Goal: Contribute content: Contribute content

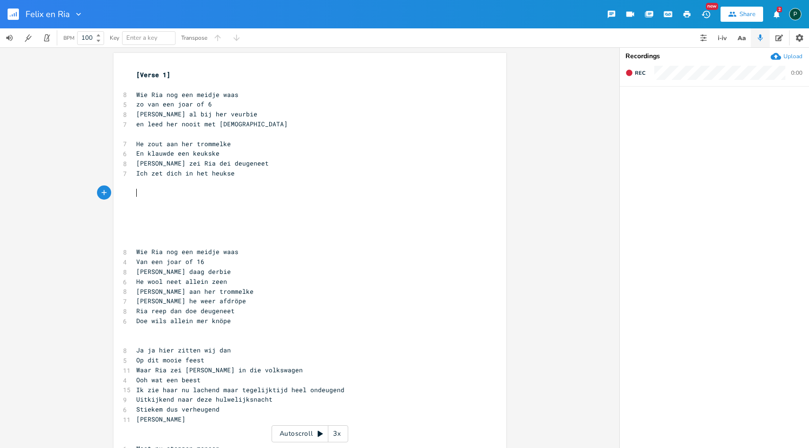
click at [161, 191] on pre "​" at bounding box center [305, 193] width 342 height 10
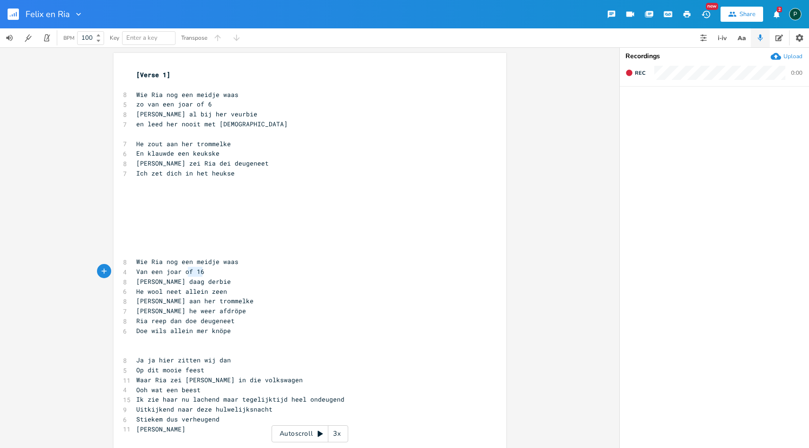
type textarea "of 16"
drag, startPoint x: 205, startPoint y: 272, endPoint x: 182, endPoint y: 273, distance: 22.8
click at [182, 273] on pre "Van een joar of 16" at bounding box center [305, 272] width 342 height 10
click at [139, 252] on pre "​" at bounding box center [305, 252] width 342 height 10
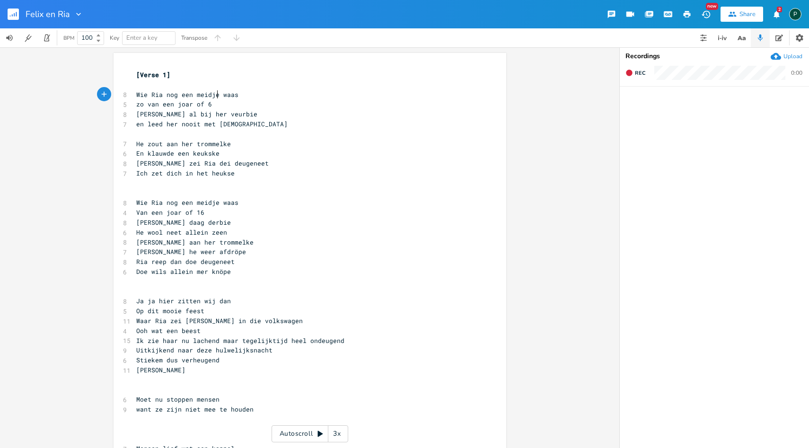
click at [215, 94] on span "Wie Ria nog een meidje waas" at bounding box center [187, 94] width 102 height 9
click at [134, 82] on pre "​" at bounding box center [305, 85] width 342 height 10
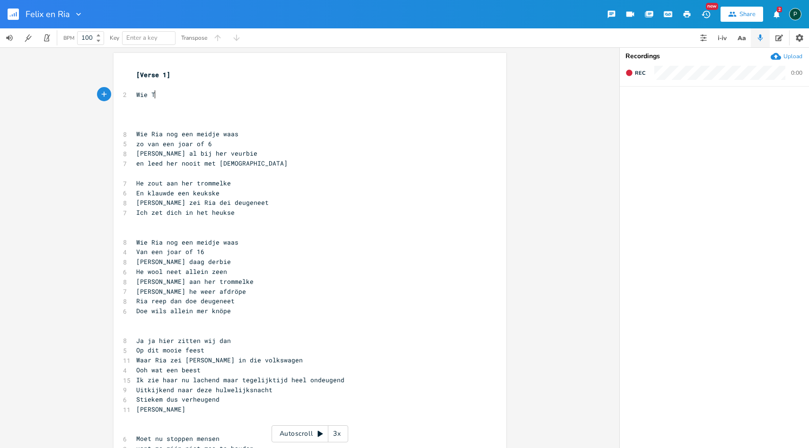
type textarea "Wie Tot"
type textarea "etje nog een jinhs"
type textarea "unska"
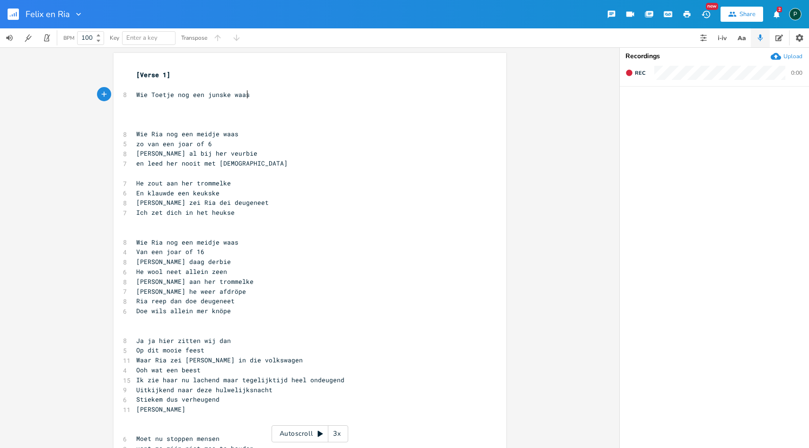
type textarea "e waas"
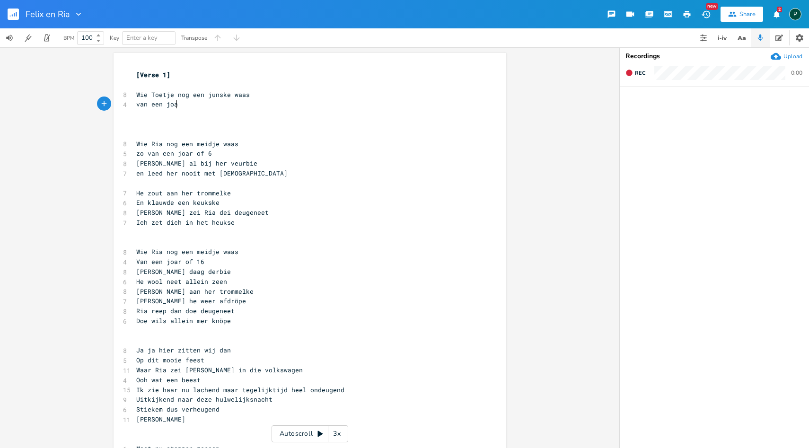
scroll to position [0, 35]
type textarea "van een joar of 6"
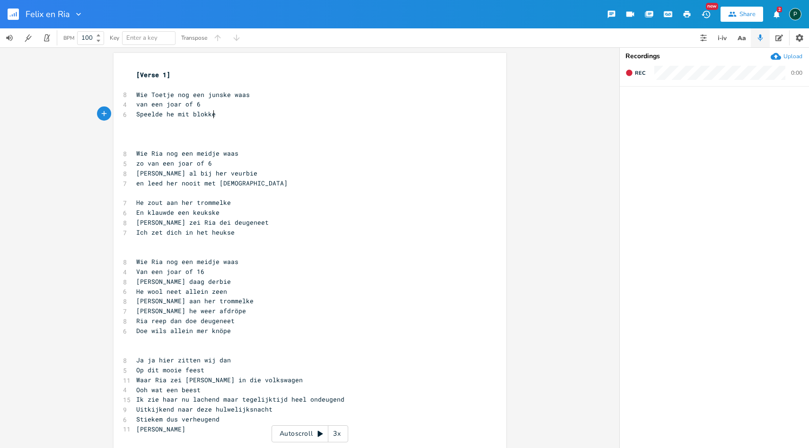
scroll to position [0, 62]
type textarea "Speelde he mit blokke"
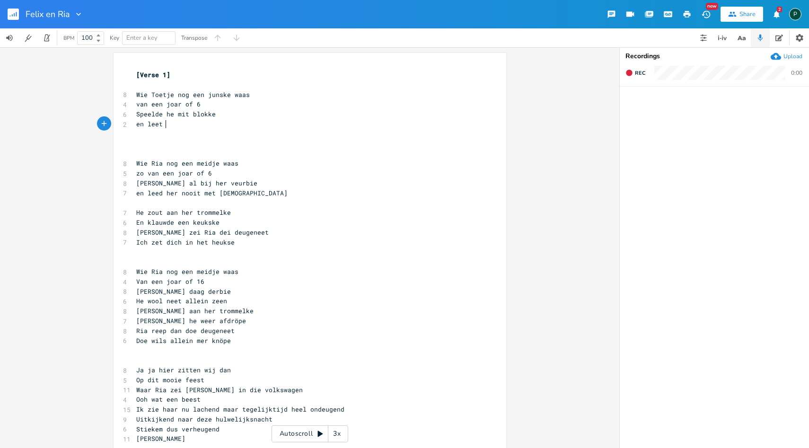
scroll to position [0, 20]
type textarea "en leet dich ni"
type textarea "eet mit ros"
type textarea "us"
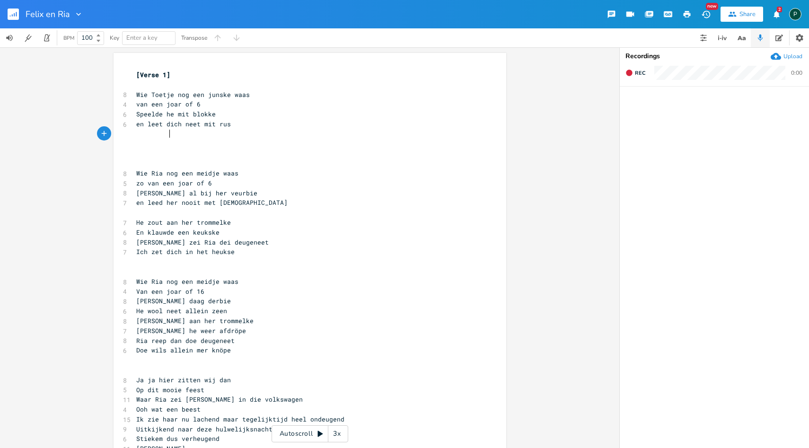
scroll to position [0, 16]
click at [137, 139] on pre "​" at bounding box center [305, 144] width 342 height 10
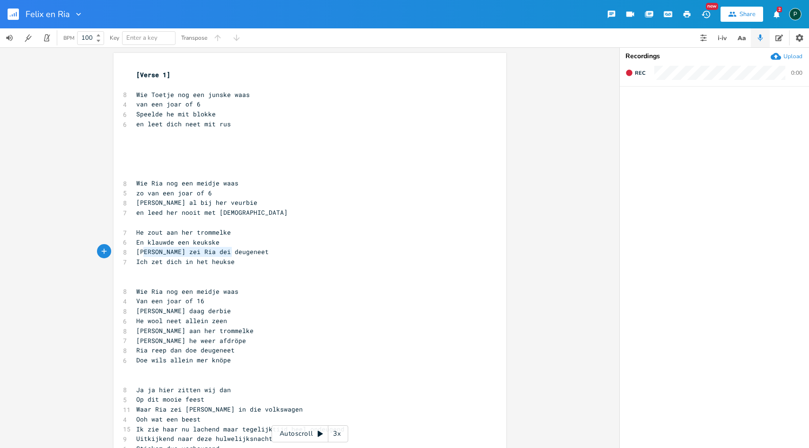
type textarea "[PERSON_NAME] zei Ria dei deugeneet"
drag, startPoint x: 229, startPoint y: 251, endPoint x: 132, endPoint y: 252, distance: 96.1
click at [134, 252] on pre "[PERSON_NAME] zei Ria dei deugeneet" at bounding box center [305, 252] width 342 height 10
click at [134, 141] on pre "​" at bounding box center [305, 144] width 342 height 10
paste textarea "i"
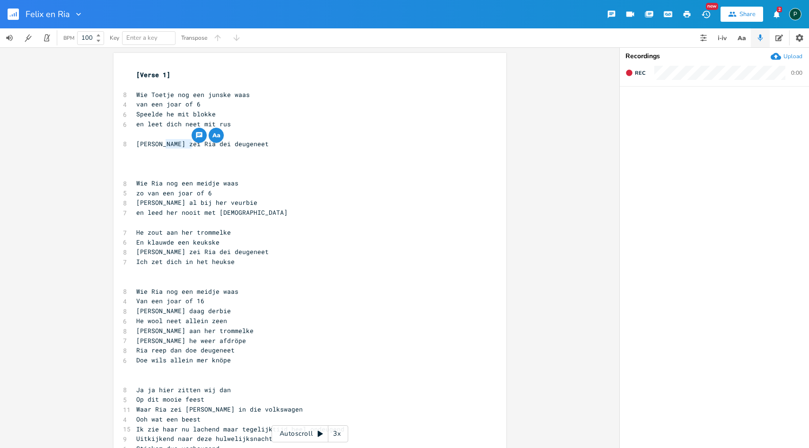
drag, startPoint x: 187, startPoint y: 144, endPoint x: 161, endPoint y: 144, distance: 25.6
click at [161, 144] on span "[PERSON_NAME] zei Ria dei deugeneet" at bounding box center [202, 144] width 132 height 9
type textarea "de mam doe"
click at [156, 166] on pre "​" at bounding box center [305, 164] width 342 height 10
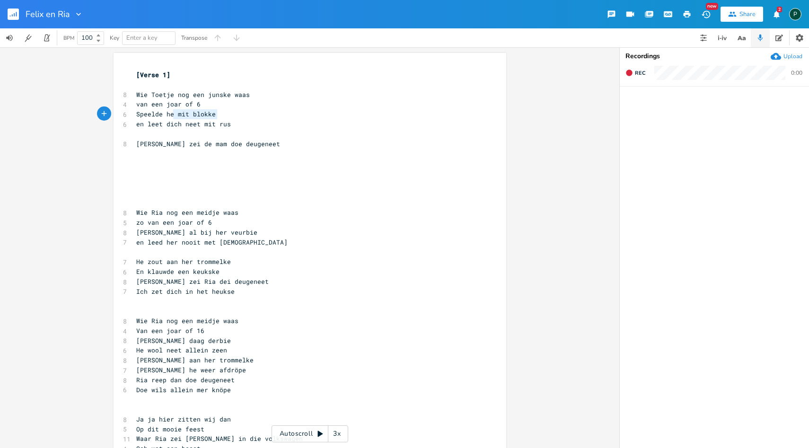
type textarea "Speelde he mit blokke"
drag, startPoint x: 219, startPoint y: 113, endPoint x: 112, endPoint y: 112, distance: 106.9
click at [147, 158] on pre "​" at bounding box center [305, 154] width 342 height 10
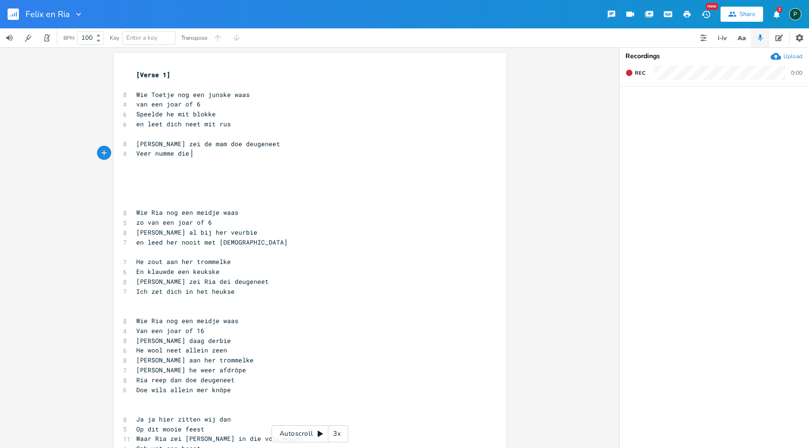
type textarea "Veer numme die v"
type textarea "Toetje"
click at [139, 134] on span at bounding box center [155, 134] width 38 height 9
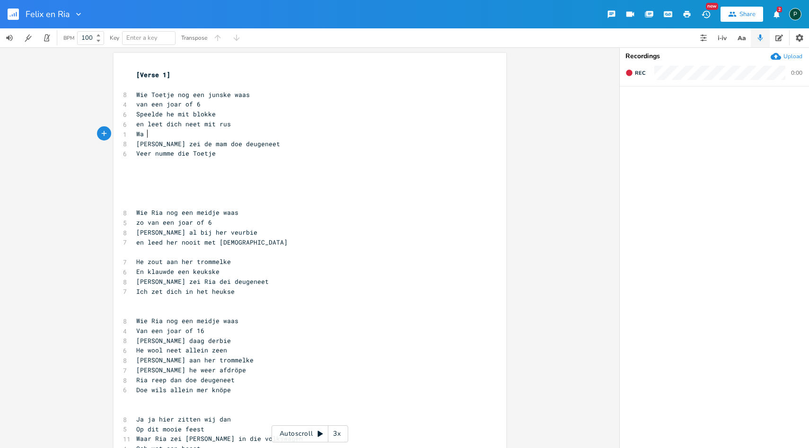
type textarea "Wat"
type textarea "heat dee een ondeugent snoetje"
click at [170, 94] on span "Wie Toetje nog een junske waas" at bounding box center [193, 94] width 114 height 9
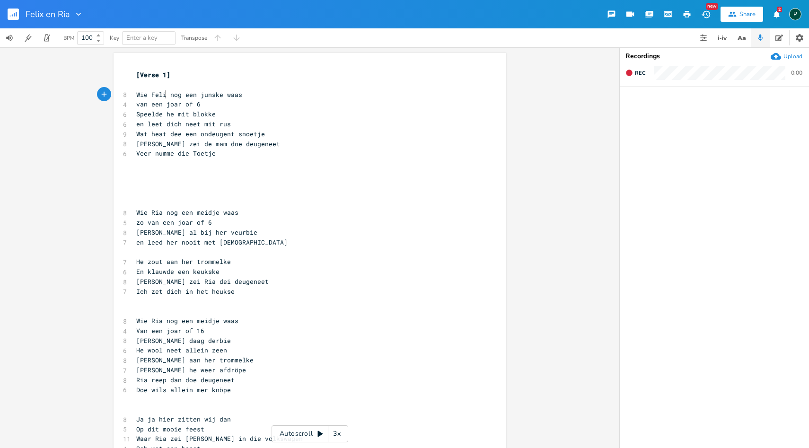
type textarea "[PERSON_NAME]"
type textarea "Speelde he mit blokke"
drag, startPoint x: 212, startPoint y: 115, endPoint x: 107, endPoint y: 115, distance: 105.1
click at [107, 115] on div "Speelde he mit blokke x [Verse 1] ​ 8 Wie [PERSON_NAME] nog een junske waas 4 v…" at bounding box center [309, 247] width 619 height 401
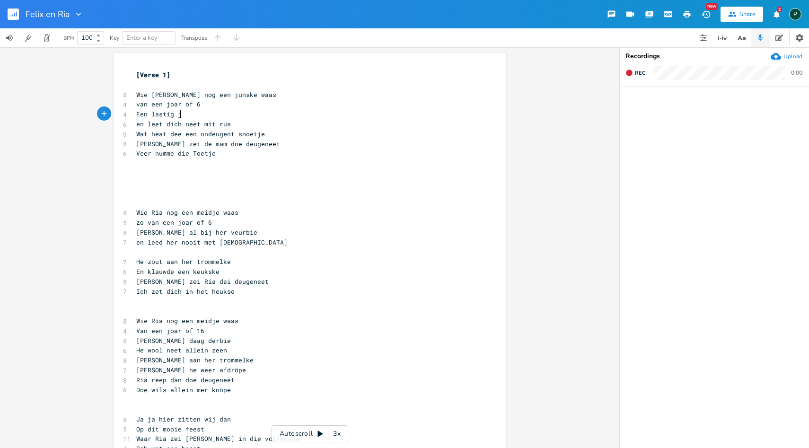
scroll to position [0, 37]
type textarea "Een lastig jonk"
click at [149, 115] on span "Een lastig jonk" at bounding box center [164, 114] width 57 height 9
type textarea "knap"
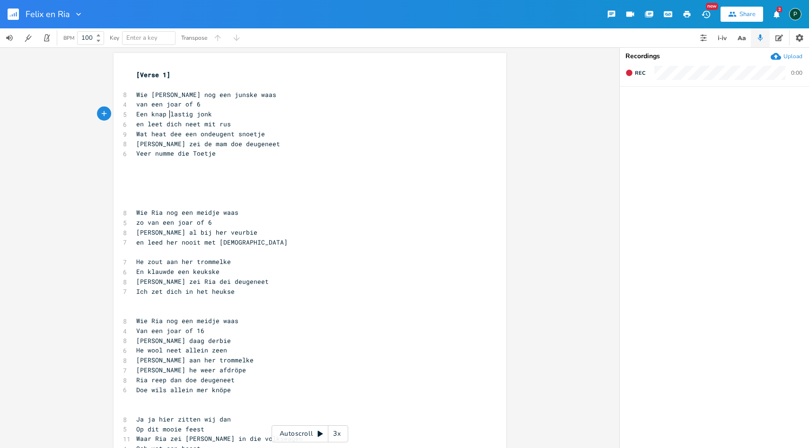
scroll to position [0, 15]
click at [146, 114] on span "Een knap lastig jonk" at bounding box center [174, 114] width 76 height 9
type textarea "deze"
click at [191, 111] on span "deze knap lastig jonk" at bounding box center [175, 114] width 79 height 9
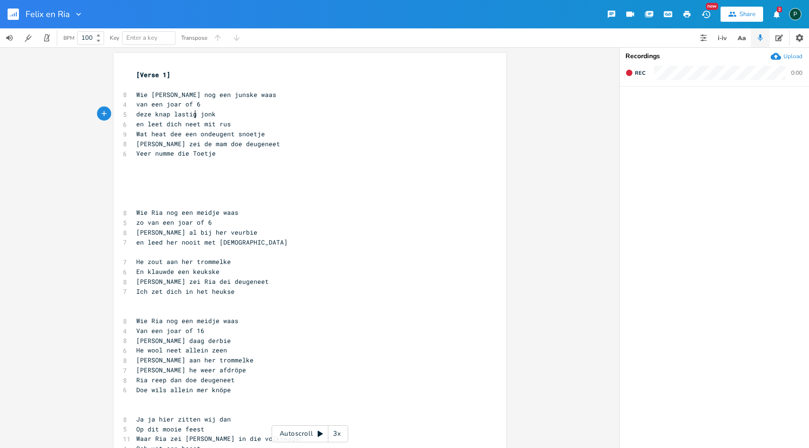
type textarea "e"
click at [212, 113] on span "deze knap lastige jonk" at bounding box center [177, 114] width 83 height 9
type textarea "g"
type textarea "knap"
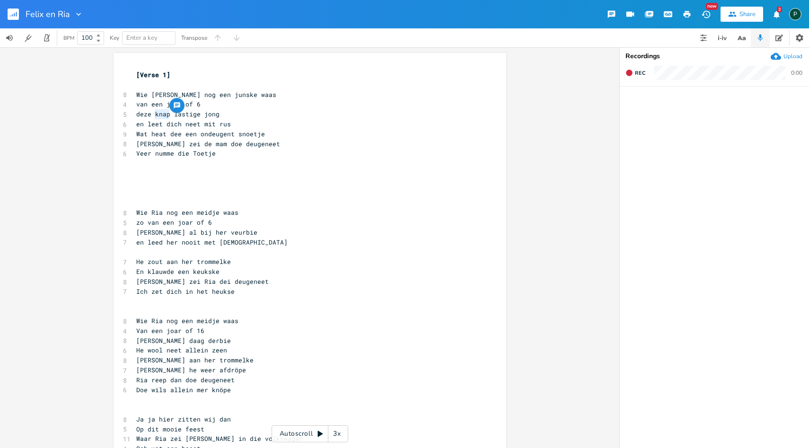
drag, startPoint x: 166, startPoint y: 113, endPoint x: 150, endPoint y: 114, distance: 16.1
click at [150, 114] on span "deze knap lastige jong" at bounding box center [177, 114] width 83 height 9
drag, startPoint x: 147, startPoint y: 114, endPoint x: 127, endPoint y: 114, distance: 19.4
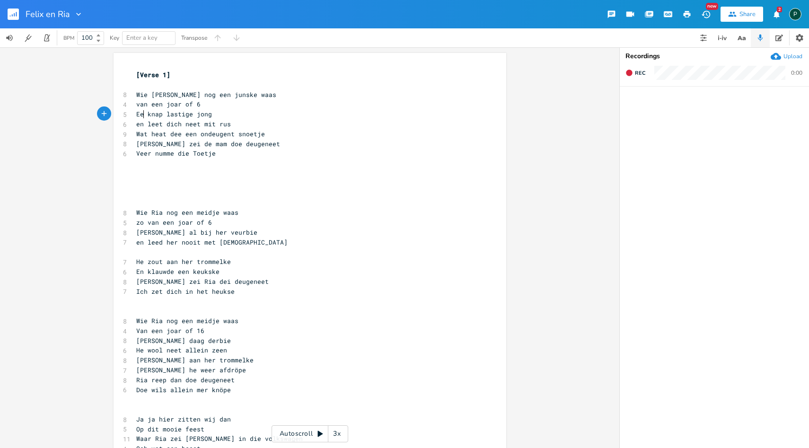
type textarea "Een"
click at [213, 114] on span "Een knap lastige jong" at bounding box center [175, 114] width 79 height 9
type textarea "kske"
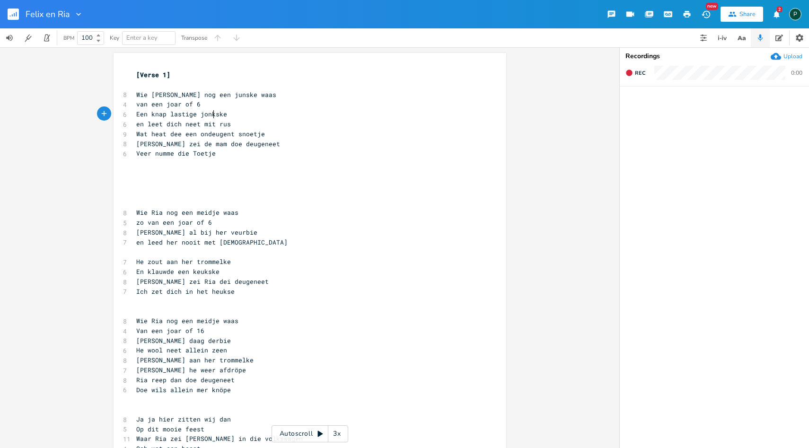
click at [210, 113] on span "Een knap lastige jonkske" at bounding box center [181, 114] width 91 height 9
type textarea "g"
click at [251, 121] on pre "en leet dich neet mit rus" at bounding box center [305, 124] width 342 height 10
click at [140, 125] on span "en leet dich neet mit rus" at bounding box center [183, 124] width 95 height 9
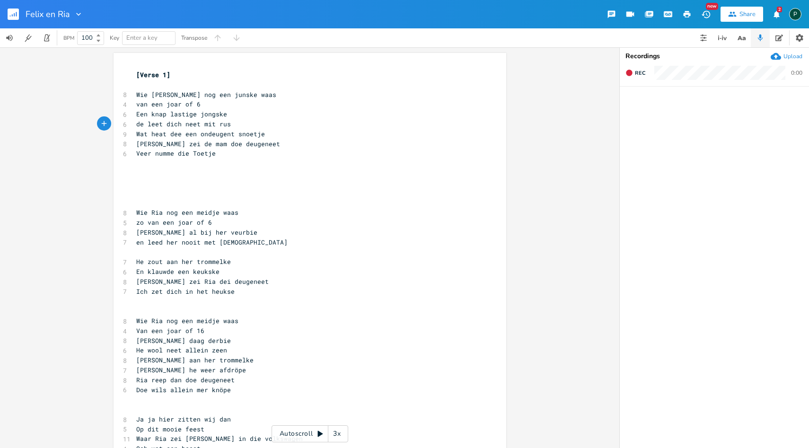
type textarea "dei"
type textarea "Dea"
click at [185, 129] on pre "Wat heat dee een ondeugent snoetje" at bounding box center [305, 134] width 342 height 10
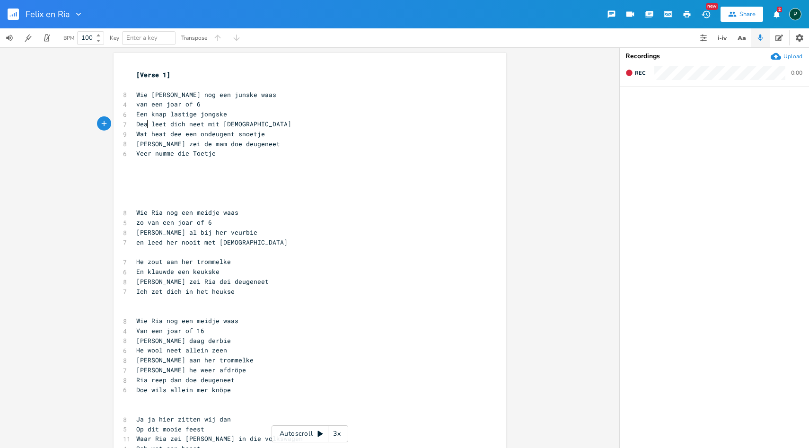
click at [144, 124] on span "Dea leet dich neet mit [DEMOGRAPHIC_DATA]" at bounding box center [213, 124] width 155 height 9
drag, startPoint x: 162, startPoint y: 134, endPoint x: 131, endPoint y: 134, distance: 31.7
type textarea "Pap zei"
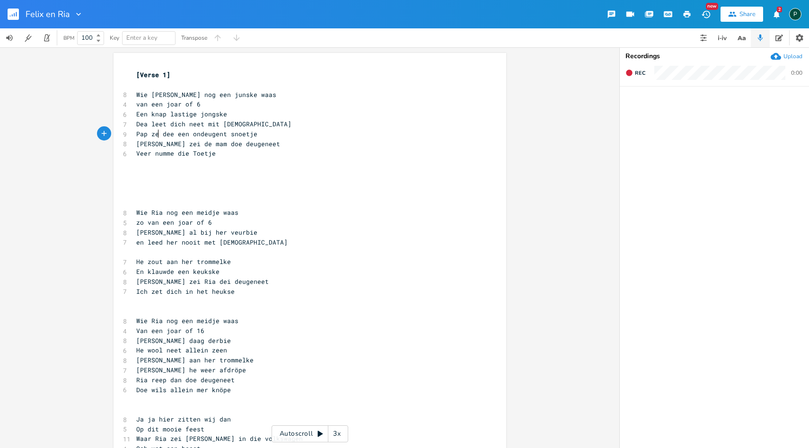
scroll to position [0, 19]
drag, startPoint x: 189, startPoint y: 132, endPoint x: 132, endPoint y: 132, distance: 56.3
click at [134, 132] on pre "Pap zei dee een ondeugent snoetje" at bounding box center [305, 134] width 342 height 10
type textarea "Kiek pap wat een"
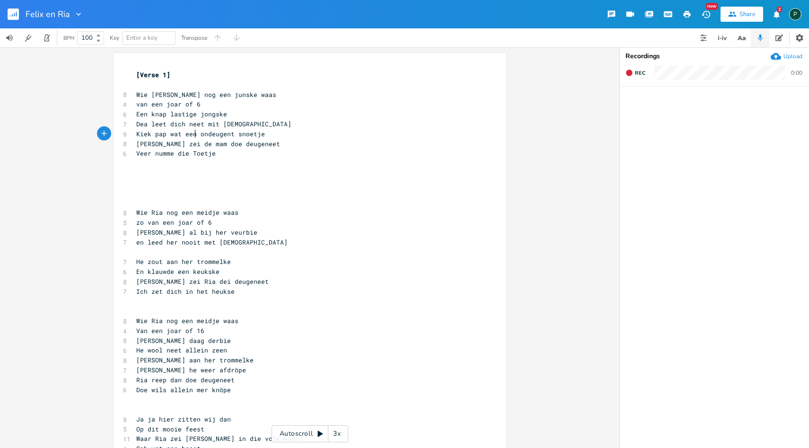
scroll to position [0, 48]
click at [194, 132] on span "Kiek pap wat een ondeugent snoetje" at bounding box center [200, 134] width 129 height 9
type textarea "Kiek pap"
drag, startPoint x: 163, startPoint y: 132, endPoint x: 134, endPoint y: 131, distance: 28.9
click at [136, 131] on span "Kiek pap wat een ondeugent snoetje" at bounding box center [200, 134] width 129 height 9
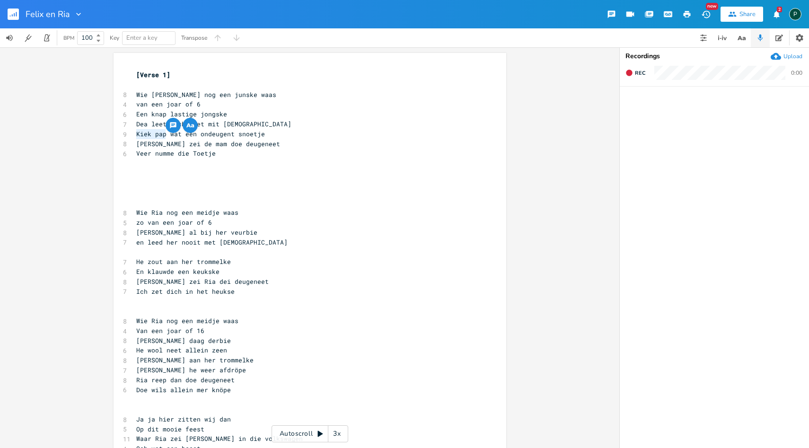
click at [194, 140] on span "[PERSON_NAME] zei de mam doe deugeneet" at bounding box center [208, 144] width 144 height 9
drag, startPoint x: 178, startPoint y: 132, endPoint x: 131, endPoint y: 133, distance: 47.3
type textarea "He hay"
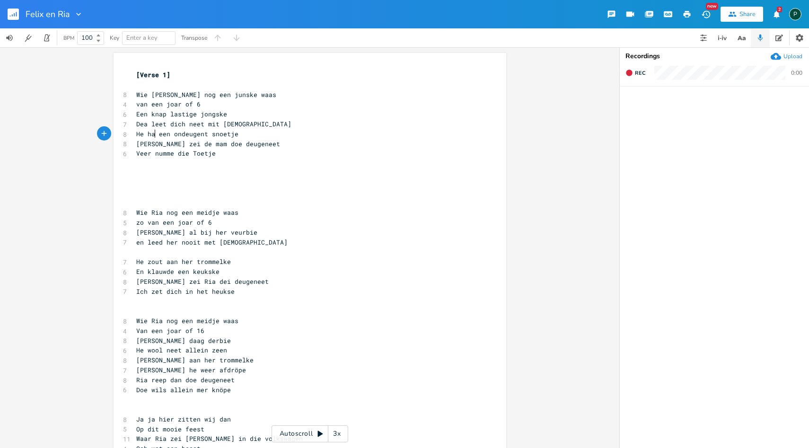
scroll to position [0, 19]
click at [243, 123] on pre "Dea leet dich neet mit [DEMOGRAPHIC_DATA]" at bounding box center [305, 124] width 342 height 10
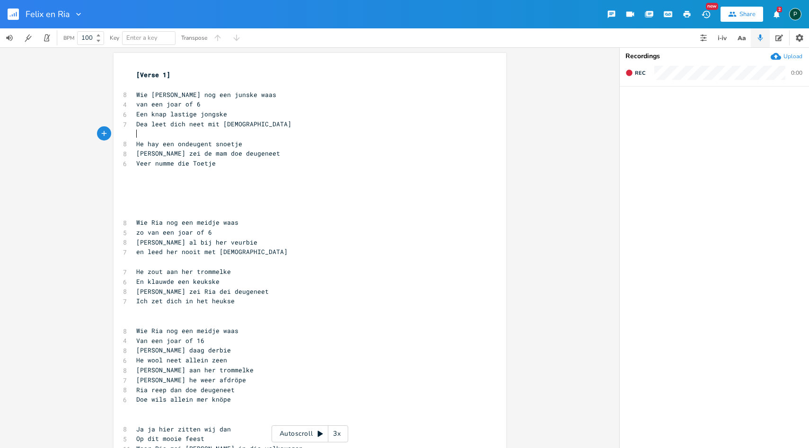
click at [241, 144] on span "He hay een ondeugent snoetje" at bounding box center [189, 144] width 106 height 9
click at [137, 137] on pre "​" at bounding box center [305, 134] width 342 height 10
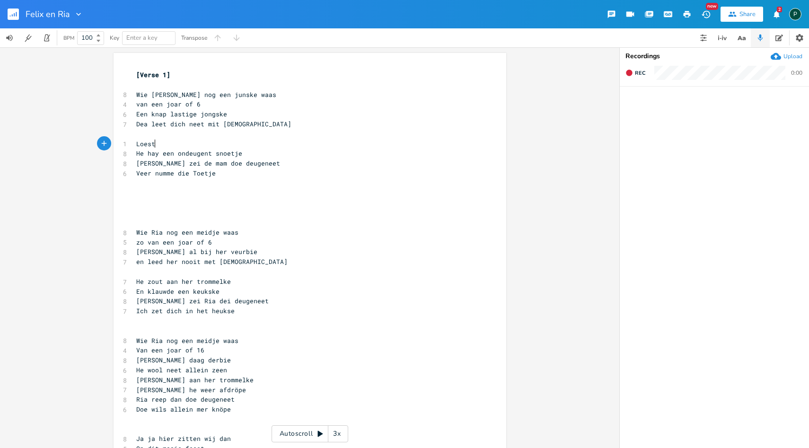
scroll to position [0, 20]
type textarea "Loesterde om de godeverdomme neetr"
type textarea "He hay"
drag, startPoint x: 160, startPoint y: 152, endPoint x: 99, endPoint y: 151, distance: 61.0
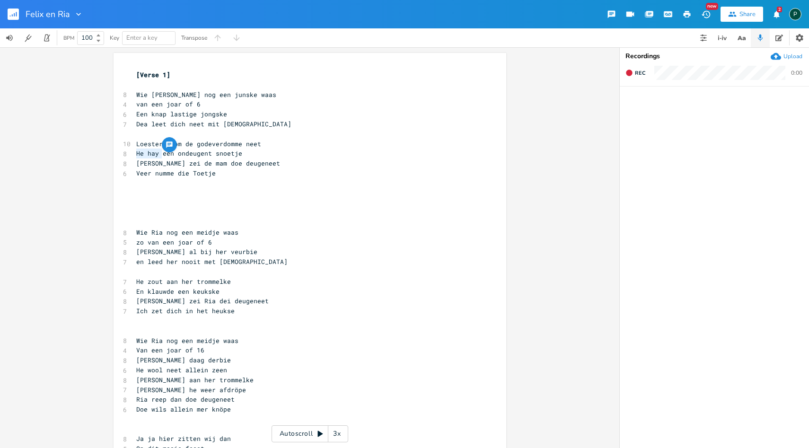
click at [99, 151] on div "He hay x [Verse 1] ​ 8 Wie [PERSON_NAME] nog een junske waas 4 van een joar of …" at bounding box center [309, 247] width 619 height 401
click at [362, 105] on pre "van een joar of 6" at bounding box center [305, 104] width 342 height 10
click at [166, 142] on span "Loesterde om de godeverdomme neet" at bounding box center [198, 144] width 125 height 9
click at [250, 145] on span "Loesterd om de godeverdomme neet" at bounding box center [196, 144] width 121 height 9
type textarea "geneet"
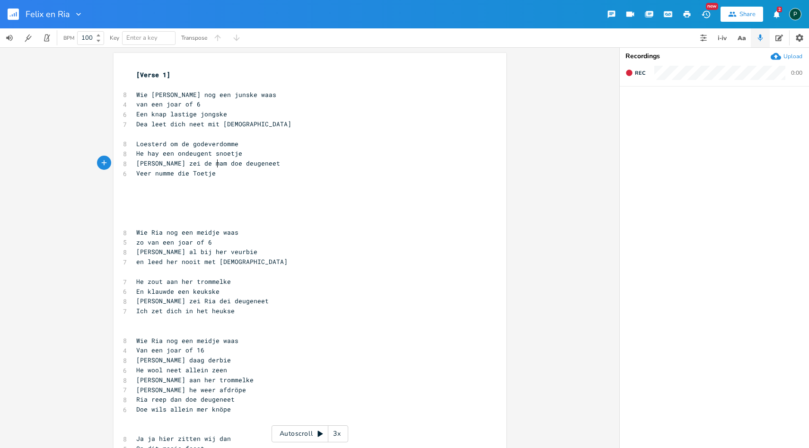
drag, startPoint x: 215, startPoint y: 165, endPoint x: 237, endPoint y: 165, distance: 22.2
click at [237, 165] on span "[PERSON_NAME] zei de mam doe deugeneet" at bounding box center [208, 163] width 144 height 9
click at [235, 143] on span "Loesterd om de godeverdomme" at bounding box center [187, 144] width 102 height 9
type textarea "om de godeverdomme"
drag, startPoint x: 235, startPoint y: 144, endPoint x: 166, endPoint y: 143, distance: 68.6
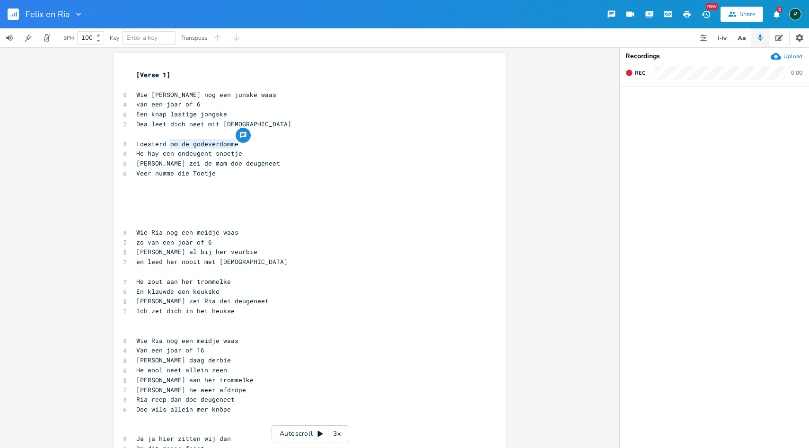
click at [166, 143] on span "Loesterd om de godeverdomme" at bounding box center [187, 144] width 102 height 9
type textarea "e dat koosch er neet"
click at [188, 176] on span "Veer numme die Toetje" at bounding box center [175, 173] width 79 height 9
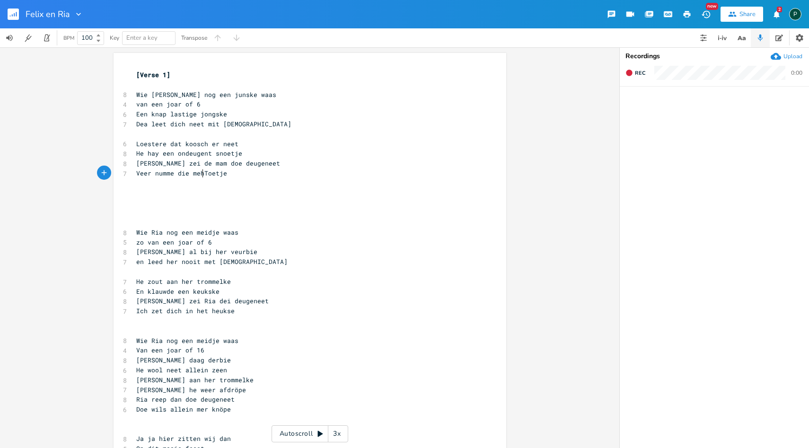
scroll to position [0, 16]
type textarea "mehr"
drag, startPoint x: 170, startPoint y: 155, endPoint x: 135, endPoint y: 155, distance: 35.5
click at [136, 155] on span "He hay een ondeugent snoetje" at bounding box center [189, 153] width 106 height 9
type textarea "wa"
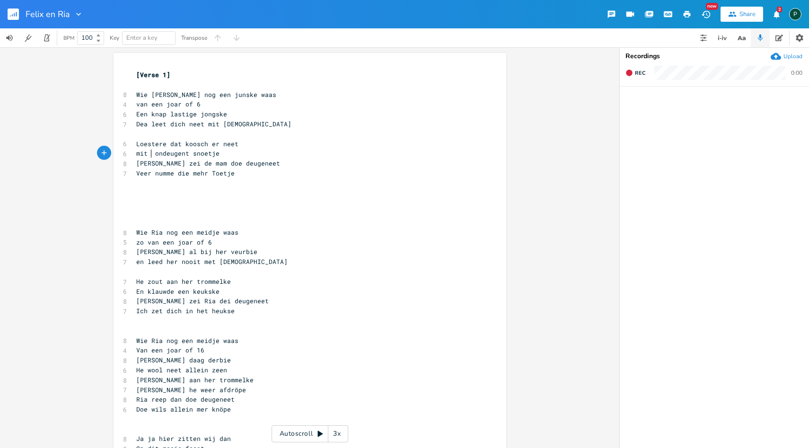
scroll to position [0, 10]
type textarea "mit zien"
click at [229, 141] on span "Loestere dat koosch er neet" at bounding box center [187, 144] width 102 height 9
drag, startPoint x: 233, startPoint y: 145, endPoint x: 134, endPoint y: 148, distance: 99.4
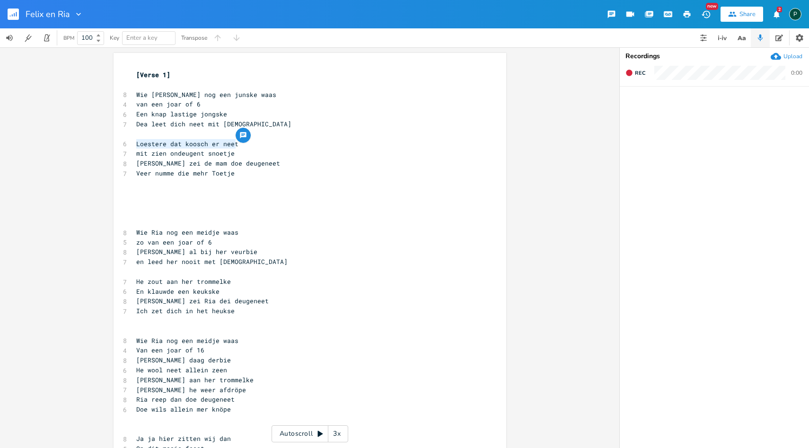
click at [134, 148] on pre "Loestere dat koosch er neet" at bounding box center [305, 144] width 342 height 10
type textarea "He hauw get aan die oorkes"
click at [162, 154] on span "mit zien ondeugent snoetje" at bounding box center [185, 153] width 98 height 9
type textarea "en un"
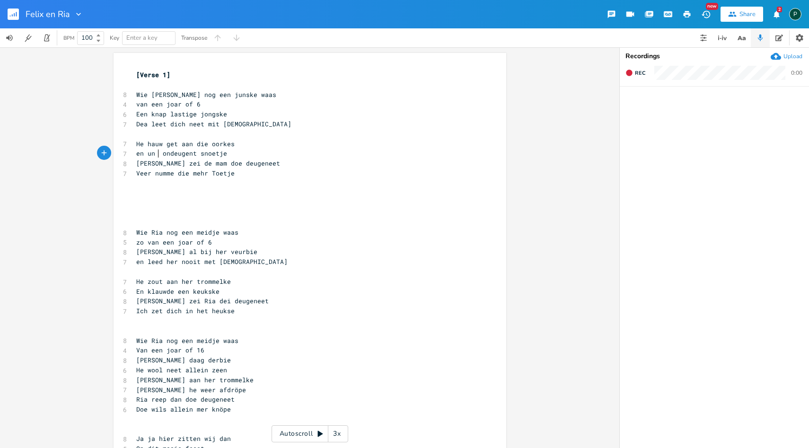
scroll to position [0, 17]
click at [146, 163] on span "[PERSON_NAME] zei de mam doe deugeneet" at bounding box center [208, 163] width 144 height 9
type textarea "Toen"
click at [189, 163] on span "Toen zei de mam doe deugeneet" at bounding box center [191, 163] width 110 height 9
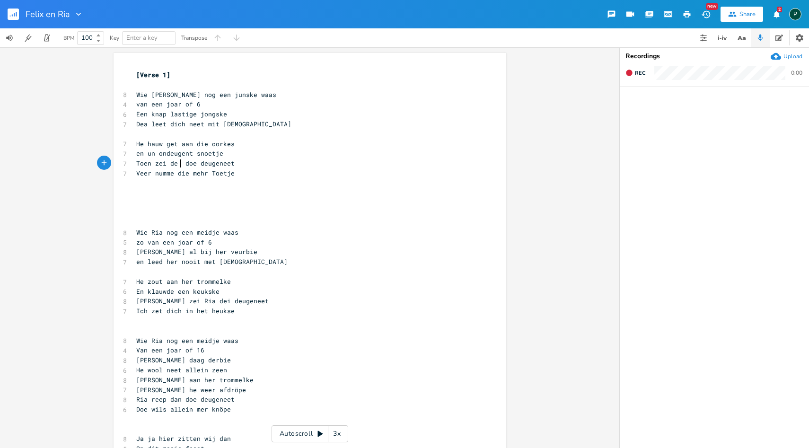
type textarea "P"
type textarea "pap"
click at [204, 164] on span "Toen zei de pap doe deugeneet" at bounding box center [191, 163] width 110 height 9
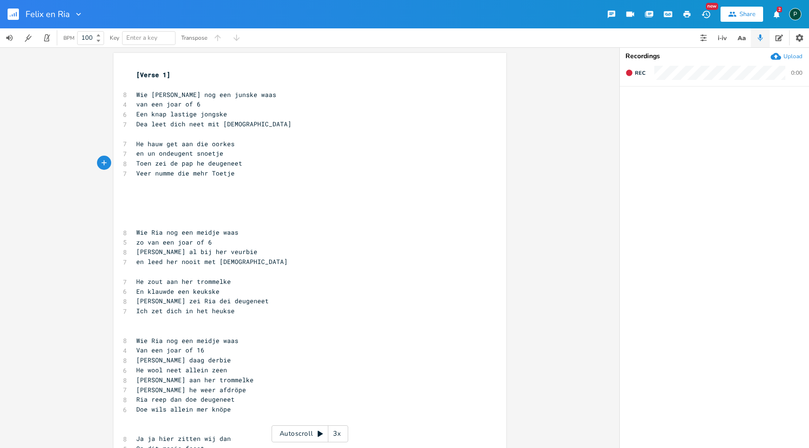
type textarea "he'"
click at [203, 173] on span "Veer numme die mehr Toetje" at bounding box center [185, 173] width 98 height 9
type textarea "anaf noe hetste"
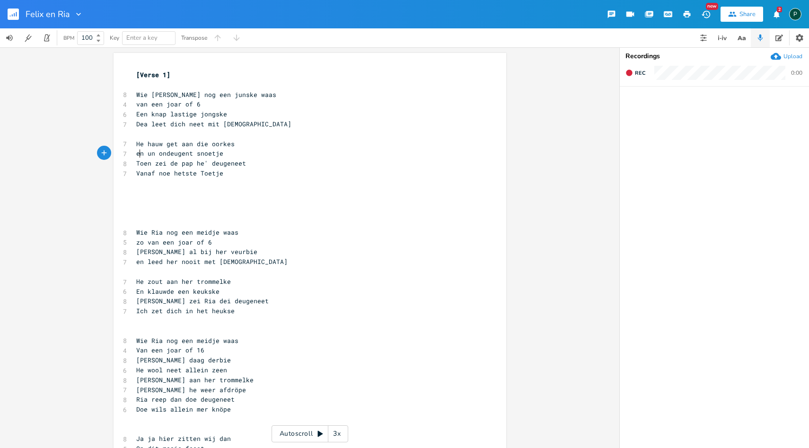
click at [139, 153] on span "en un ondeugent snoetje" at bounding box center [179, 153] width 87 height 9
type textarea "hay"
type textarea "H"
type textarea "[PERSON_NAME] al bij her veurbie"
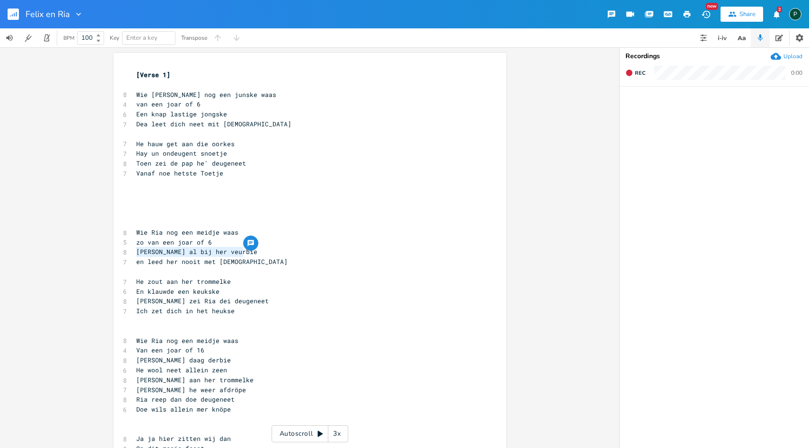
drag, startPoint x: 241, startPoint y: 253, endPoint x: 132, endPoint y: 253, distance: 108.8
click at [134, 253] on pre "[PERSON_NAME] al bij her veurbie" at bounding box center [305, 252] width 342 height 10
type textarea "zo van een joar of"
drag, startPoint x: 200, startPoint y: 238, endPoint x: 128, endPoint y: 238, distance: 72.4
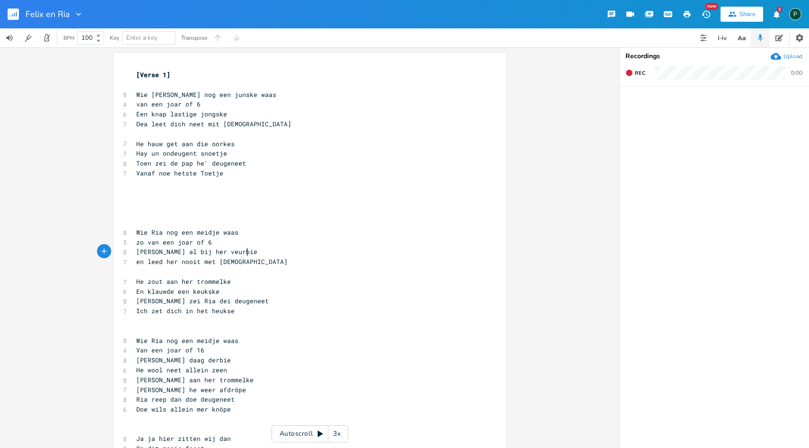
type textarea "[PERSON_NAME] al bij her veurbie"
drag, startPoint x: 248, startPoint y: 251, endPoint x: 133, endPoint y: 251, distance: 115.0
click at [134, 251] on pre "[PERSON_NAME] al bij her veurbie" at bounding box center [305, 252] width 342 height 10
drag, startPoint x: 199, startPoint y: 241, endPoint x: 134, endPoint y: 242, distance: 64.8
click at [136, 242] on span "zo van een joar of 6" at bounding box center [174, 242] width 76 height 9
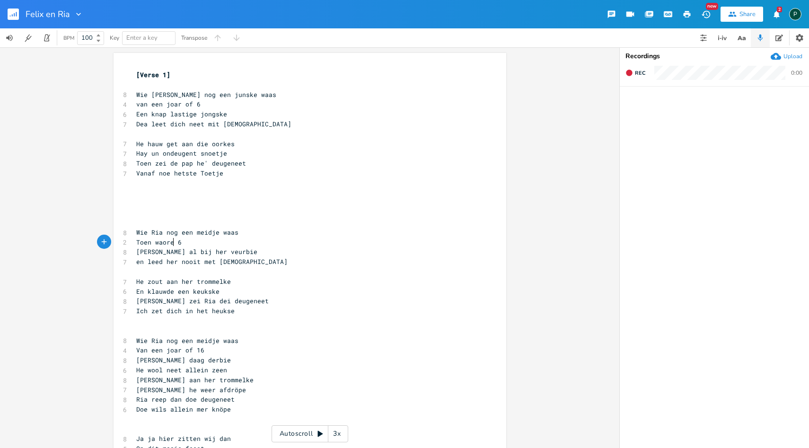
scroll to position [0, 34]
type textarea "Toen waore ze mit"
click at [226, 263] on span "en leed her nooit met [DEMOGRAPHIC_DATA]" at bounding box center [211, 261] width 151 height 9
drag, startPoint x: 242, startPoint y: 253, endPoint x: 131, endPoint y: 249, distance: 111.7
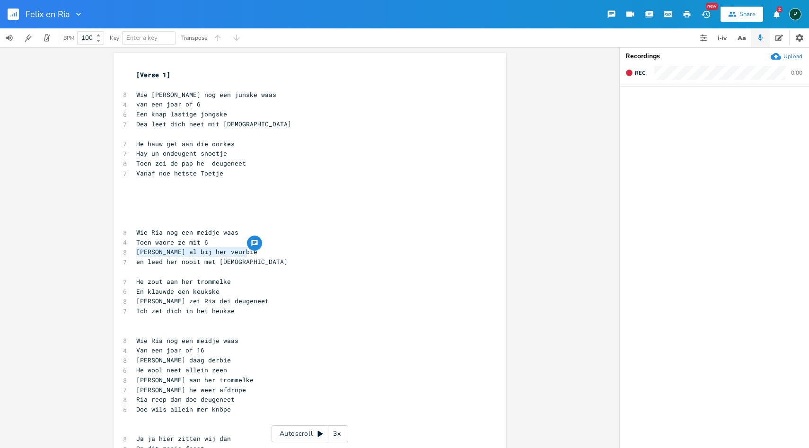
type textarea "Hupie lo"
type textarea "ei"
type textarea "o [PERSON_NAME]"
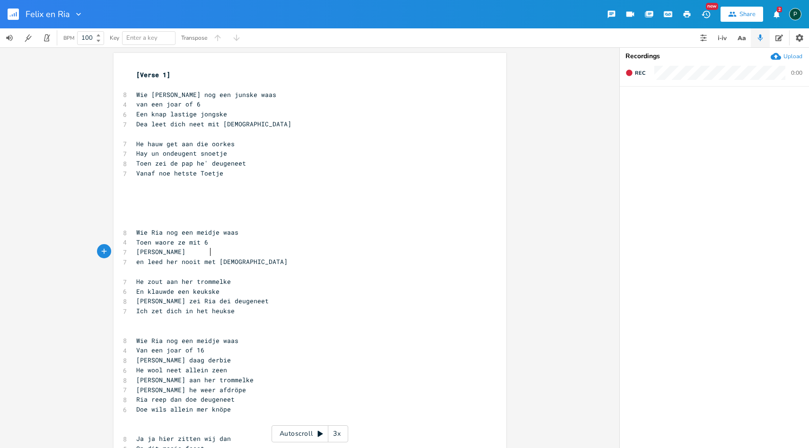
scroll to position [0, 30]
type textarea "y"
drag, startPoint x: 226, startPoint y: 263, endPoint x: 130, endPoint y: 263, distance: 96.1
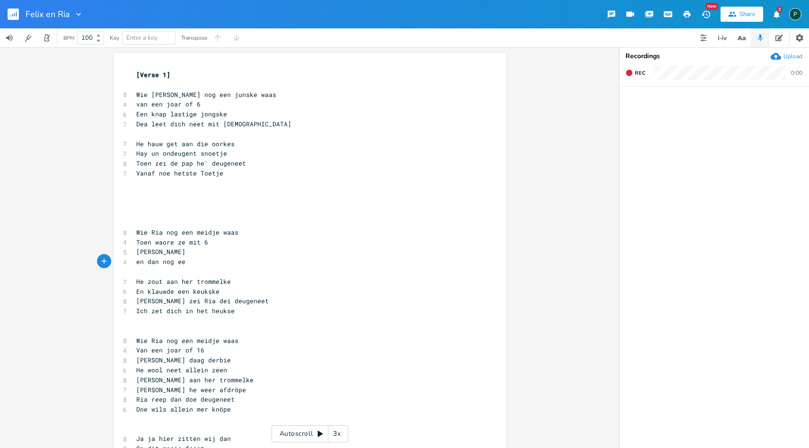
type textarea "en dan nog eenn"
type textarea "nnu broer"
type textarea "oor en s"
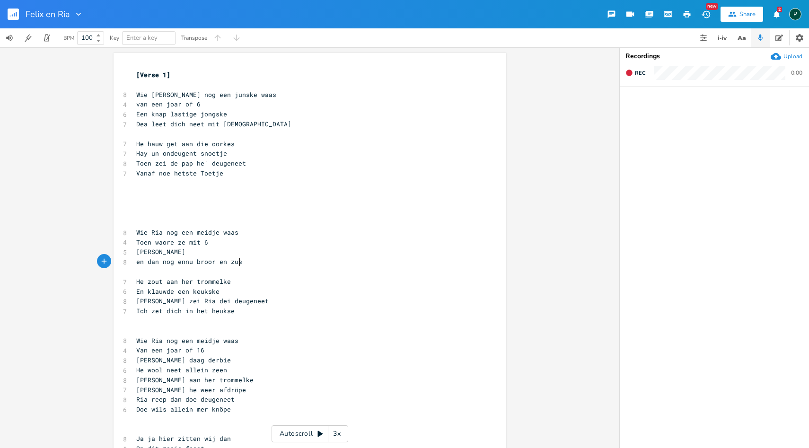
type textarea "zus"
click at [136, 251] on span "[PERSON_NAME]" at bounding box center [160, 251] width 49 height 9
type textarea "Ria"
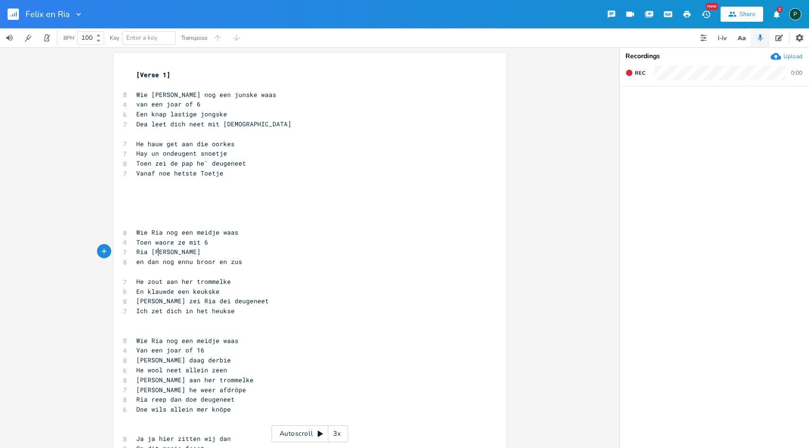
click at [155, 254] on span "Ria [PERSON_NAME]" at bounding box center [168, 251] width 64 height 9
type textarea "p"
drag, startPoint x: 226, startPoint y: 281, endPoint x: 106, endPoint y: 281, distance: 119.7
click at [106, 281] on div "He zout aan her trommelke x [Verse 1] ​ 8 Wie [PERSON_NAME] nog een junske waas…" at bounding box center [309, 247] width 619 height 401
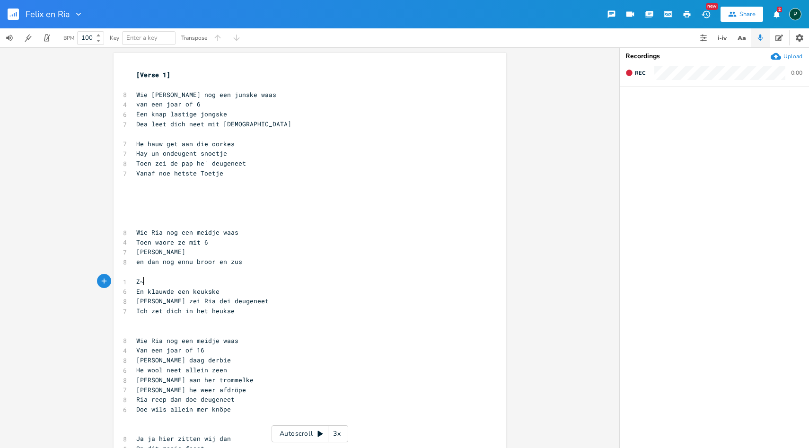
type textarea "Z~e"
type textarea "Op de beersdal in"
click at [230, 312] on span "Ich zet dich in het heukse" at bounding box center [185, 311] width 98 height 9
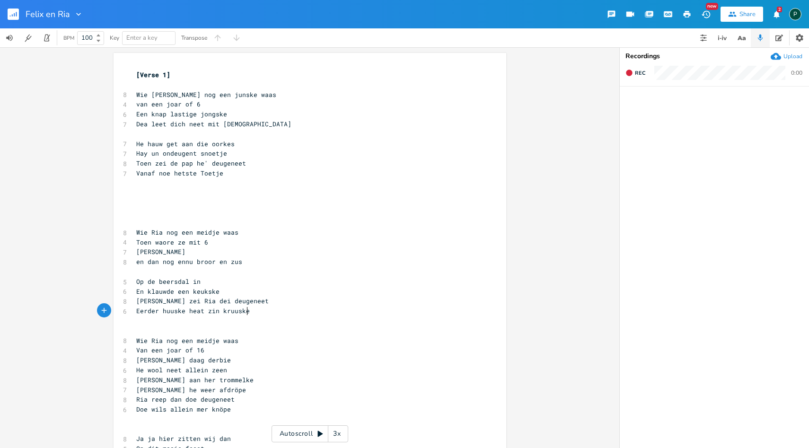
type textarea "Eerder huuske heat zin kruuske"
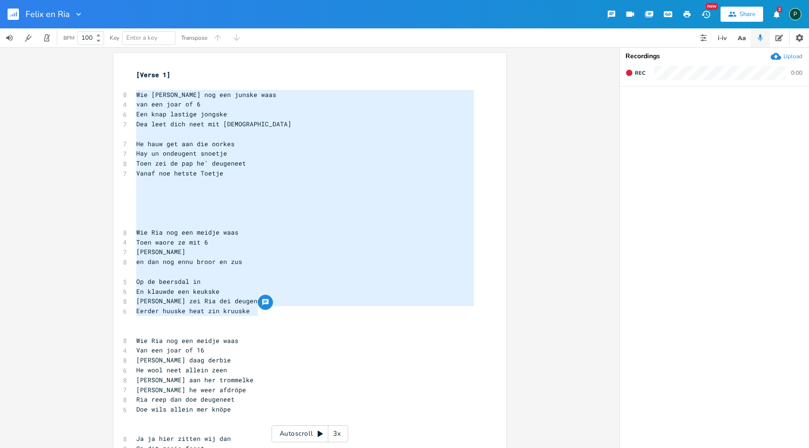
drag, startPoint x: 256, startPoint y: 311, endPoint x: 134, endPoint y: 97, distance: 246.0
type textarea "Wie [PERSON_NAME] nog een junske waas van een joar of 6 Een knap lastige jongsk…"
click at [136, 97] on span "Wie [PERSON_NAME] nog een junske waas" at bounding box center [206, 94] width 140 height 9
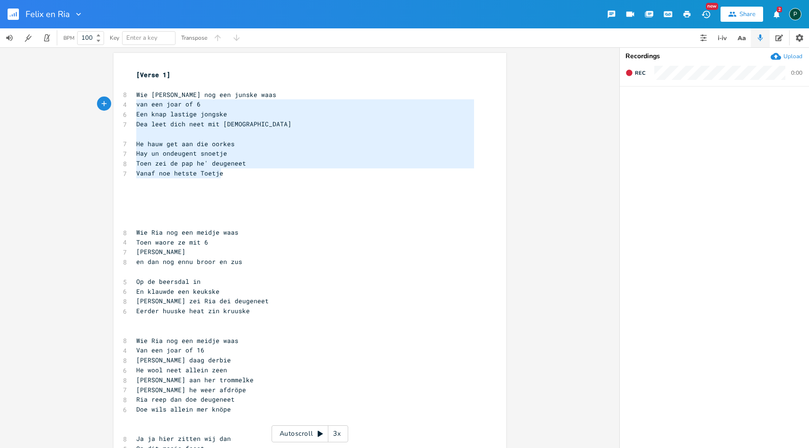
type textarea "Wie [PERSON_NAME] nog een junske waas van een joar of 6 Een knap lastige jongsk…"
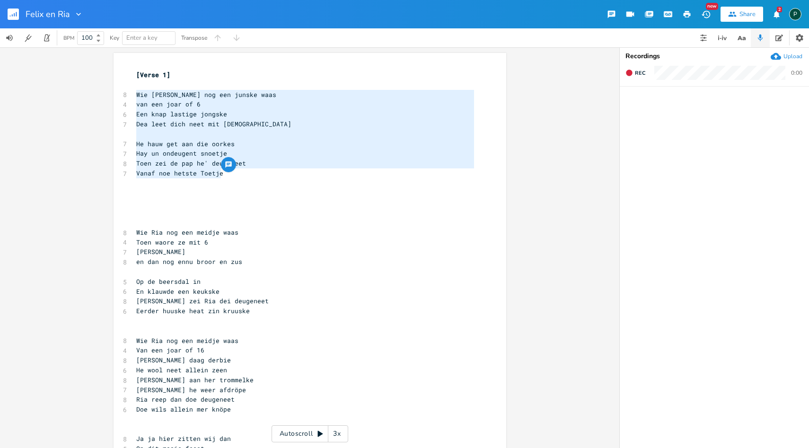
drag, startPoint x: 224, startPoint y: 170, endPoint x: 125, endPoint y: 91, distance: 126.7
click at [288, 287] on pre "En klauwde een keukske" at bounding box center [305, 292] width 342 height 10
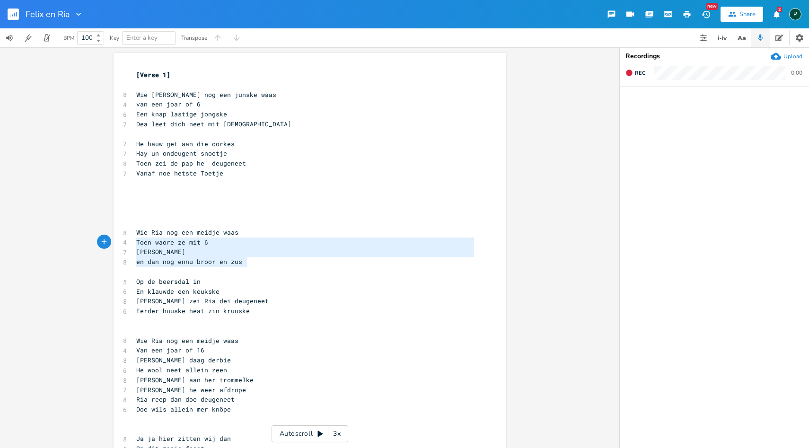
type textarea "Wie Ria nog een meidje waas Toen waore ze mit 6 [PERSON_NAME] en dan nog ennu b…"
drag, startPoint x: 245, startPoint y: 265, endPoint x: 128, endPoint y: 231, distance: 122.1
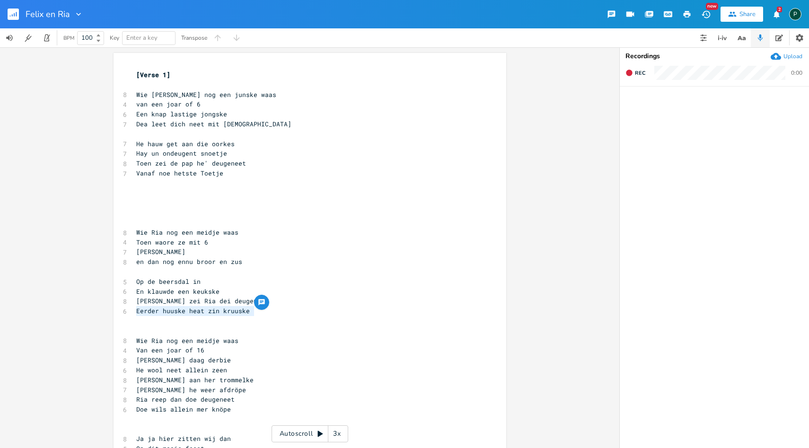
drag, startPoint x: 251, startPoint y: 309, endPoint x: 131, endPoint y: 309, distance: 120.7
type textarea "[PERSON_NAME] hay ze weer get u"
type textarea "oetgevrete"
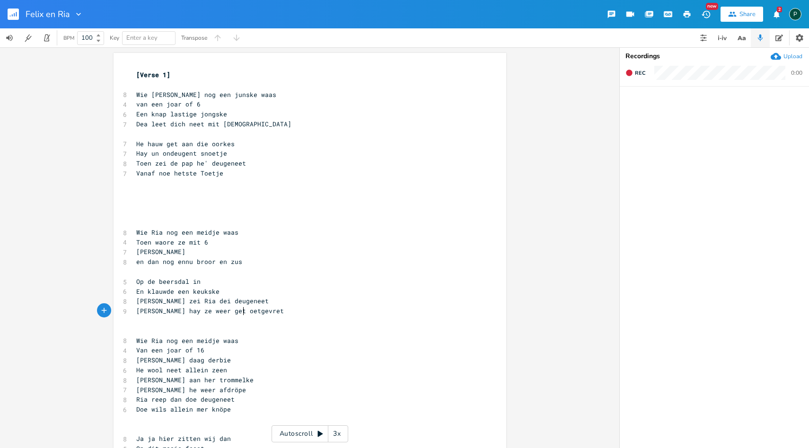
scroll to position [0, 30]
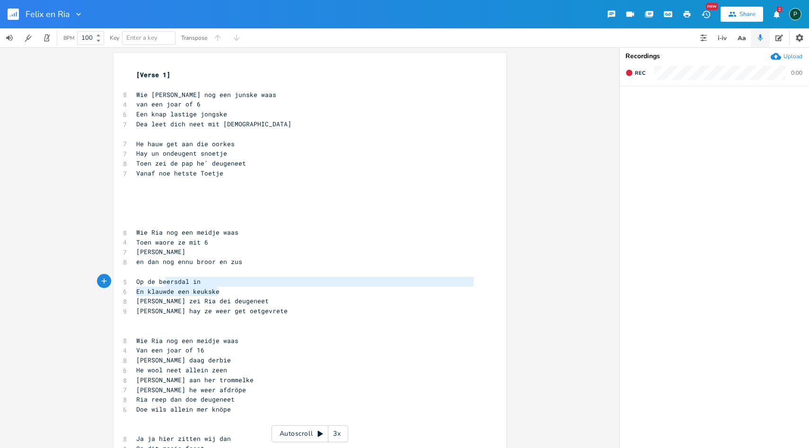
type textarea "Op de beersdal in En klauwde een keukske"
drag, startPoint x: 216, startPoint y: 291, endPoint x: 129, endPoint y: 280, distance: 88.2
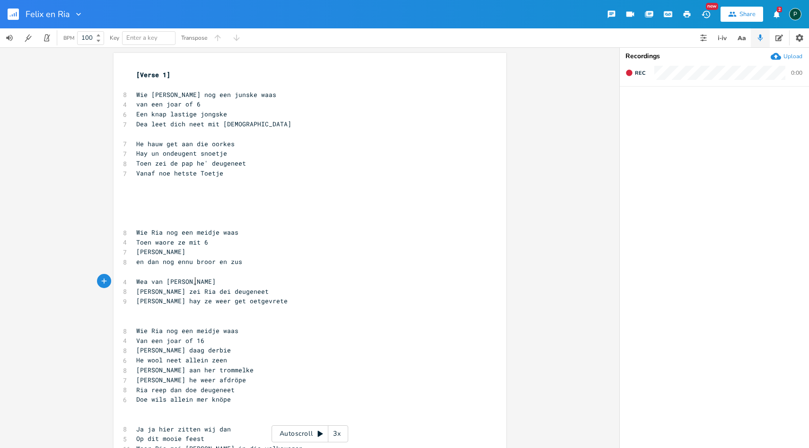
scroll to position [0, 51]
type textarea "Wea van euch heet dit gen"
type textarea "daon"
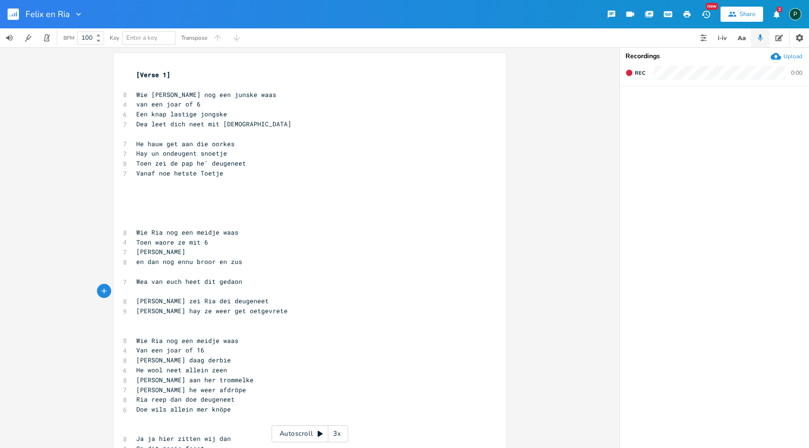
scroll to position [0, 5]
type textarea "Da"
type textarea "ea krich vandaag niks te eate"
type textarea "​"
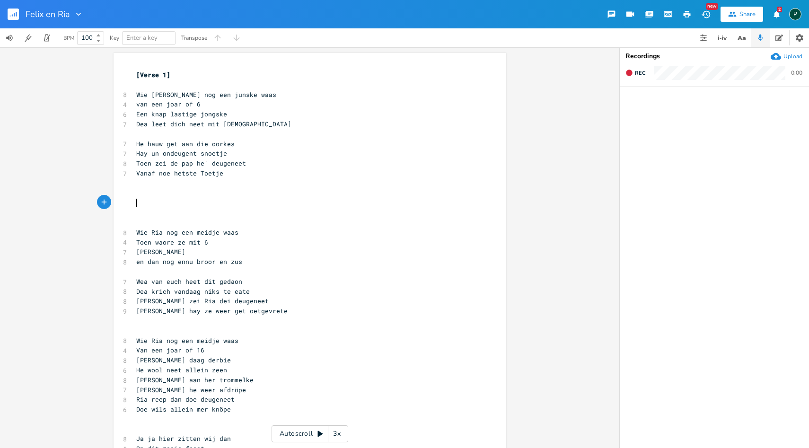
click at [152, 208] on pre "​" at bounding box center [305, 213] width 342 height 10
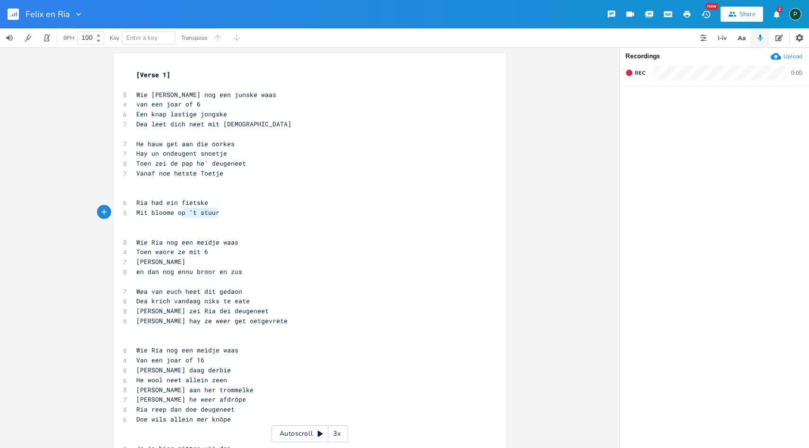
type textarea "Ria had ein fietske Mit bloome op ’t stuur"
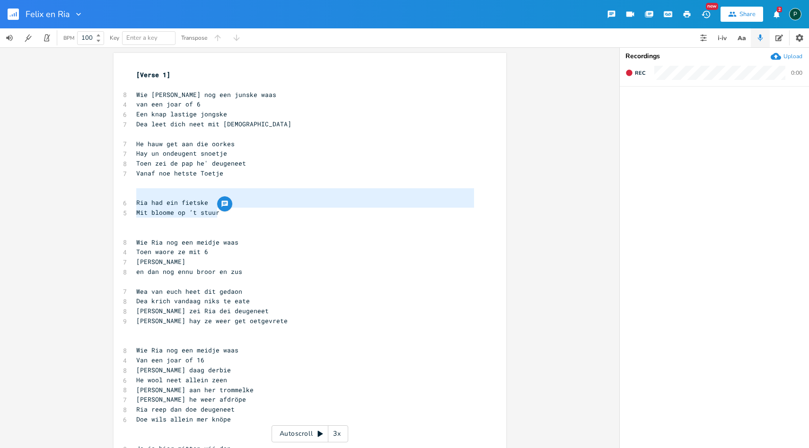
drag, startPoint x: 219, startPoint y: 212, endPoint x: 131, endPoint y: 197, distance: 89.2
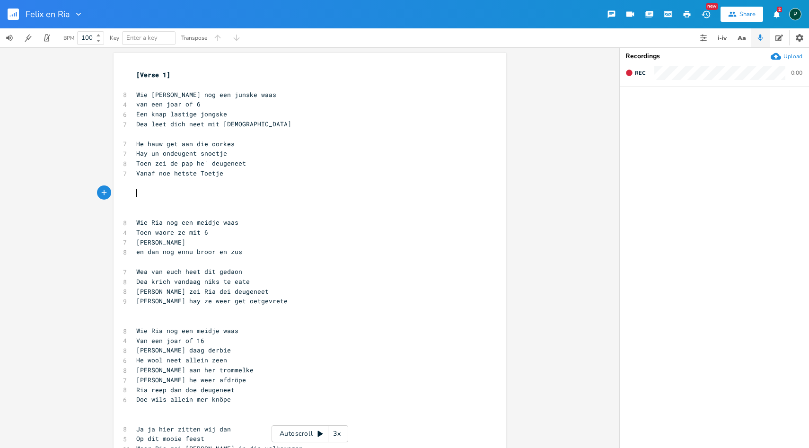
click at [250, 251] on pre "en dan nog ennu broor en zus" at bounding box center [305, 252] width 342 height 10
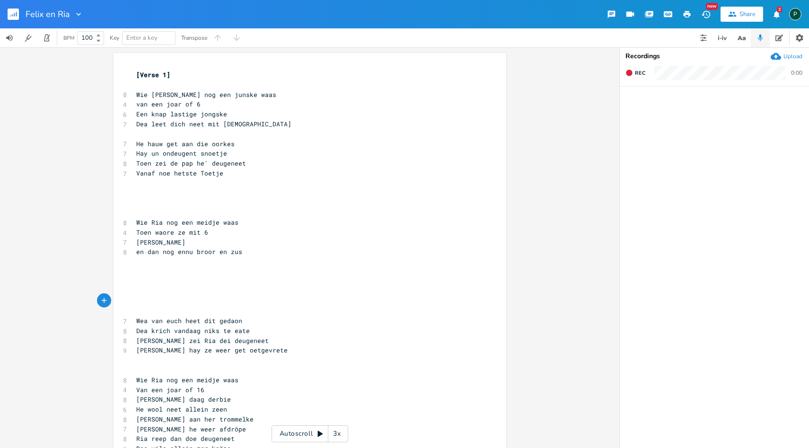
click at [159, 265] on pre "​" at bounding box center [305, 262] width 342 height 10
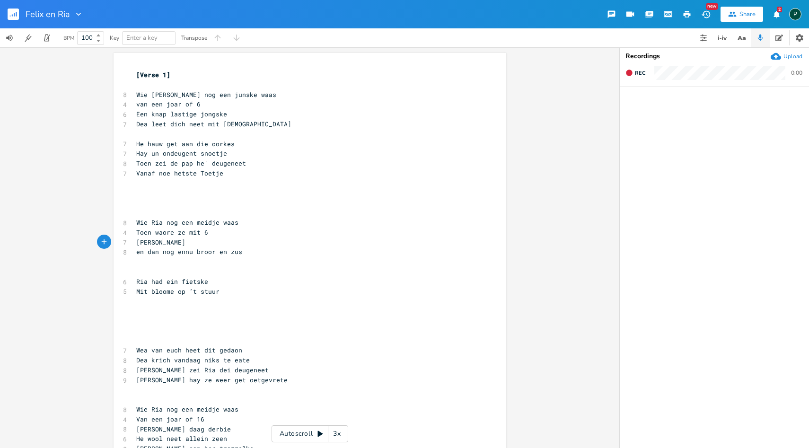
click at [158, 241] on span "[PERSON_NAME]" at bounding box center [160, 242] width 49 height 9
type textarea "u"
click at [200, 362] on span "Dea krich vandaag niks te eate" at bounding box center [193, 360] width 114 height 9
click at [188, 370] on span "[PERSON_NAME] zei Ria dei deugeneet" at bounding box center [202, 370] width 132 height 9
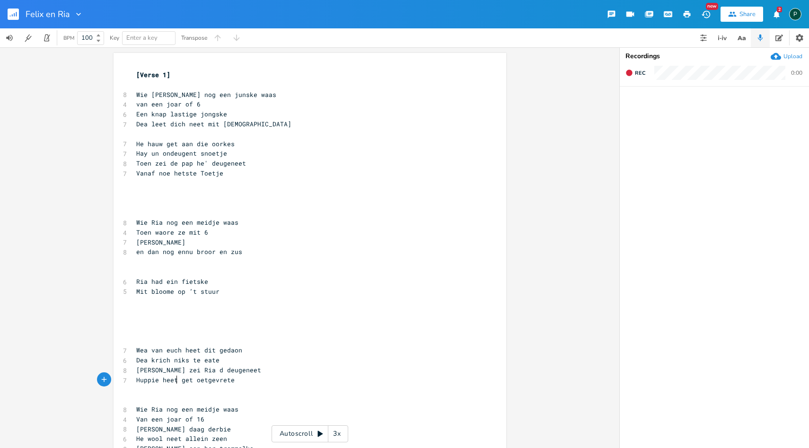
scroll to position [0, 35]
type textarea "Huppie heet"
drag, startPoint x: 238, startPoint y: 349, endPoint x: 127, endPoint y: 352, distance: 110.8
type textarea "Huppi"
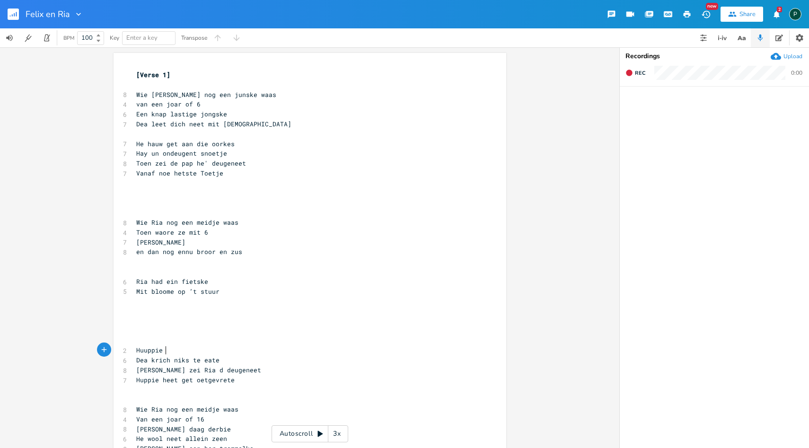
scroll to position [0, 20]
type textarea "uppie de kreeg toen straf"
drag, startPoint x: 160, startPoint y: 369, endPoint x: 126, endPoint y: 369, distance: 34.1
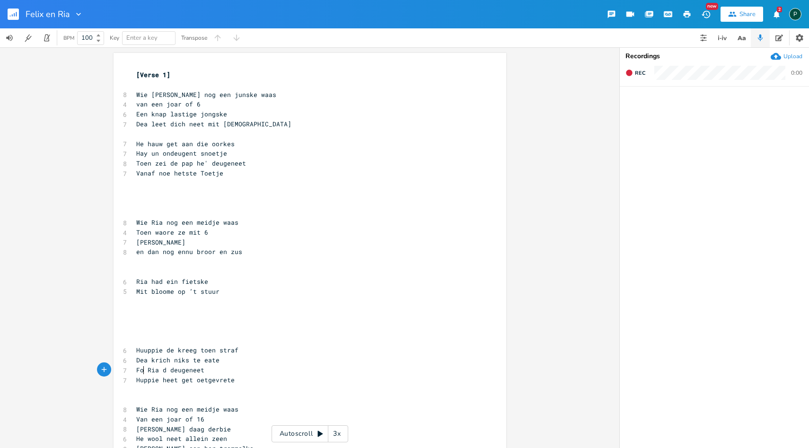
type textarea "Foi"
type textarea "o"
type textarea "ei fooe"
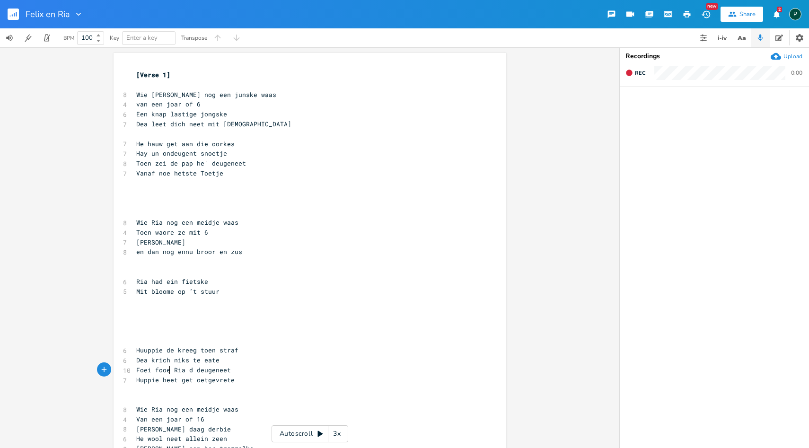
scroll to position [0, 18]
type textarea "f"
type textarea "Mehr"
type textarea "e"
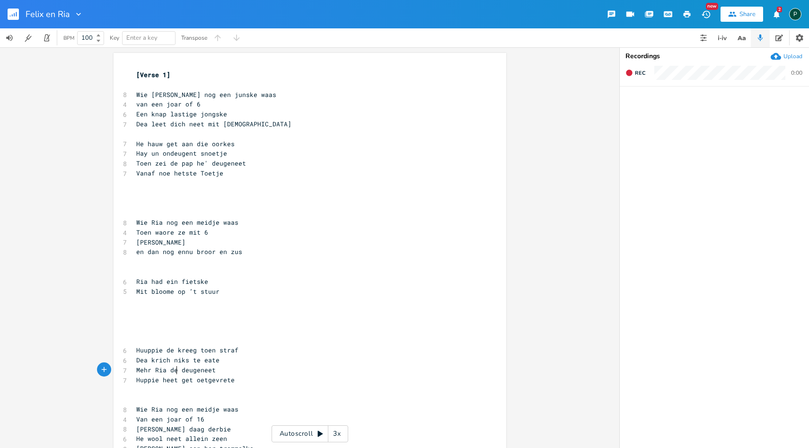
scroll to position [0, 3]
type textarea "Ria had ein fietske Mit bloome op ’t stuur"
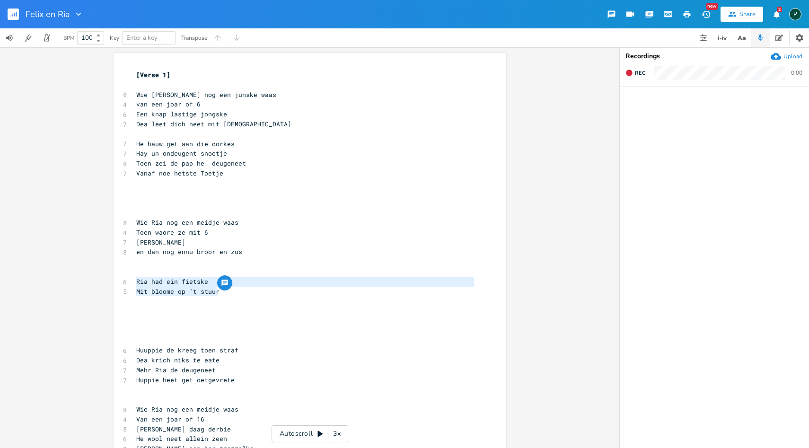
drag, startPoint x: 219, startPoint y: 290, endPoint x: 126, endPoint y: 284, distance: 92.9
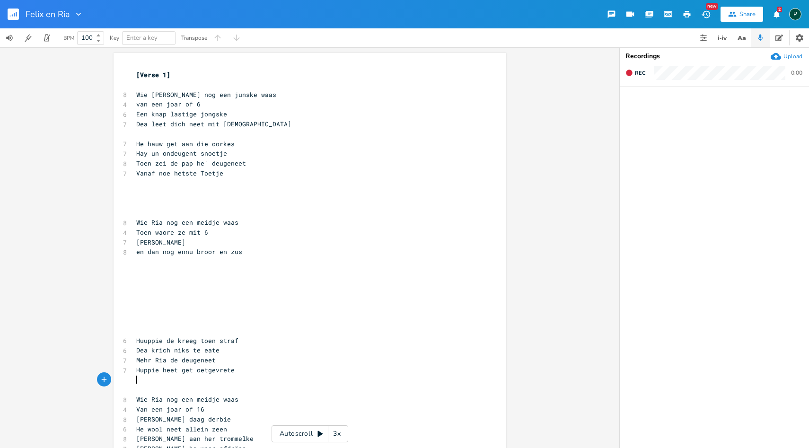
click at [164, 380] on pre "​" at bounding box center [305, 380] width 342 height 10
paste textarea
click at [134, 339] on pre "Huuppie de kreeg toen straf" at bounding box center [305, 341] width 342 height 10
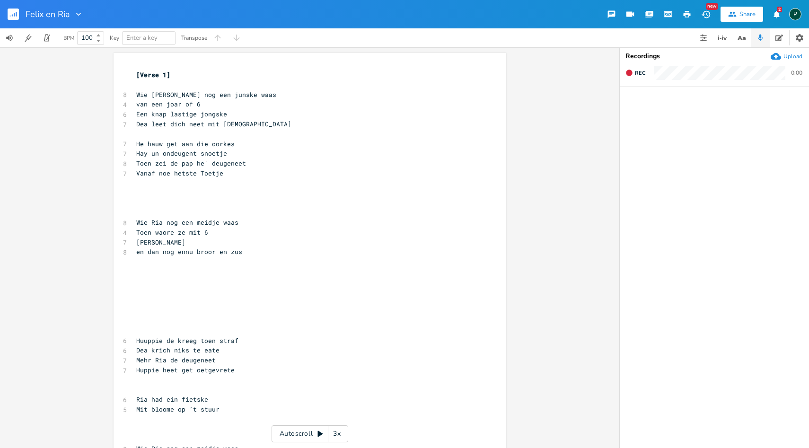
scroll to position [0, 0]
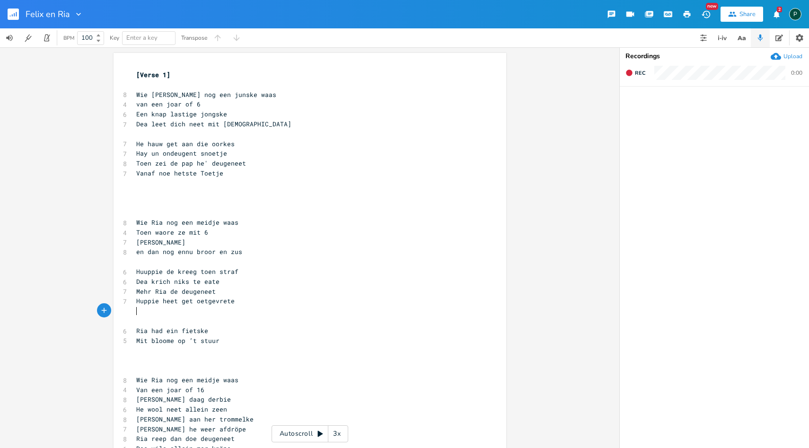
click at [140, 314] on pre "​" at bounding box center [305, 311] width 342 height 10
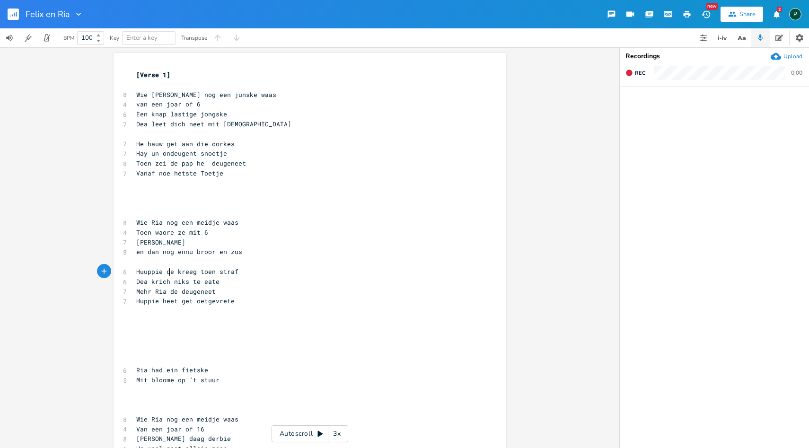
click at [168, 270] on span "Huuppie de kreeg toen straf" at bounding box center [187, 271] width 102 height 9
type textarea "i"
click at [172, 303] on span "Huppie heet get oetgevrete" at bounding box center [185, 301] width 98 height 9
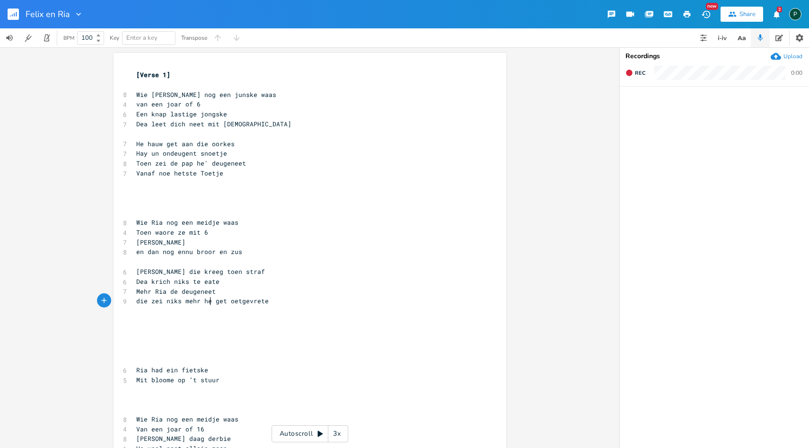
type textarea "die zei niks mehr hey"
click at [151, 291] on span "Mehr Ria de deugeneet" at bounding box center [175, 291] width 79 height 9
type textarea "zweeg"
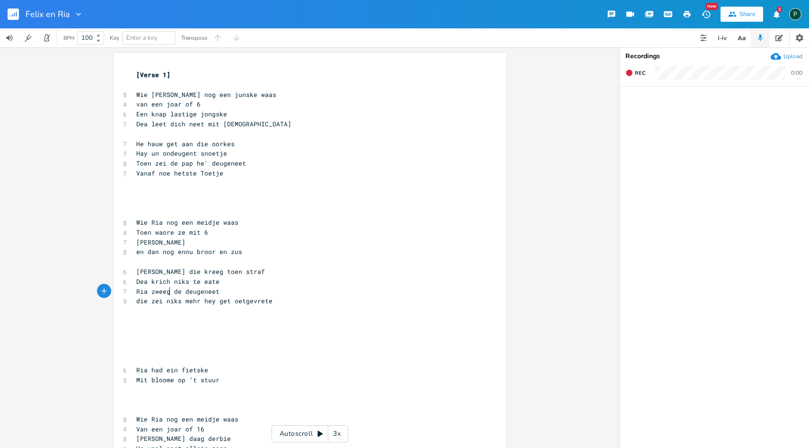
scroll to position [0, 19]
click at [220, 301] on span "die zei niks mehr hey get oetgevrete" at bounding box center [204, 301] width 136 height 9
click at [206, 301] on span "die zei niks mehr hey get oetgevrete" at bounding box center [204, 301] width 136 height 9
type textarea "a"
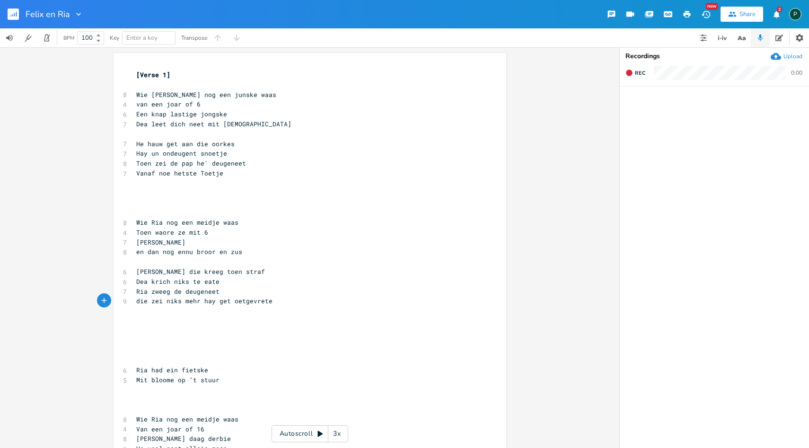
click at [213, 292] on span "Ria zweeg de deugeneet" at bounding box center [177, 291] width 83 height 9
type textarea "den deugeneet"
drag, startPoint x: 227, startPoint y: 302, endPoint x: 134, endPoint y: 302, distance: 93.2
click at [136, 302] on span "die zei niks mehr hay get oetgevrete" at bounding box center [204, 301] width 136 height 9
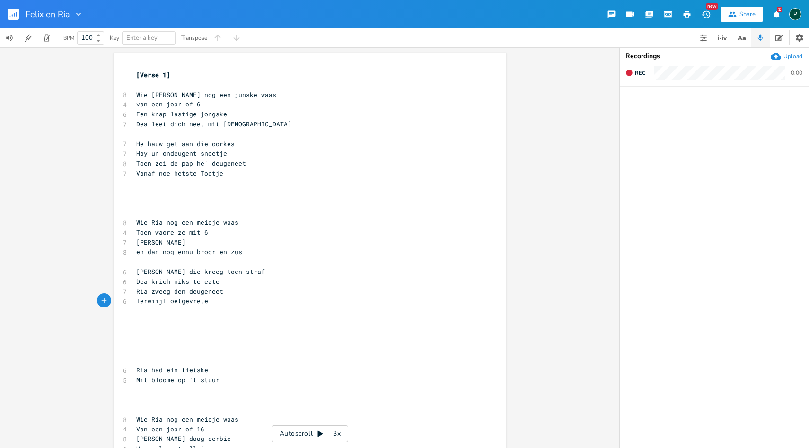
type textarea "Terwiijl"
type textarea "el zie get hauw"
click at [222, 379] on pre "Mit bloome op ’t stuur" at bounding box center [305, 380] width 342 height 10
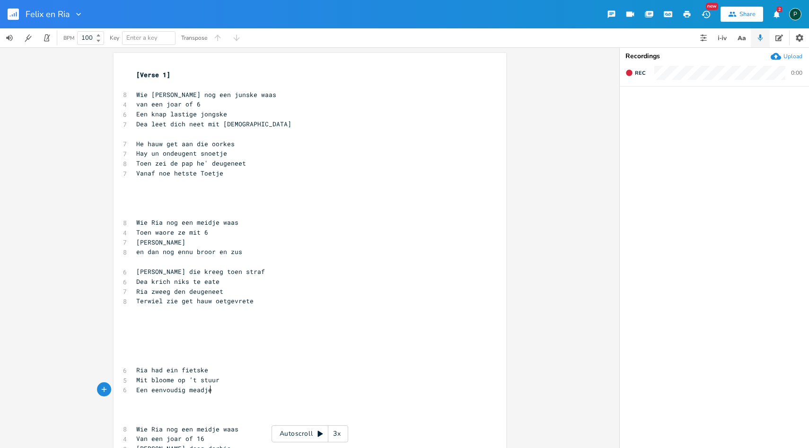
scroll to position [0, 65]
type textarea "Een eenvoudig meadje"
click at [134, 389] on pre "Een eenvoudig meadje" at bounding box center [305, 390] width 342 height 10
click at [223, 393] on pre "Een eenvoudig meadje" at bounding box center [305, 390] width 342 height 10
type textarea "in de [GEOGRAPHIC_DATA] op avondtuur"
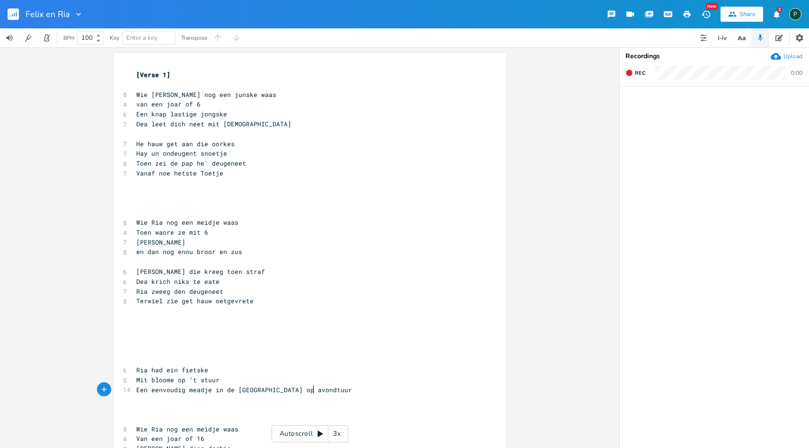
scroll to position [0, 78]
drag, startPoint x: 182, startPoint y: 390, endPoint x: 149, endPoint y: 390, distance: 33.1
click at [149, 390] on span "Een eenvoudig meadje in de [GEOGRAPHIC_DATA] op avondtuur" at bounding box center [244, 390] width 216 height 9
type textarea "stoer"
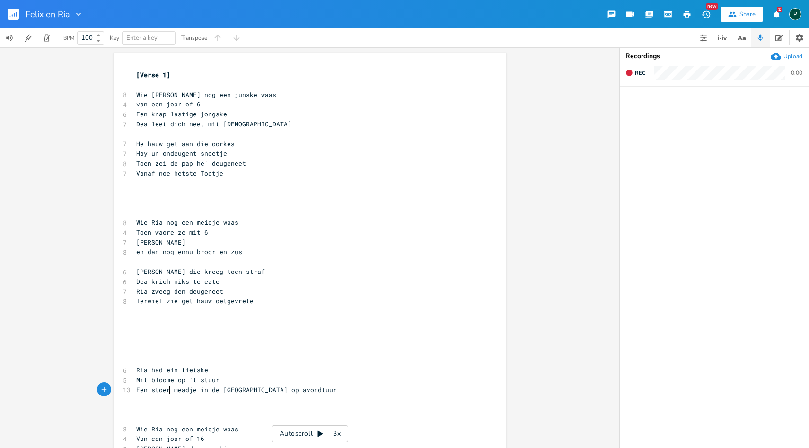
scroll to position [0, 14]
type textarea "heel klein"
click at [164, 393] on span "Een heel [GEOGRAPHIC_DATA] in de [GEOGRAPHIC_DATA] op avondtuur" at bounding box center [255, 390] width 238 height 9
click at [215, 389] on span "Een heel [GEOGRAPHIC_DATA] in de [GEOGRAPHIC_DATA] op avondtuur" at bounding box center [255, 390] width 238 height 9
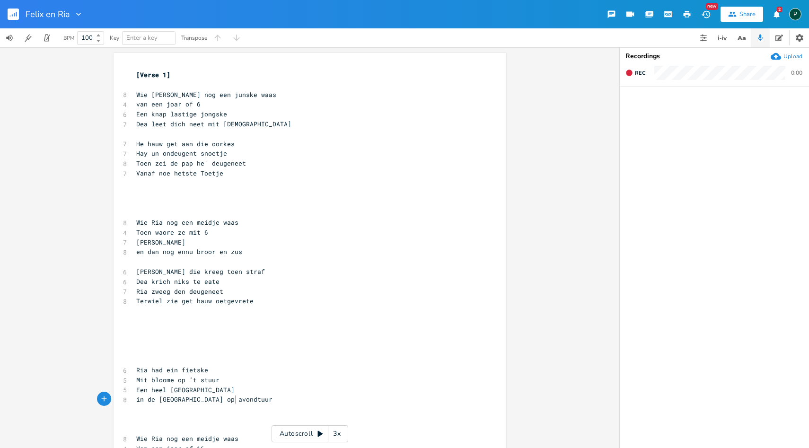
click at [238, 401] on pre "in de [GEOGRAPHIC_DATA] op avondtuur" at bounding box center [305, 400] width 342 height 10
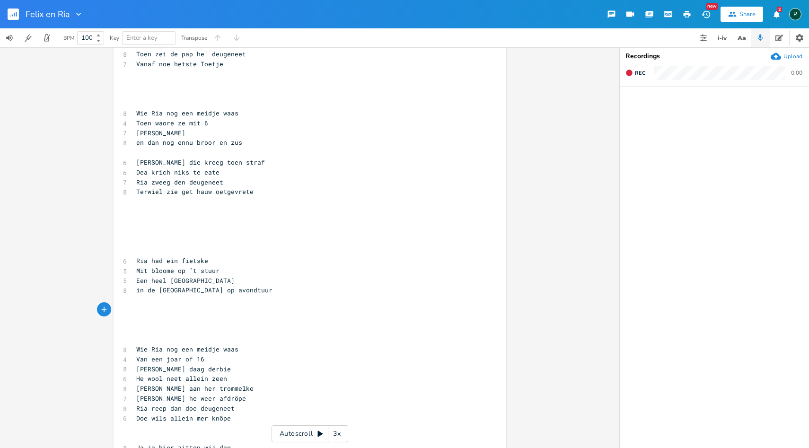
scroll to position [146, 0]
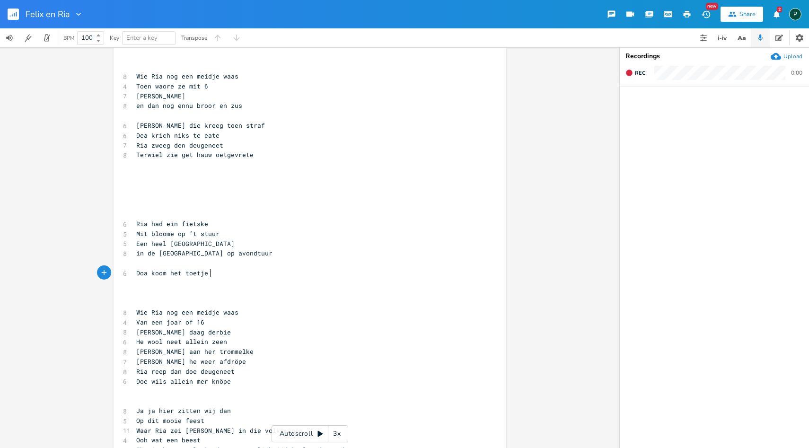
type textarea "Doa koom het toetje r"
type textarea "teage fietste tegen de bean"
click at [228, 272] on span "Doa koom het toetje teage fietste tegen de bean" at bounding box center [225, 273] width 178 height 9
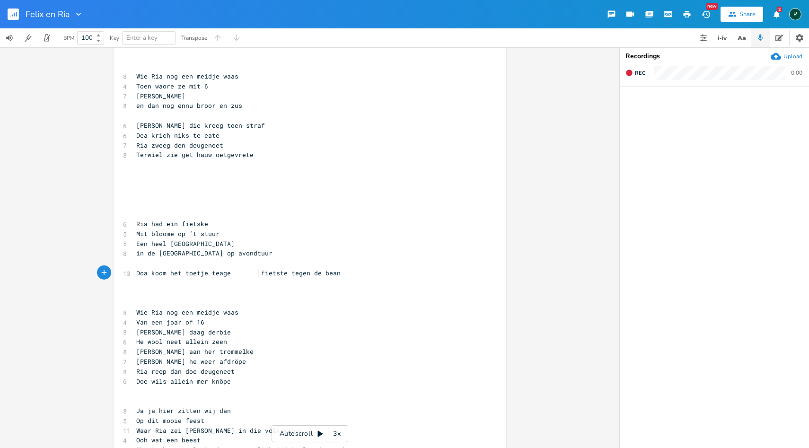
scroll to position [0, 10]
click at [137, 264] on pre "​" at bounding box center [305, 263] width 342 height 10
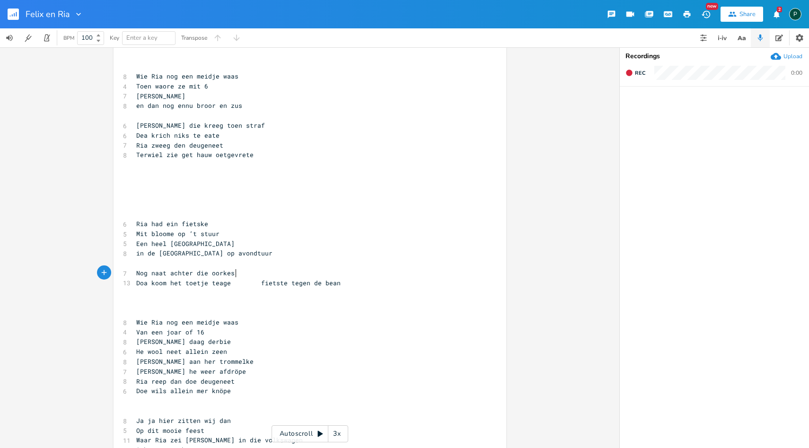
scroll to position [0, 77]
type textarea "Nog naat achter die oorkes koom t toetje teage"
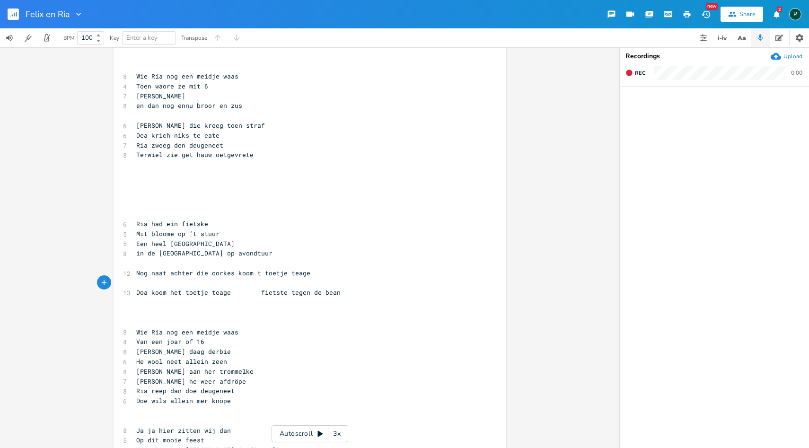
click at [308, 274] on pre "Nog naat achter die oorkes koom t toetje teage" at bounding box center [305, 273] width 342 height 10
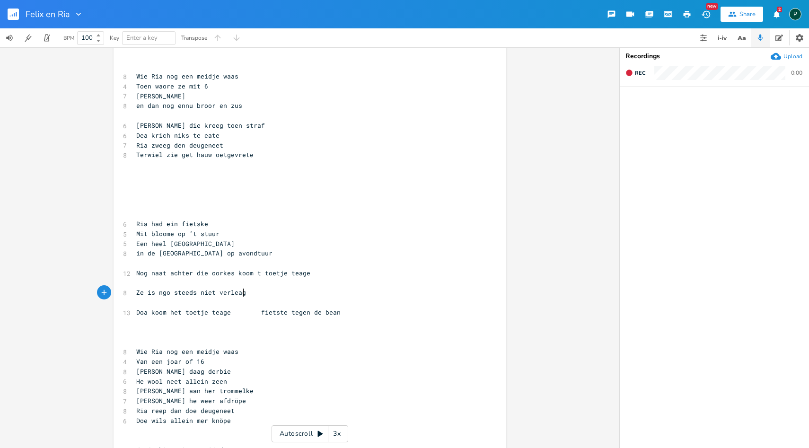
type textarea "Ze is ngo steeds niet verleage"
type textarea "Doa koom het toetje teage fietste tegen de bean"
drag, startPoint x: 338, startPoint y: 313, endPoint x: 96, endPoint y: 315, distance: 241.8
click at [96, 315] on div "Doa koom het toetje teage fietste tegen de bean x [Verse 1] ​ 8 Wie [PERSON_NAM…" at bounding box center [309, 247] width 619 height 401
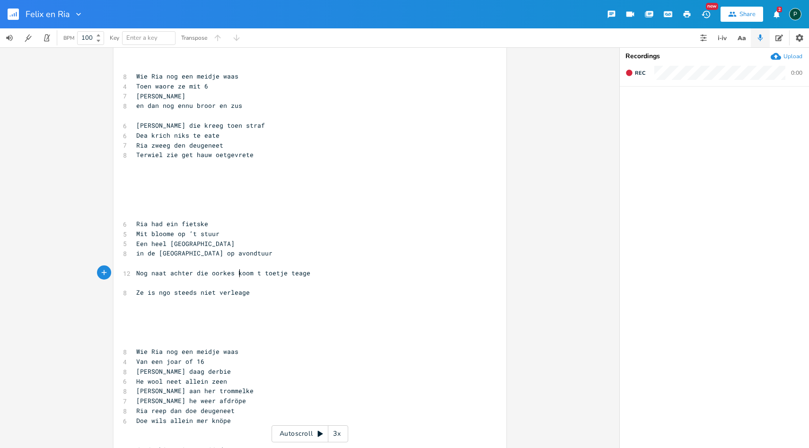
click at [237, 273] on span "Nog naat achter die oorkes koom t toetje teage" at bounding box center [223, 273] width 174 height 9
click at [234, 273] on span "Nog naat achter die oorkes koom t toetje teage" at bounding box center [223, 273] width 174 height 9
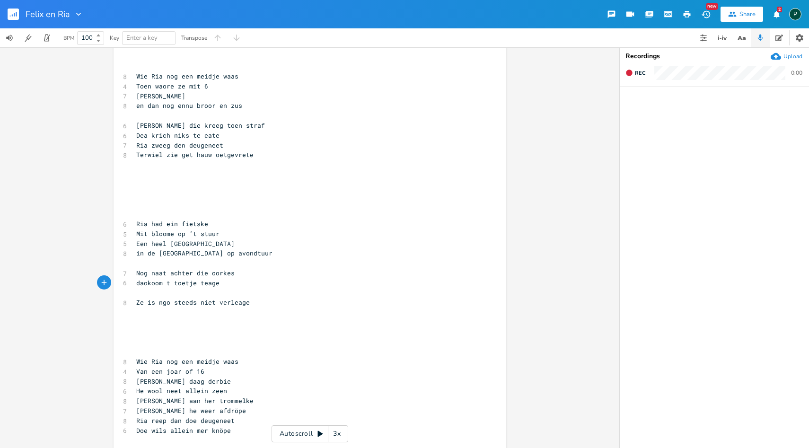
type textarea "dao"
click at [199, 291] on pre "​" at bounding box center [305, 293] width 342 height 10
type textarea "wils du me"
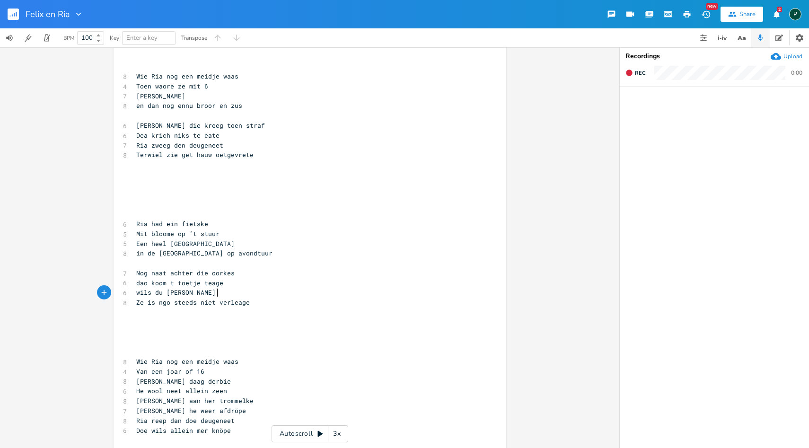
type textarea "ien meadje zin"
drag, startPoint x: 210, startPoint y: 302, endPoint x: 131, endPoint y: 303, distance: 79.5
click at [131, 303] on div "Ze is ngo steeds niet x [Verse 1] ​ 8 Wie [PERSON_NAME] nog een junske waas 4 v…" at bounding box center [310, 453] width 393 height 1093
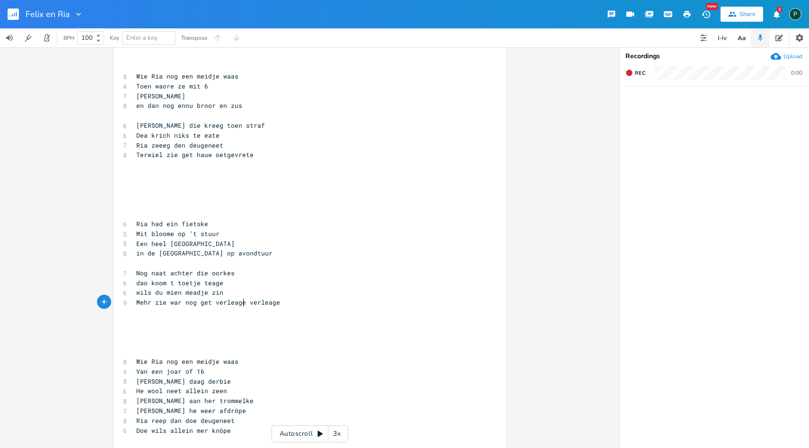
type textarea "Mehr zie war nog get verleage"
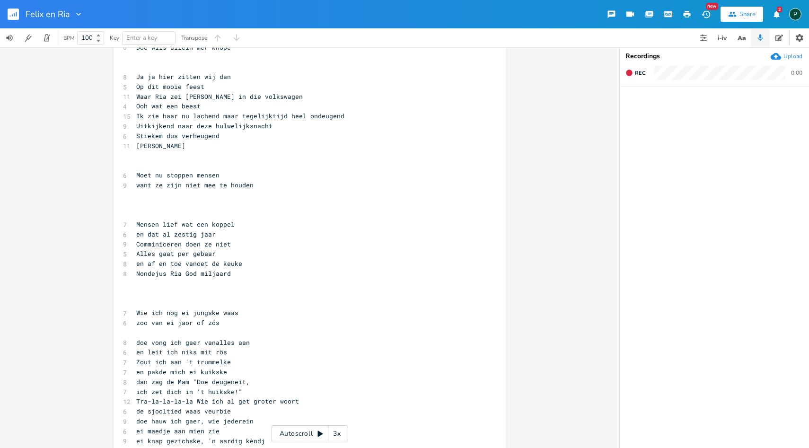
scroll to position [514, 0]
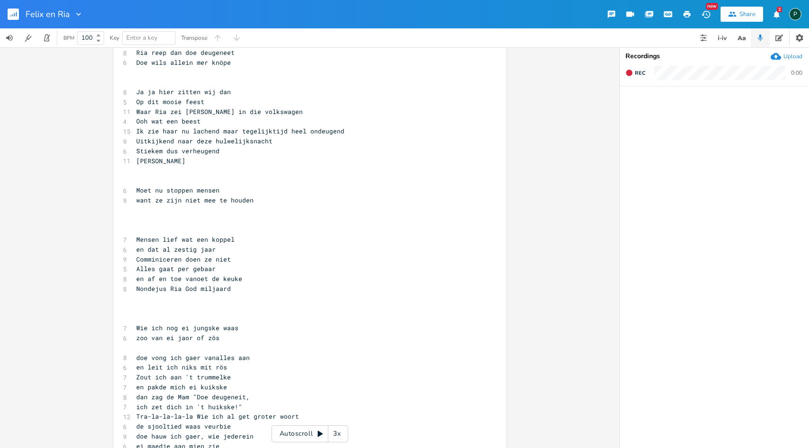
click at [217, 272] on pre "Alles gaat per gebaar" at bounding box center [305, 269] width 342 height 10
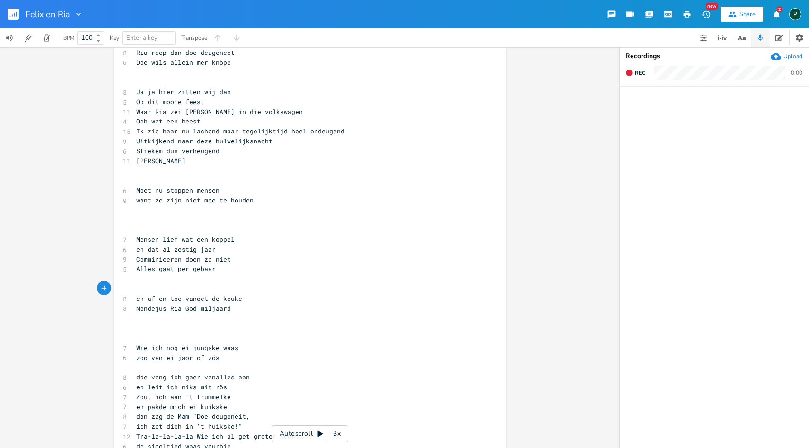
click at [176, 240] on span "Mensen lief wat een koppel" at bounding box center [185, 239] width 98 height 9
type textarea "zeg"
click at [214, 267] on span "Alles gaat per gebaar" at bounding box center [175, 269] width 79 height 9
click at [138, 298] on span "en af en toe vanoet de keuke" at bounding box center [189, 298] width 106 height 9
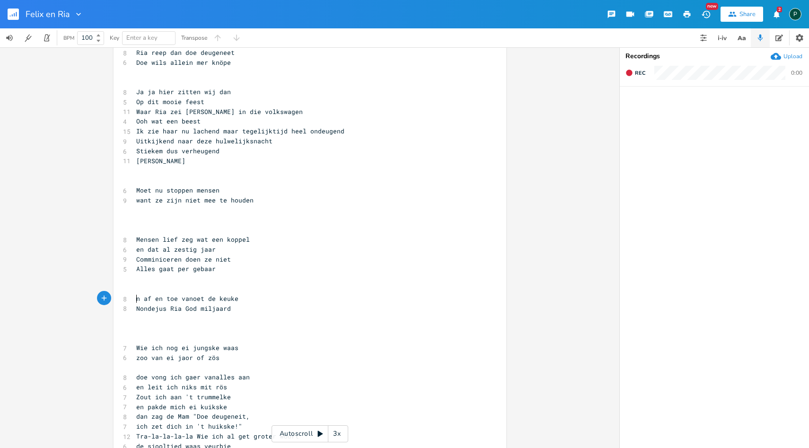
type textarea "E"
click at [147, 297] on span "En af en toe vanoet de keuke" at bounding box center [189, 298] width 106 height 9
type textarea "A"
click at [148, 284] on pre "​" at bounding box center [305, 289] width 342 height 10
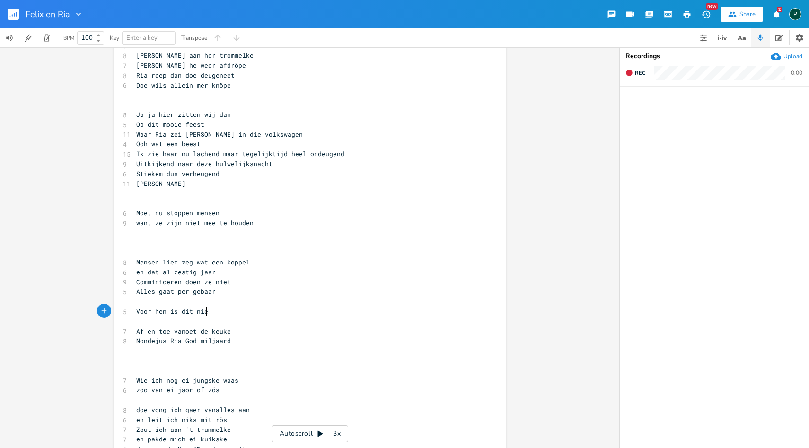
scroll to position [0, 53]
type textarea "Voor hen is dit niet"
click at [159, 312] on span "Voor hen is dit niet" at bounding box center [174, 311] width 76 height 9
type textarea "u"
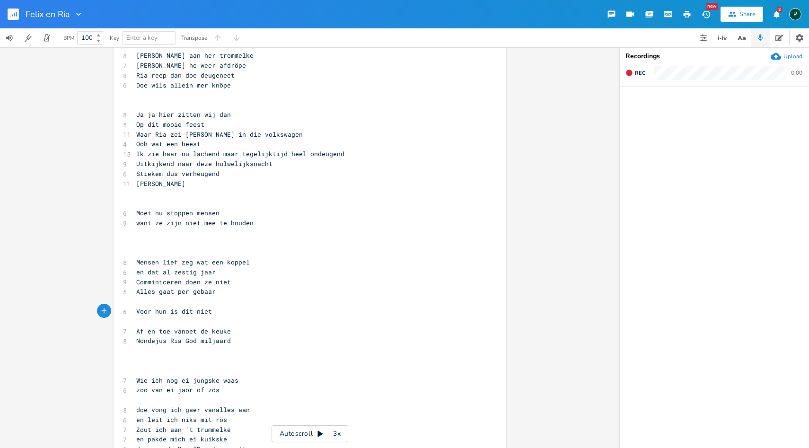
click at [215, 312] on pre "Voor hun is dit niet" at bounding box center [305, 312] width 342 height 10
type textarea "raar"
click at [135, 323] on pre "​" at bounding box center [305, 322] width 342 height 10
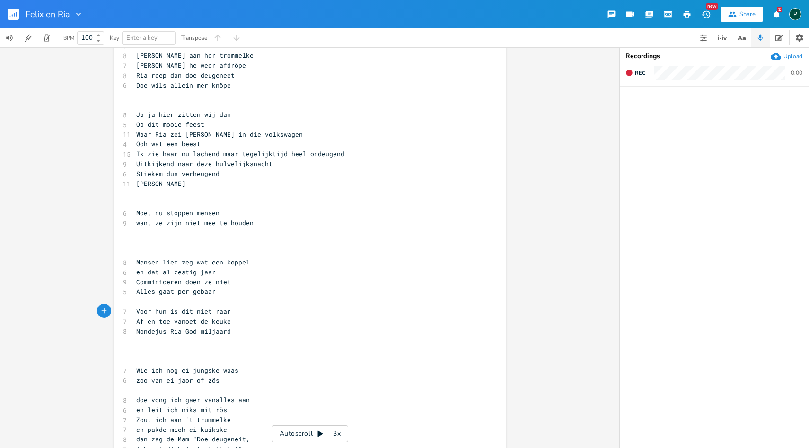
click at [149, 302] on pre "​" at bounding box center [305, 302] width 342 height 10
type textarea "Voor een van ons niet normaal"
click at [221, 292] on pre "Alles gaat per gebaar" at bounding box center [305, 292] width 342 height 10
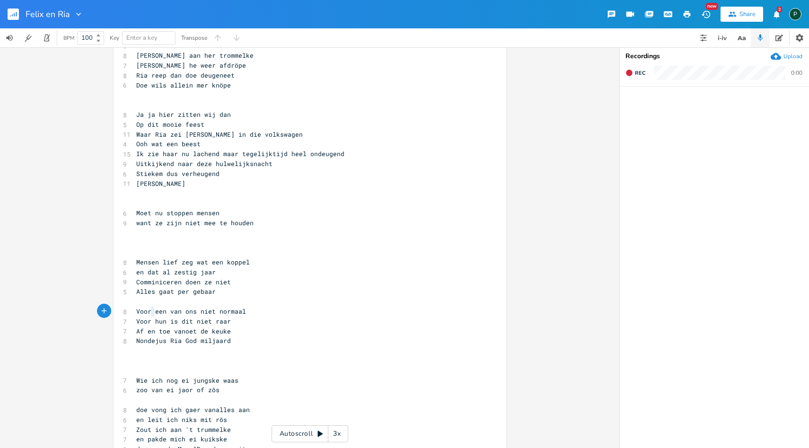
type textarea "een"
drag, startPoint x: 149, startPoint y: 311, endPoint x: 162, endPoint y: 311, distance: 12.8
click at [162, 311] on span "Voor een van ons niet normaal" at bounding box center [191, 311] width 110 height 9
type textarea "iemen"
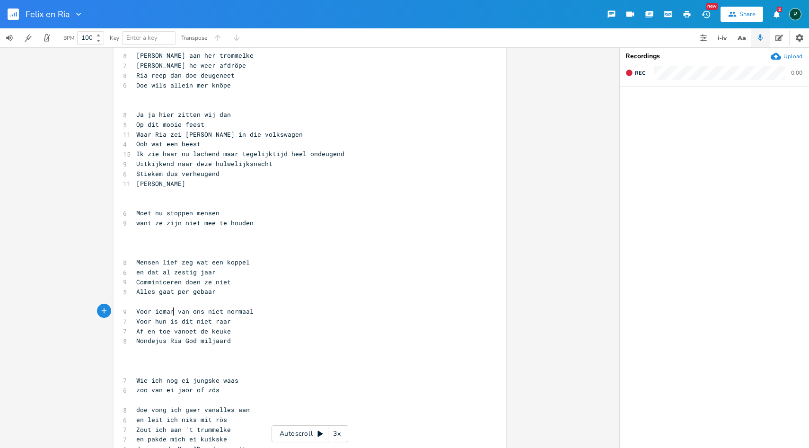
type textarea "and"
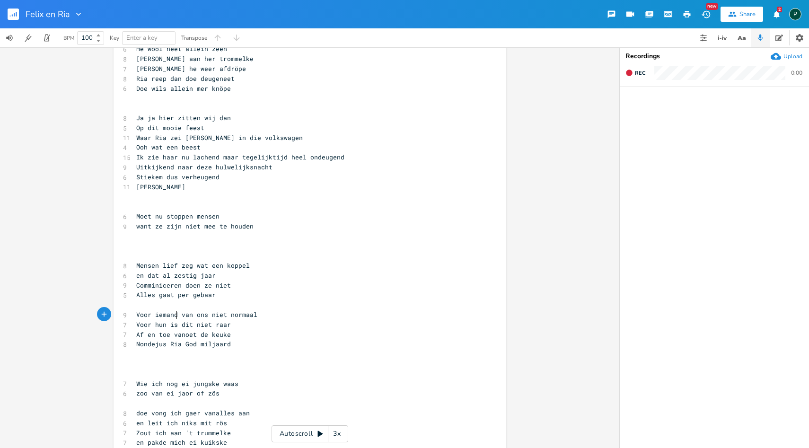
scroll to position [478, 0]
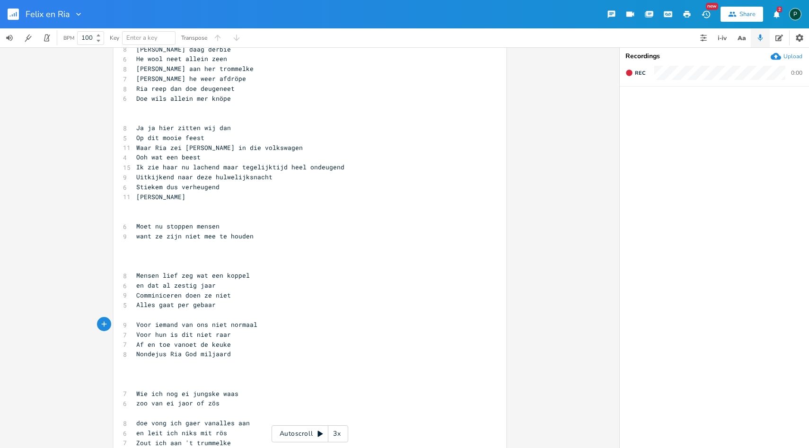
click at [201, 148] on span "Waar Ria zei [PERSON_NAME] in die volkswagen" at bounding box center [219, 147] width 167 height 9
type textarea "want z"
drag, startPoint x: 154, startPoint y: 235, endPoint x: 133, endPoint y: 235, distance: 20.8
click at [136, 235] on span "want ze zijn niet mee te houden" at bounding box center [194, 236] width 117 height 9
click at [258, 234] on pre "want ze zijn niet mee te houden" at bounding box center [305, 236] width 342 height 10
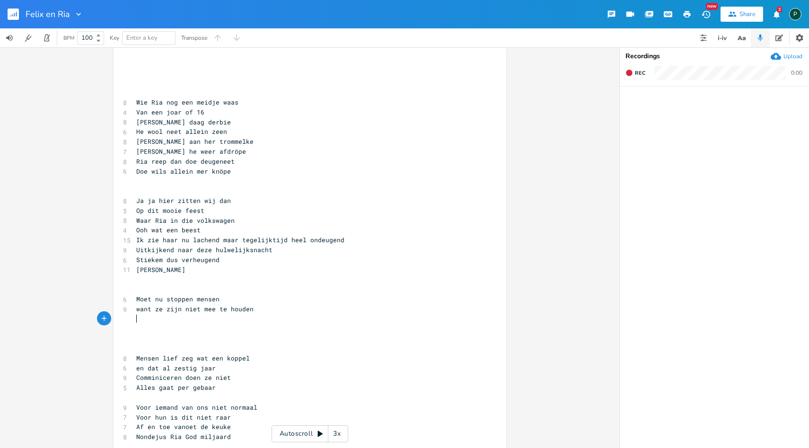
scroll to position [403, 0]
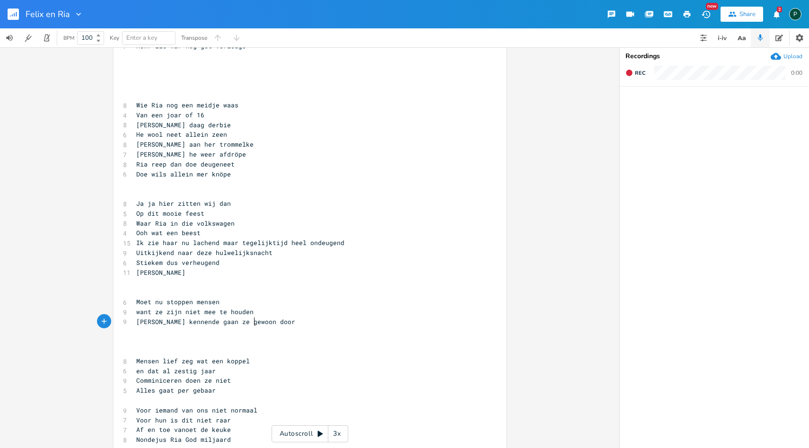
type textarea "[PERSON_NAME] kennende gaan ze gewoon door"
type textarea "|Voor"
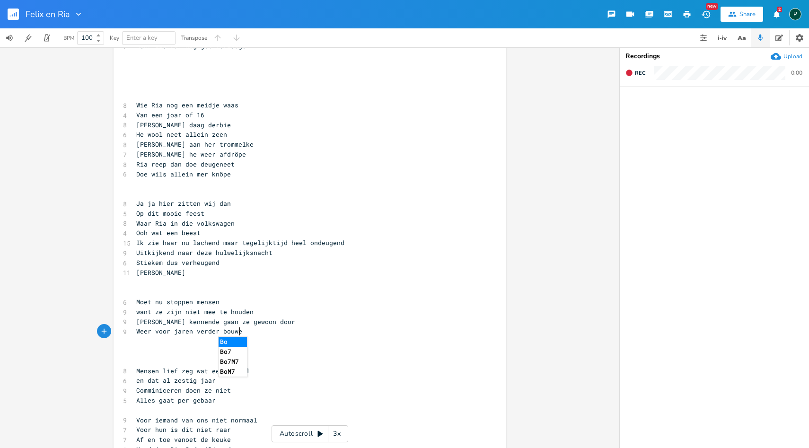
type textarea "Weer voor jaren verder bouwen"
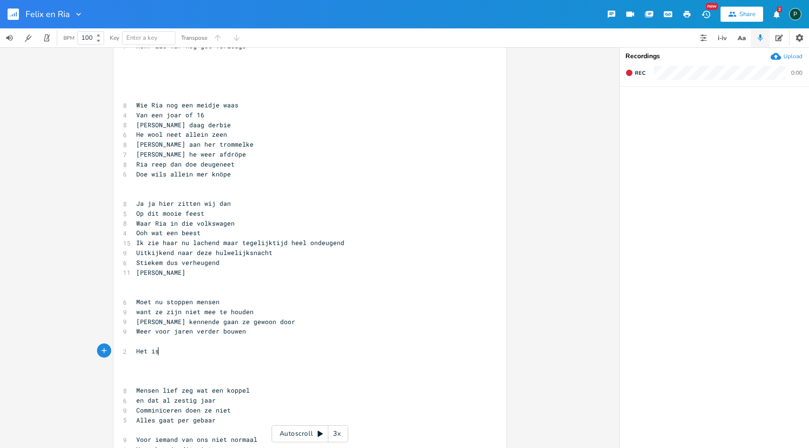
type textarea "Het is"
click at [136, 299] on span "Moet nu stoppen mensen" at bounding box center [177, 302] width 83 height 9
type textarea "Ik"
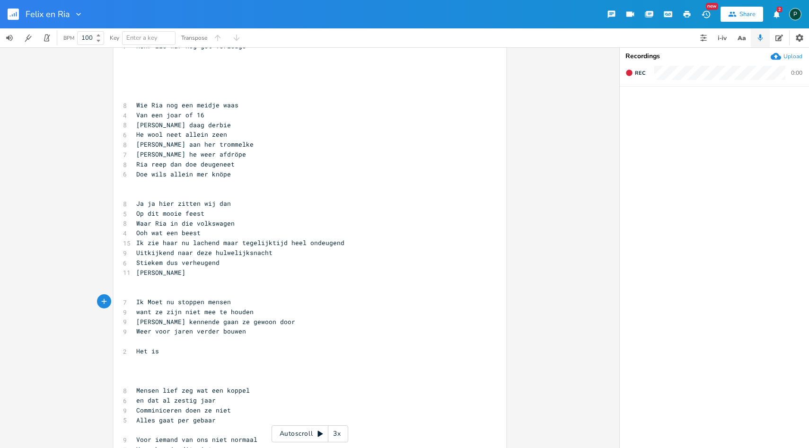
click at [162, 351] on pre "Het is" at bounding box center [305, 351] width 342 height 10
type textarea "Hun kennende"
drag, startPoint x: 178, startPoint y: 321, endPoint x: 133, endPoint y: 321, distance: 45.0
click at [136, 321] on span "[PERSON_NAME] kennende gaan ze gewoon door" at bounding box center [215, 322] width 159 height 9
click at [178, 348] on pre "Het is" at bounding box center [305, 351] width 342 height 10
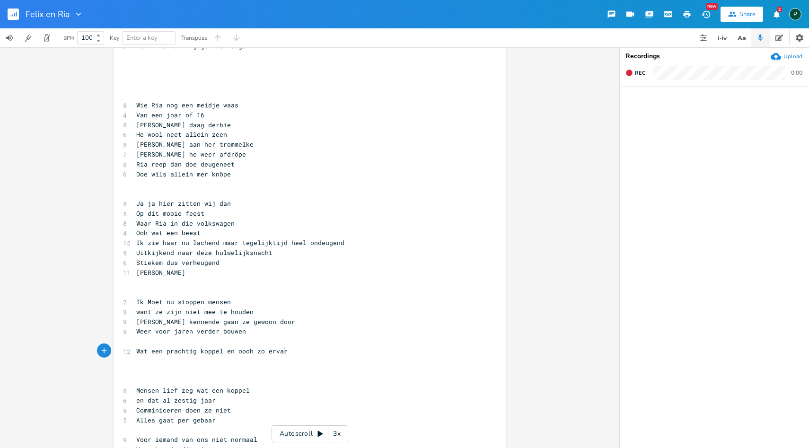
type textarea "Wat een prachtig koppel en oooh zo ervari"
type textarea "ren"
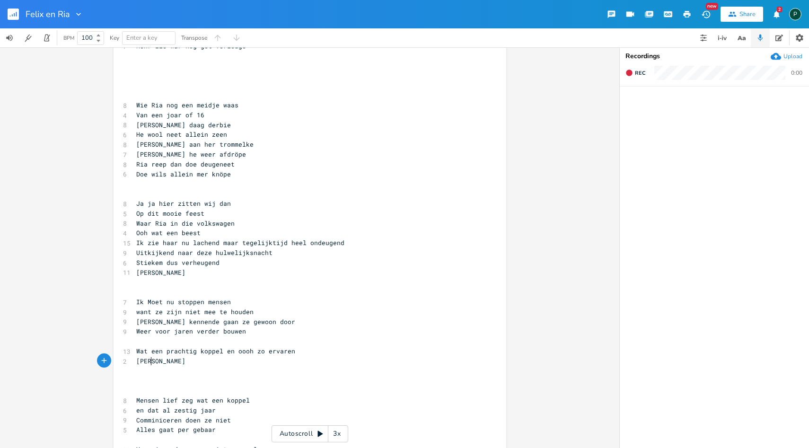
type textarea "Vanaf"
type textarea "W"
type textarea "Met zijn ale hier wensen wij jullie nog we"
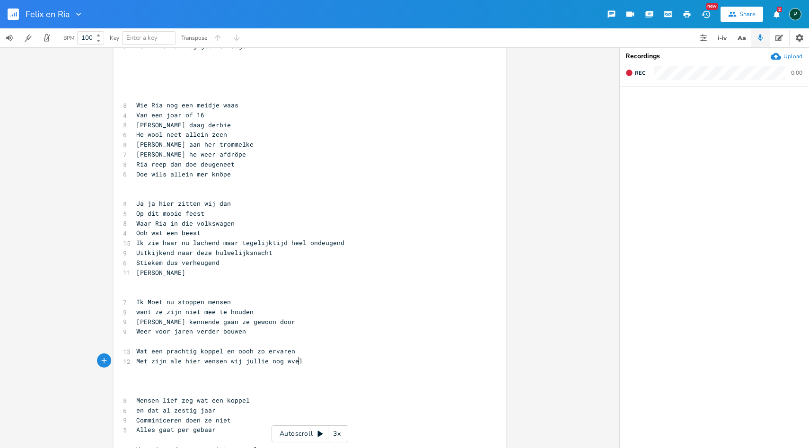
type textarea "vele"
type textarea "vele jaren"
click at [263, 362] on span "Met zijn ale hier wensen wij jullie nog vele jaren" at bounding box center [230, 361] width 189 height 9
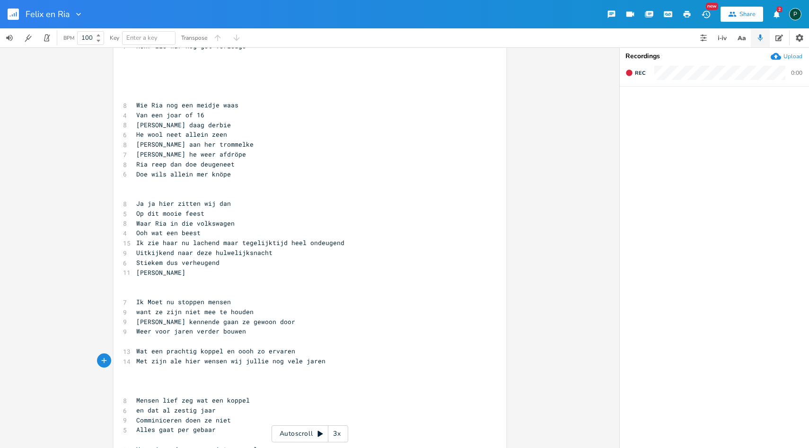
click at [242, 310] on span "want ze zijn niet mee te houden" at bounding box center [194, 312] width 117 height 9
click at [247, 312] on span "want ze zijn niet mee te houden" at bounding box center [194, 312] width 117 height 9
type textarea "we"
click at [154, 312] on span "want ze zijn niet mee te houwe" at bounding box center [193, 312] width 114 height 9
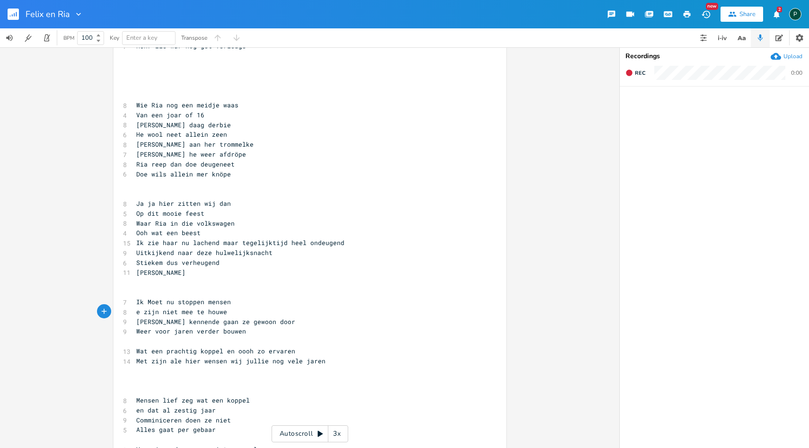
type textarea "Z"
type textarea "Want z"
drag, startPoint x: 168, startPoint y: 330, endPoint x: 132, endPoint y: 330, distance: 35.5
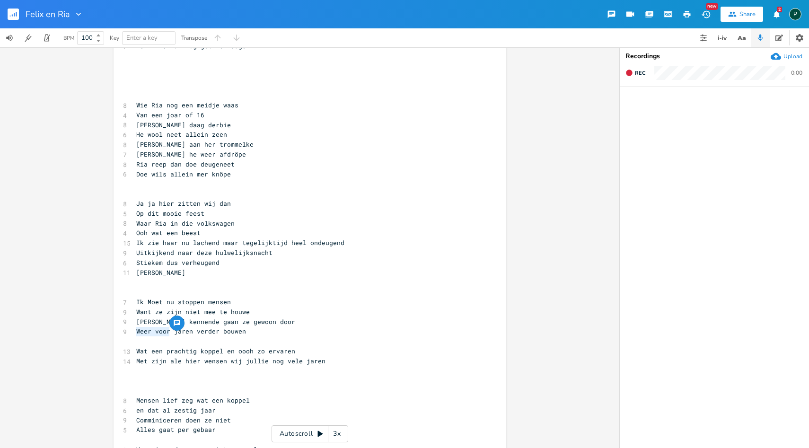
click at [134, 330] on pre "Weer voor jaren verder bouwen" at bounding box center [305, 332] width 342 height 10
type textarea "aan de"
click at [134, 331] on pre "aan de jaren verder bouwen" at bounding box center [305, 332] width 342 height 10
drag, startPoint x: 176, startPoint y: 321, endPoint x: 134, endPoint y: 321, distance: 42.1
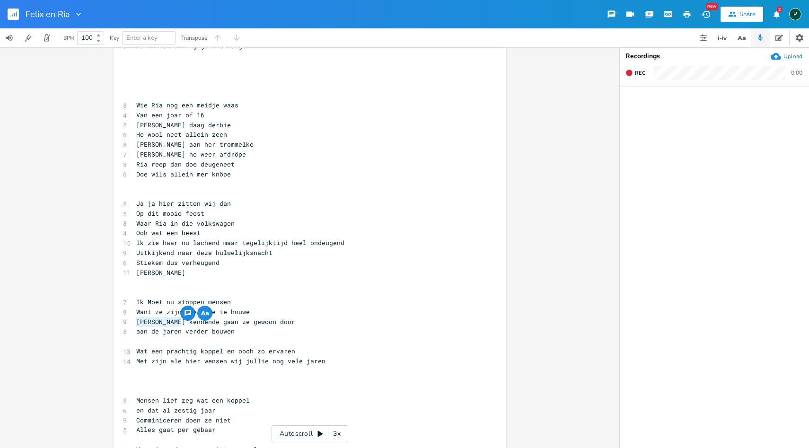
click at [136, 321] on span "[PERSON_NAME] kennende gaan ze gewoon door" at bounding box center [215, 322] width 159 height 9
type textarea "Ze wwi"
type textarea "illen meteen weer"
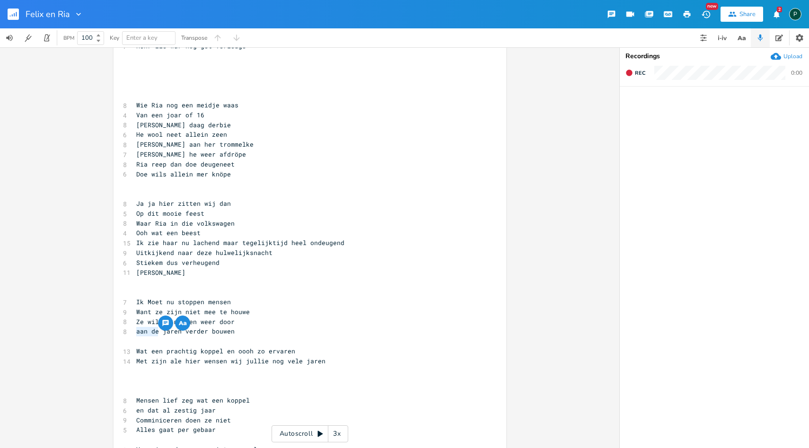
drag, startPoint x: 155, startPoint y: 332, endPoint x: 133, endPoint y: 333, distance: 21.8
click at [136, 333] on span "aan de jaren verder bouwen" at bounding box center [185, 331] width 98 height 9
type textarea "met"
type textarea "aand e"
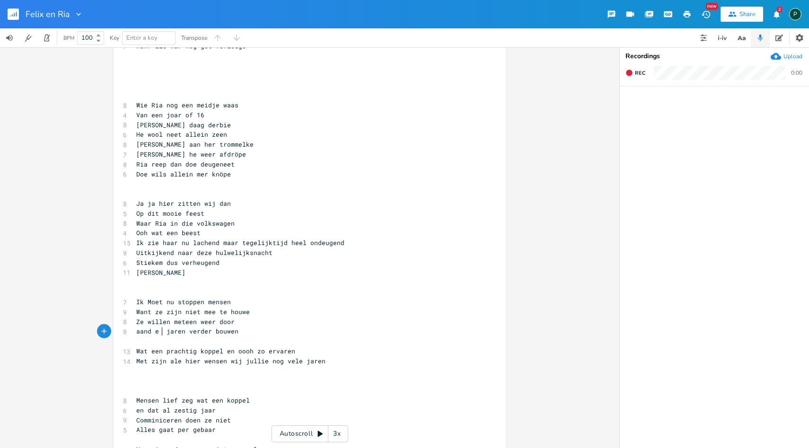
scroll to position [0, 20]
type textarea "de"
click at [170, 323] on span "Ze willen meteen weer door" at bounding box center [185, 322] width 98 height 9
type textarea "nu"
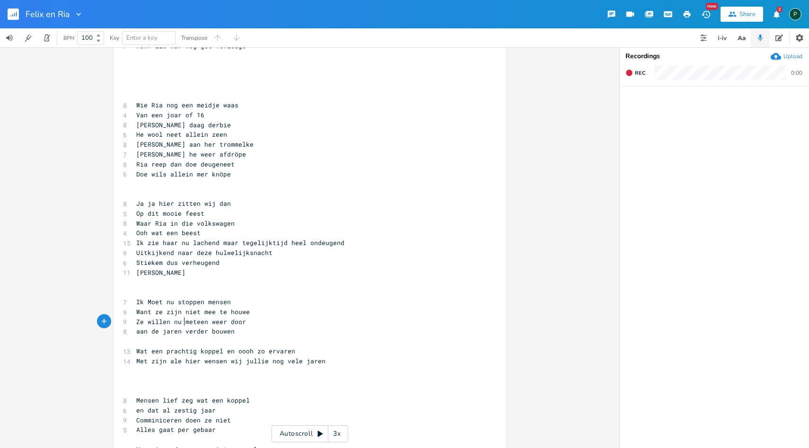
click at [161, 331] on span "aan de jaren verder bouwen" at bounding box center [185, 331] width 98 height 9
drag, startPoint x: 162, startPoint y: 332, endPoint x: 132, endPoint y: 331, distance: 29.8
click at [134, 332] on pre "aan de jaren verder bouwen" at bounding box center [305, 332] width 342 height 10
type textarea "j"
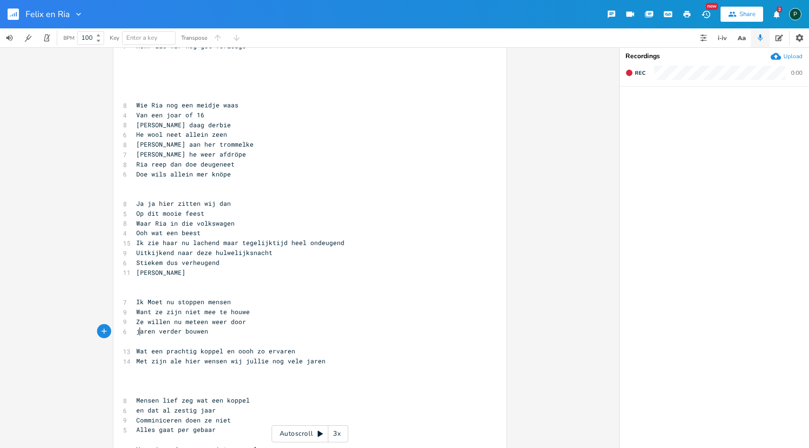
click at [231, 352] on span "Wat een prachtig koppel en oooh zo ervaren" at bounding box center [215, 351] width 159 height 9
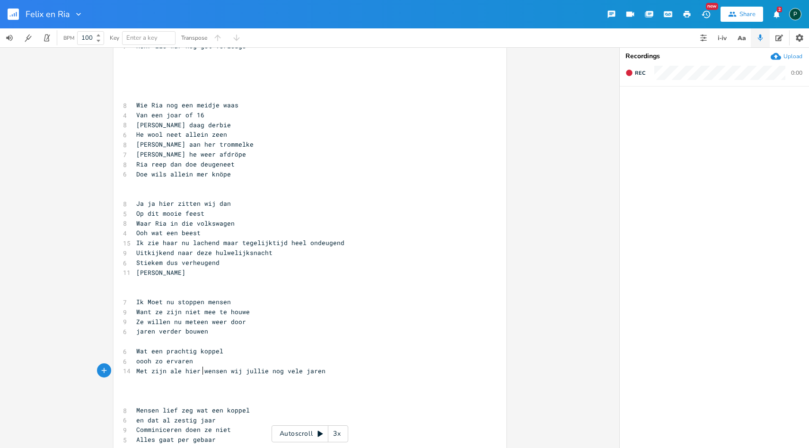
click at [198, 371] on span "Met zijn ale hier wensen wij jullie nog vele jaren" at bounding box center [230, 371] width 189 height 9
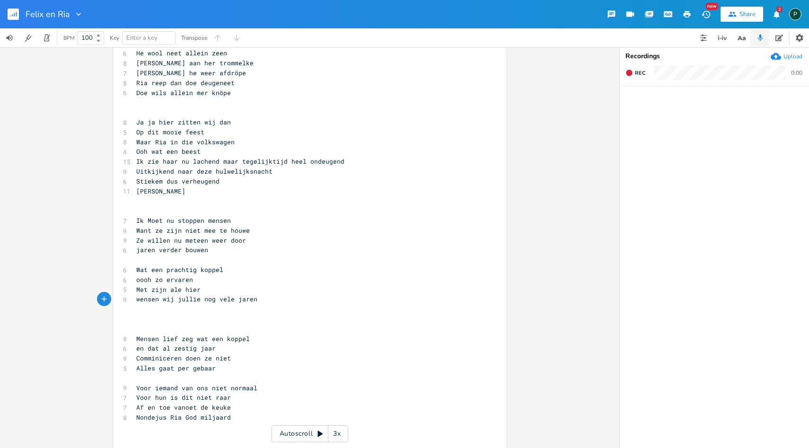
scroll to position [484, 0]
click at [138, 260] on pre "​" at bounding box center [305, 261] width 342 height 10
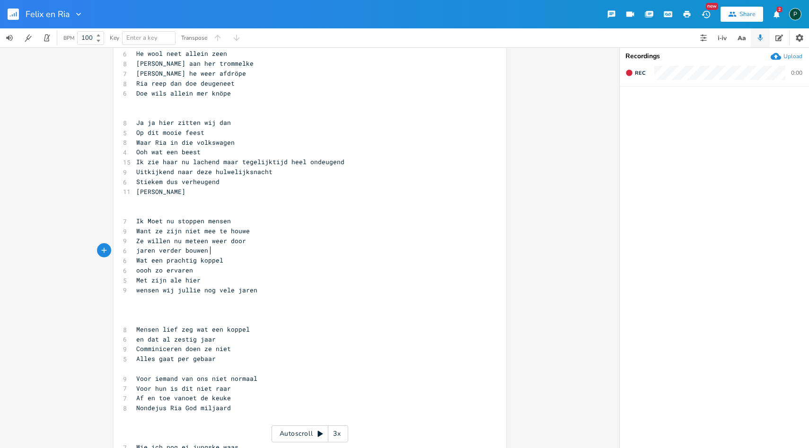
click at [138, 211] on pre "​" at bounding box center [305, 211] width 342 height 10
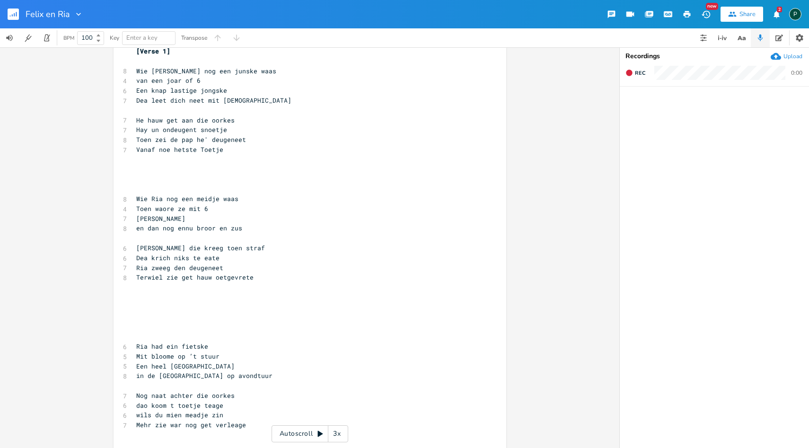
scroll to position [0, 0]
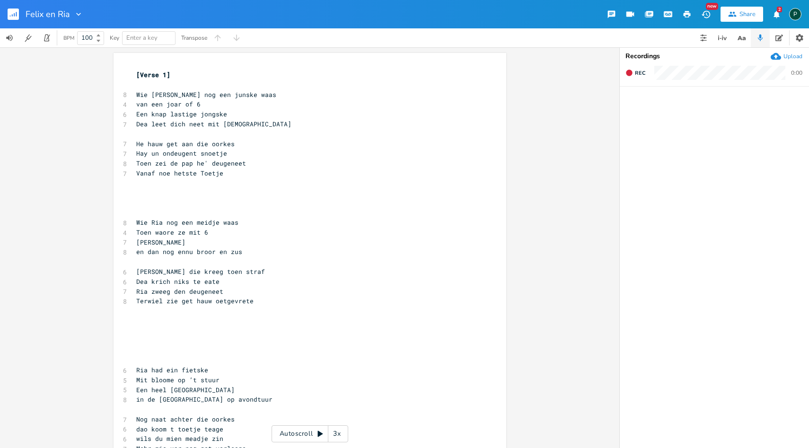
click at [188, 252] on span "en dan nog ennu broor en zus" at bounding box center [189, 251] width 106 height 9
type textarea "nog un"
click at [149, 291] on span "Ria zweeg den deugeneet" at bounding box center [179, 291] width 87 height 9
type textarea "die"
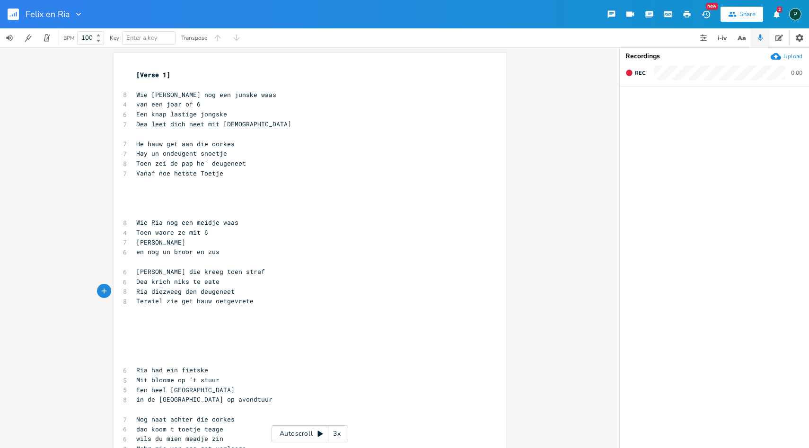
scroll to position [0, 9]
click at [195, 291] on span "Ria die zweeg den deugeneet" at bounding box center [187, 291] width 102 height 9
click at [134, 268] on pre "[PERSON_NAME] die kreeg toen straf" at bounding box center [305, 272] width 342 height 10
type textarea "[Verse 1]"
drag, startPoint x: 170, startPoint y: 73, endPoint x: 133, endPoint y: 73, distance: 36.9
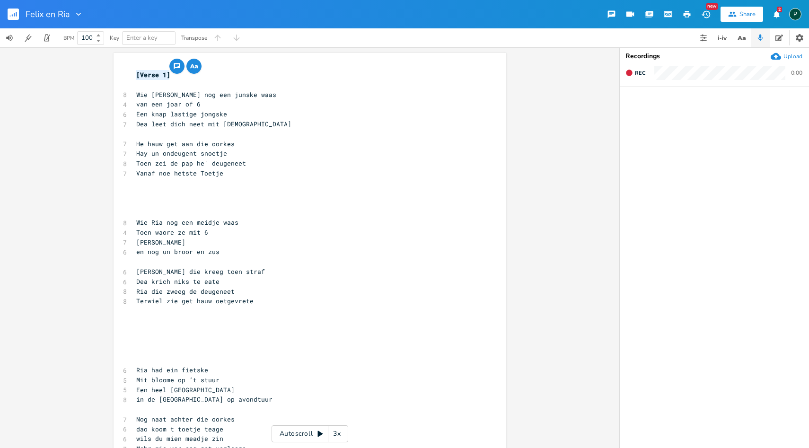
click at [134, 73] on pre "[Verse 1]" at bounding box center [305, 75] width 342 height 10
click at [135, 90] on pre "Wie [PERSON_NAME] nog een junske waas" at bounding box center [305, 95] width 342 height 10
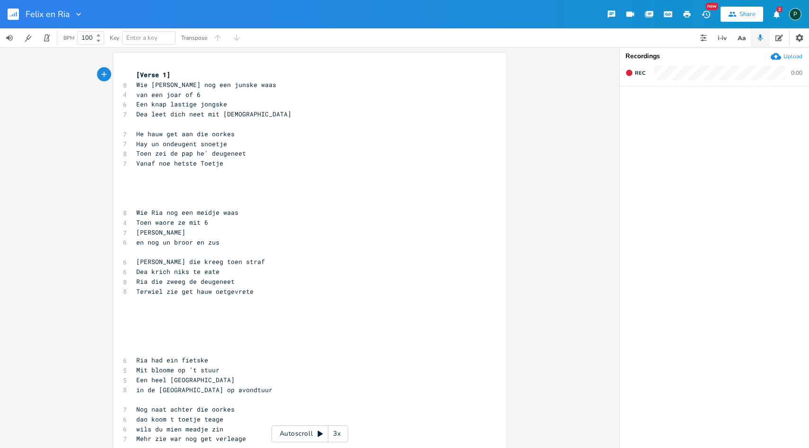
click at [136, 203] on pre "​" at bounding box center [305, 203] width 342 height 10
paste textarea "2"
click at [162, 202] on span "[Verse 1]" at bounding box center [153, 202] width 34 height 9
type textarea "2"
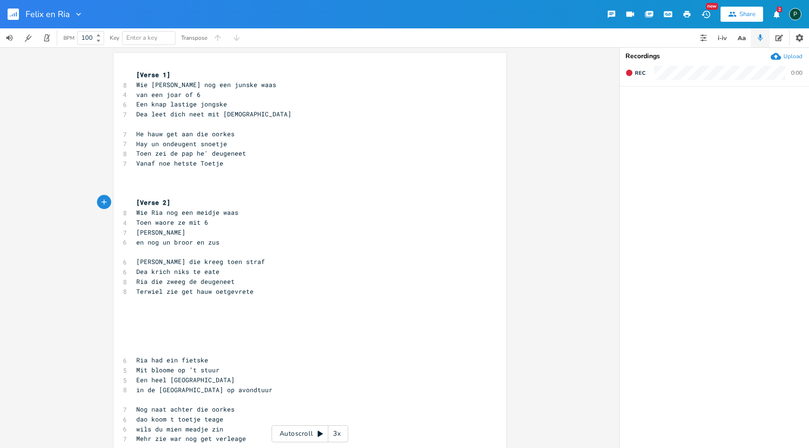
click at [148, 350] on pre "​" at bounding box center [305, 350] width 342 height 10
paste textarea "3"
type textarea "3"
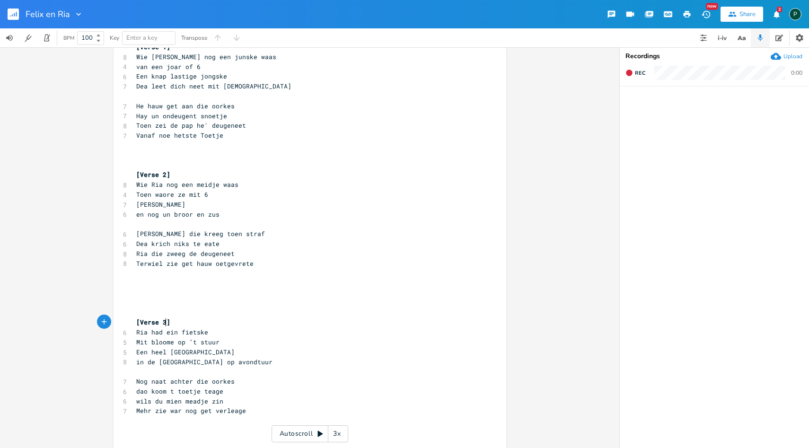
scroll to position [29, 0]
click at [136, 309] on pre "​" at bounding box center [305, 312] width 342 height 10
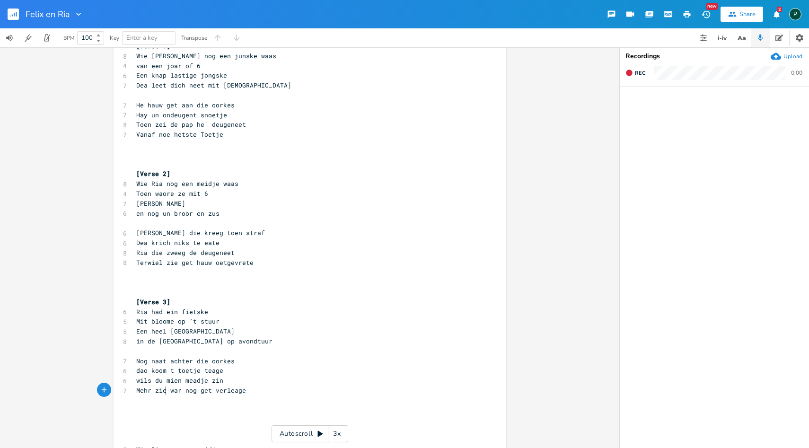
click at [164, 387] on span "Mehr zie war nog get verleage" at bounding box center [191, 390] width 110 height 9
type textarea "de"
drag, startPoint x: 168, startPoint y: 300, endPoint x: 125, endPoint y: 300, distance: 43.1
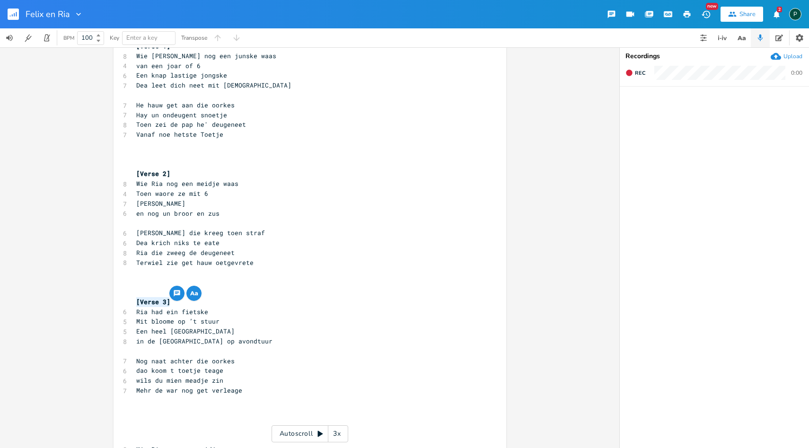
type textarea "[Verse 3]"
click at [140, 290] on pre "​" at bounding box center [305, 292] width 342 height 10
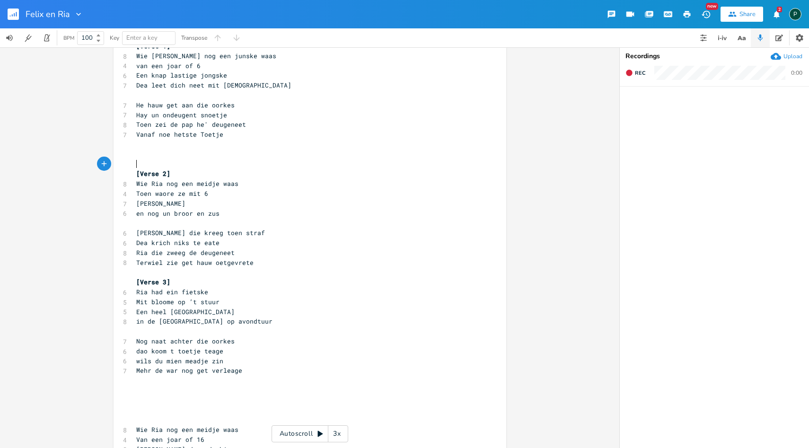
click at [144, 167] on pre "​" at bounding box center [305, 164] width 342 height 10
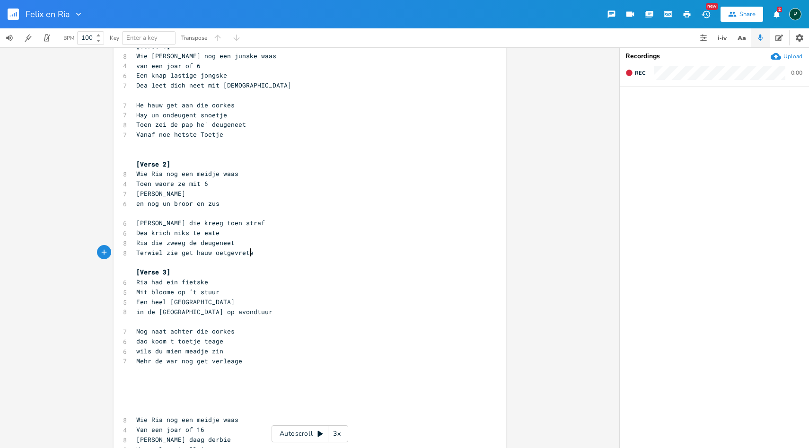
click at [248, 254] on span "Terwiel zie get hauw oetgevrete" at bounding box center [194, 252] width 117 height 9
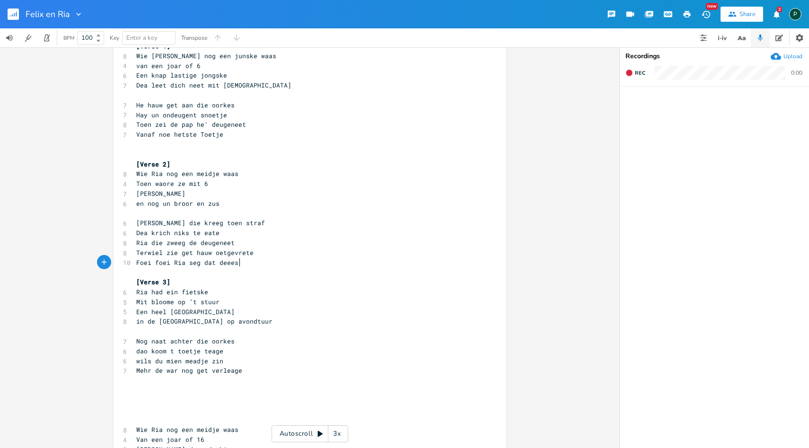
scroll to position [0, 76]
type textarea "Foei foei Ria seg dat deees se toch neet"
click at [136, 264] on span "Foei foei Ria seg dat deees se toch neet" at bounding box center [211, 262] width 151 height 9
type textarea "["
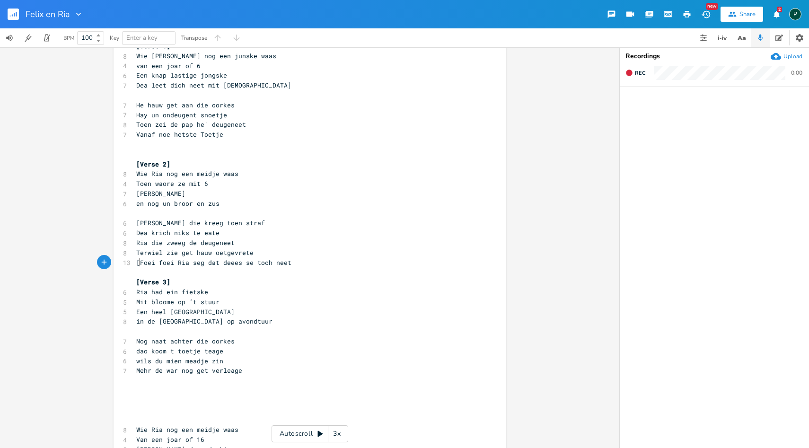
scroll to position [0, 2]
click at [285, 262] on span "[Foei foei Ria seg dat deees se toch neet" at bounding box center [213, 262] width 155 height 9
type textarea "]"
click at [239, 371] on span "Mehr de war nog get verleage" at bounding box center [189, 370] width 106 height 9
click at [159, 368] on span "Mehr de war nog get verleage" at bounding box center [189, 370] width 106 height 9
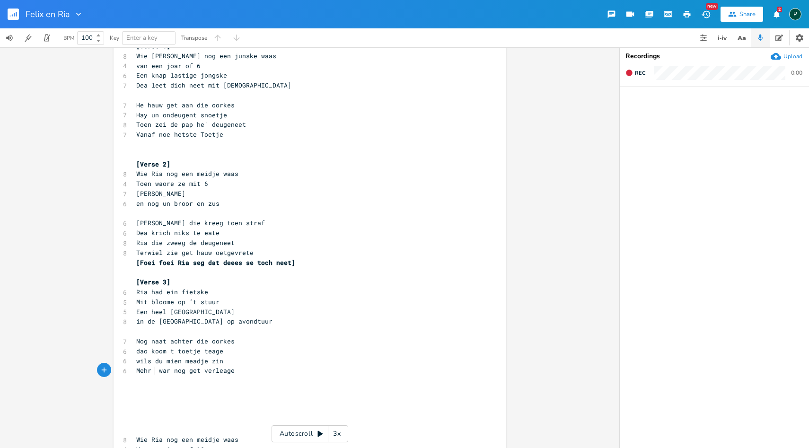
type textarea "he"
click at [291, 264] on span "[Foei foei Ria seg dat deees se toch neet]" at bounding box center [217, 262] width 163 height 9
click at [147, 384] on pre "​" at bounding box center [305, 381] width 342 height 10
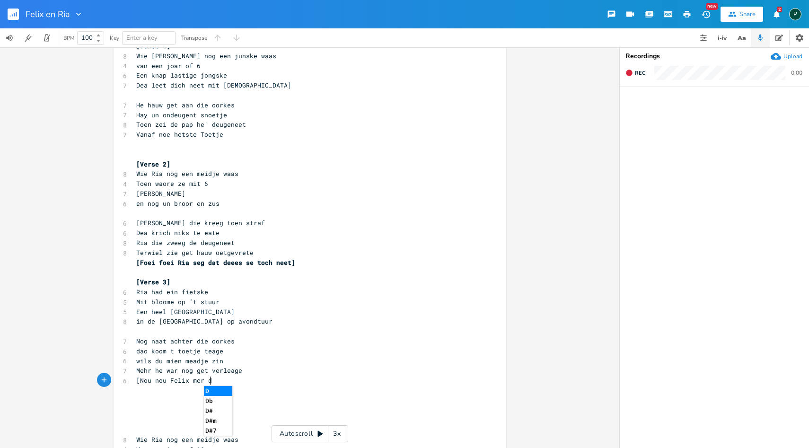
type textarea "[Nou nou Felix mer da"
type textarea "oa is toch niks van euver he]"
drag, startPoint x: 145, startPoint y: 312, endPoint x: 133, endPoint y: 313, distance: 11.4
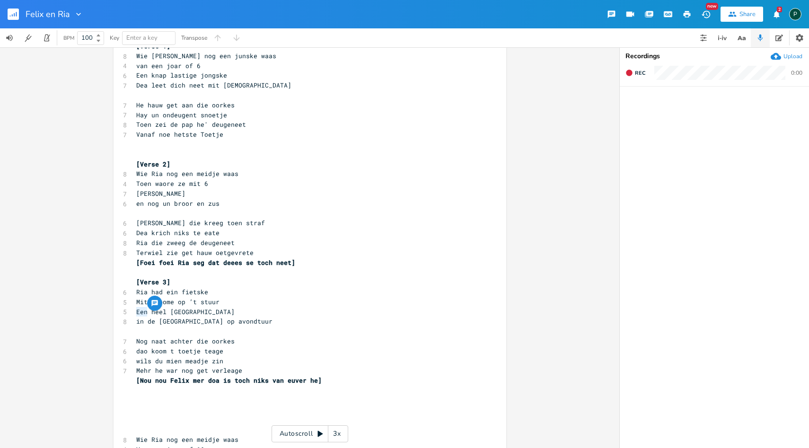
click at [136, 313] on span "Een heel [GEOGRAPHIC_DATA]" at bounding box center [185, 312] width 98 height 9
type textarea "uuh"
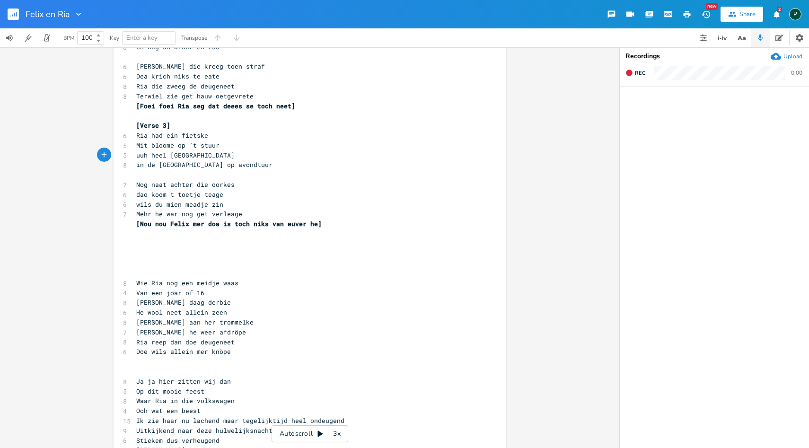
scroll to position [215, 0]
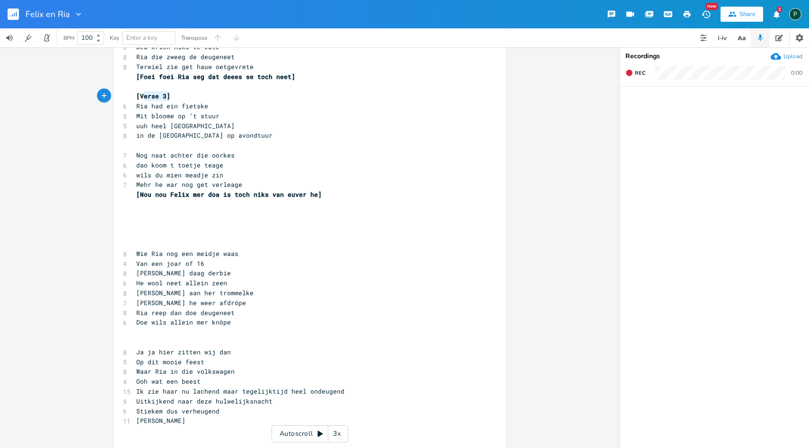
type textarea "[Verse 3]"
drag, startPoint x: 169, startPoint y: 94, endPoint x: 133, endPoint y: 94, distance: 36.4
click at [134, 94] on pre "[Verse 3]" at bounding box center [305, 96] width 342 height 10
click at [143, 245] on pre "​" at bounding box center [305, 244] width 342 height 10
click at [161, 244] on span "[Verse 3]" at bounding box center [153, 243] width 34 height 9
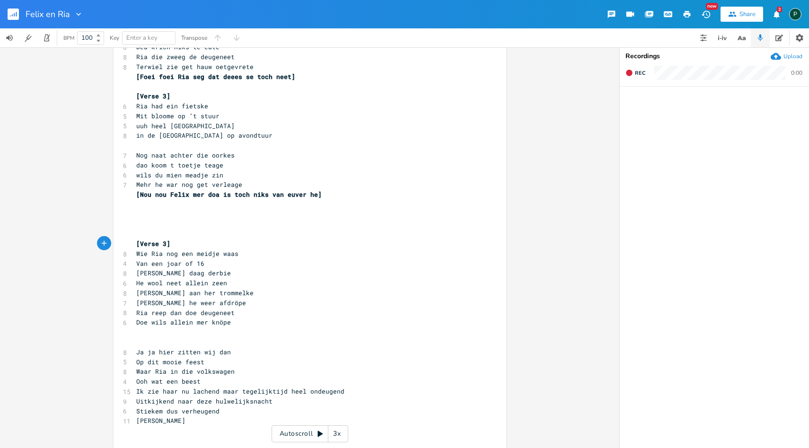
type textarea "4"
click at [151, 153] on span "Nog naat achter die oorkes" at bounding box center [185, 155] width 98 height 9
type textarea "N"
click at [219, 156] on pre "Naat achter die oorkes" at bounding box center [305, 155] width 342 height 10
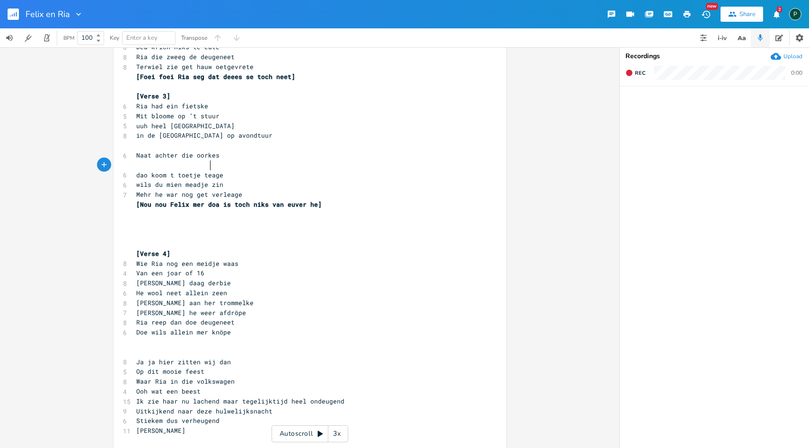
type textarea "G"
click at [319, 167] on pre "G" at bounding box center [305, 165] width 342 height 10
click at [310, 203] on span "[Nou nou Felix mer doa is toch niks van euver he]" at bounding box center [228, 204] width 185 height 9
click at [202, 183] on span "wils du mien meadje zin" at bounding box center [179, 184] width 87 height 9
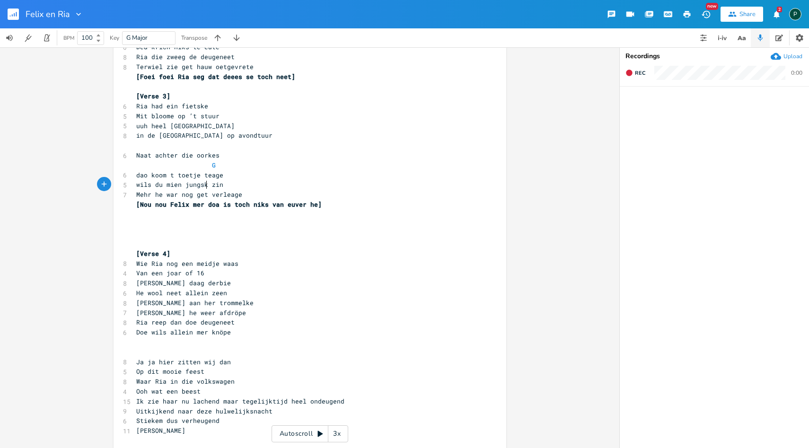
type textarea "jungske"
click at [231, 330] on span "Doe wils allein mer knöpe" at bounding box center [183, 332] width 95 height 9
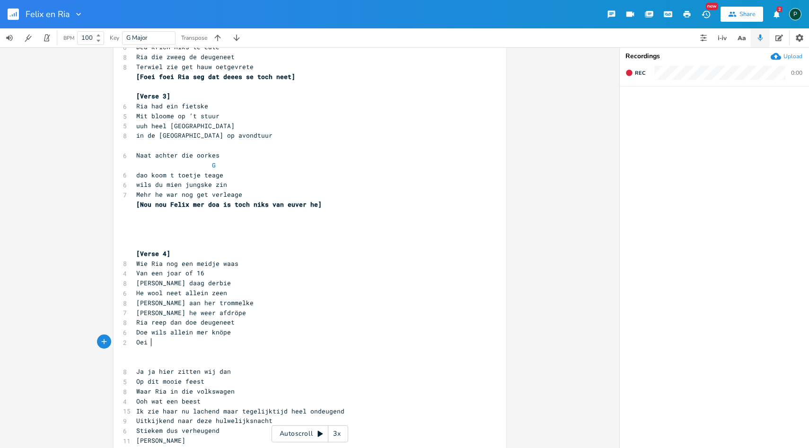
scroll to position [0, 11]
type textarea "Oei [PERSON_NAME] oe jeoi dat woare nog es tei"
type textarea "ijden]"
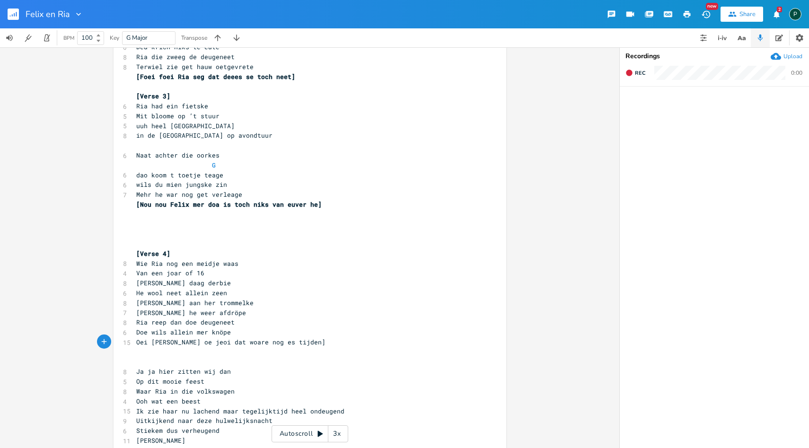
click at [136, 341] on span "Oei [PERSON_NAME] oe jeoi dat woare nog es tijden]" at bounding box center [230, 342] width 189 height 9
type textarea "["
type textarea "G"
drag, startPoint x: 220, startPoint y: 168, endPoint x: 124, endPoint y: 168, distance: 95.6
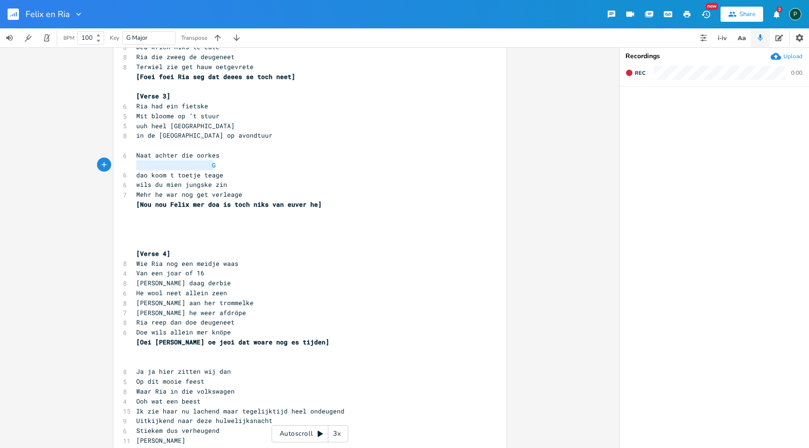
click at [124, 168] on div "G x [Verse 1] 8 Wie [PERSON_NAME] nog een junske waas 4 van een joar of 6 6 Een…" at bounding box center [310, 424] width 393 height 1172
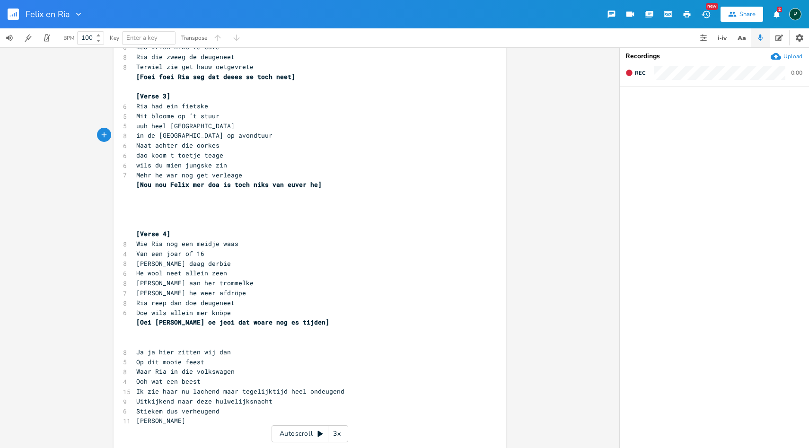
click at [135, 226] on pre "​" at bounding box center [305, 224] width 342 height 10
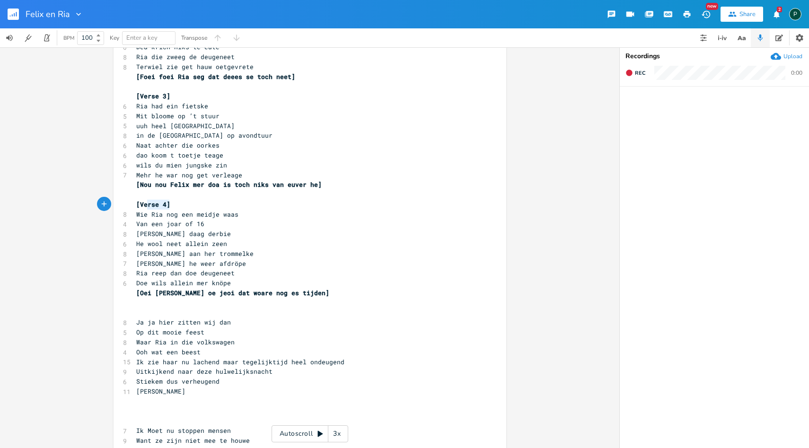
type textarea "[Verse 4]"
drag, startPoint x: 173, startPoint y: 203, endPoint x: 115, endPoint y: 203, distance: 57.7
click at [115, 203] on div "[Verse 4] x [Verse 1] 8 Wie [PERSON_NAME] nog een junske waas 4 van een joar of…" at bounding box center [310, 399] width 393 height 1123
click at [135, 318] on pre "Ja ja hier zitten wij dan" at bounding box center [305, 323] width 342 height 10
paste textarea "5"
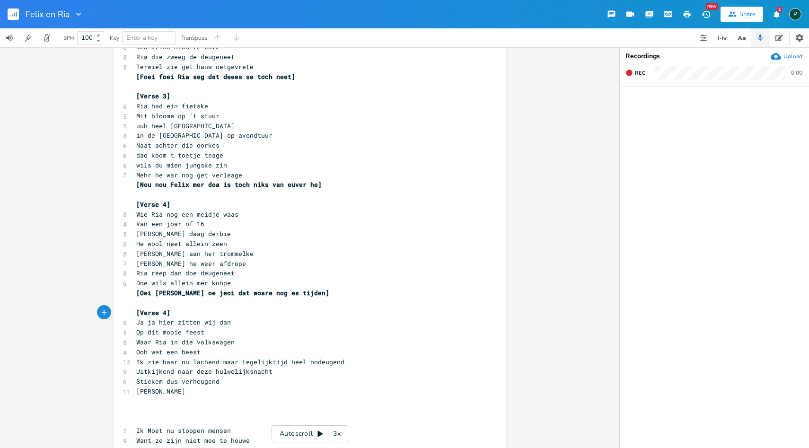
click at [163, 310] on span "[Verse 4]" at bounding box center [153, 313] width 34 height 9
type textarea "5"
click at [232, 313] on pre "[Verse 5]" at bounding box center [305, 313] width 342 height 10
click at [220, 353] on pre "Ooh wat een beest" at bounding box center [305, 352] width 342 height 10
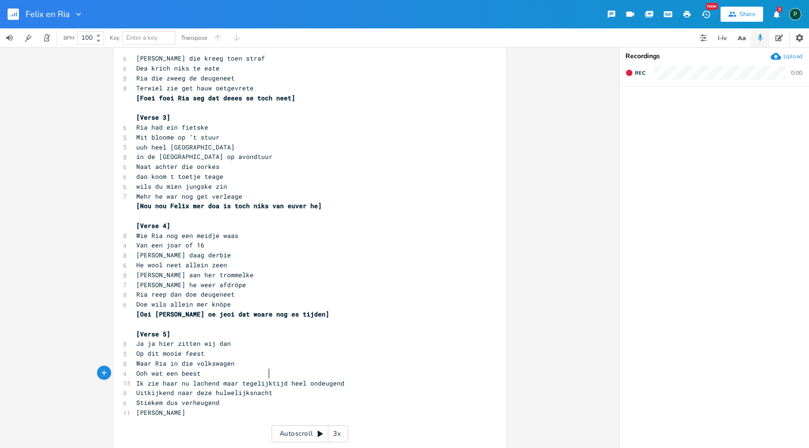
scroll to position [189, 0]
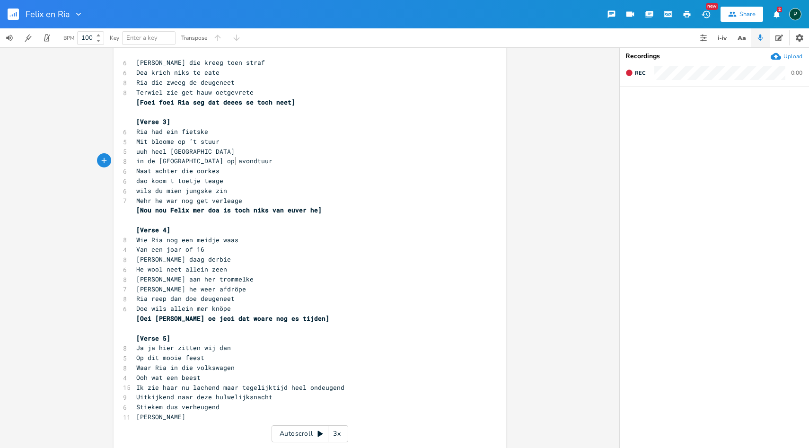
click at [235, 159] on pre "in de [GEOGRAPHIC_DATA] op avondtuur" at bounding box center [305, 161] width 342 height 10
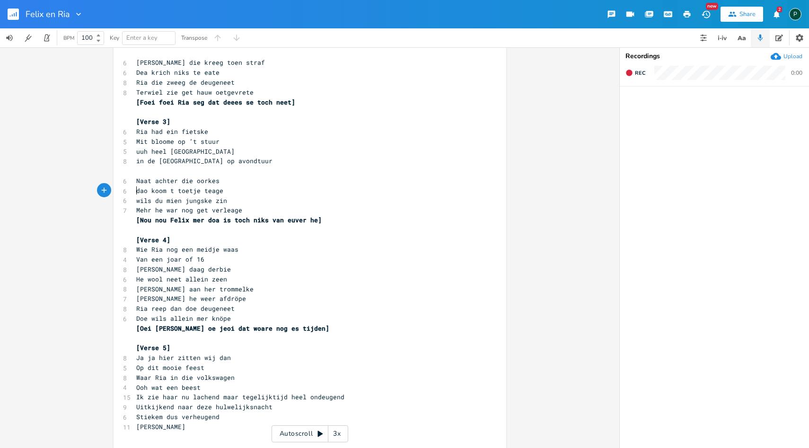
click at [134, 193] on pre "dao koom t toetje teage" at bounding box center [305, 191] width 342 height 10
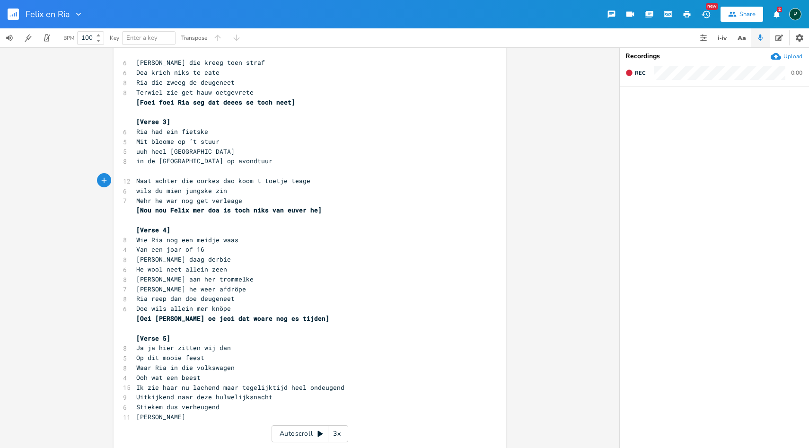
click at [134, 177] on pre "Naat achter die oorkes dao koom t toetje teage" at bounding box center [305, 181] width 342 height 10
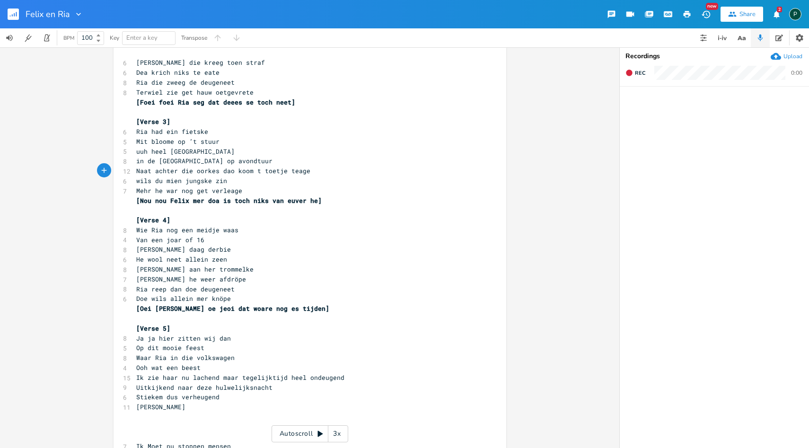
click at [136, 280] on span "[PERSON_NAME] he weer afdröpe" at bounding box center [191, 279] width 110 height 9
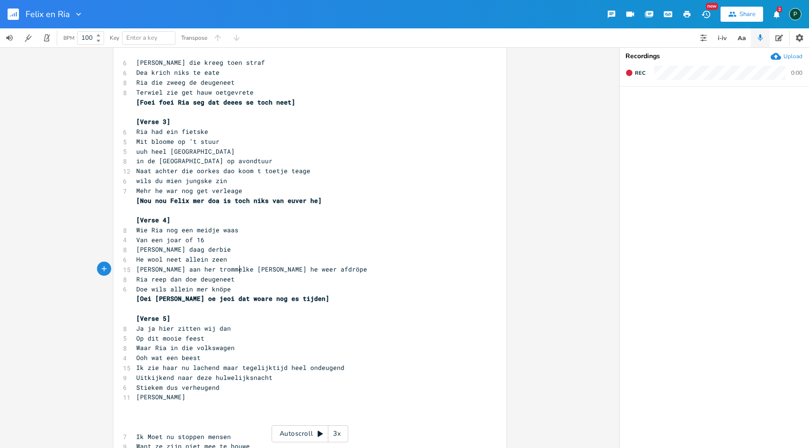
scroll to position [0, 1]
type textarea ","
click at [231, 397] on pre "[PERSON_NAME]" at bounding box center [305, 397] width 342 height 10
type textarea "]"
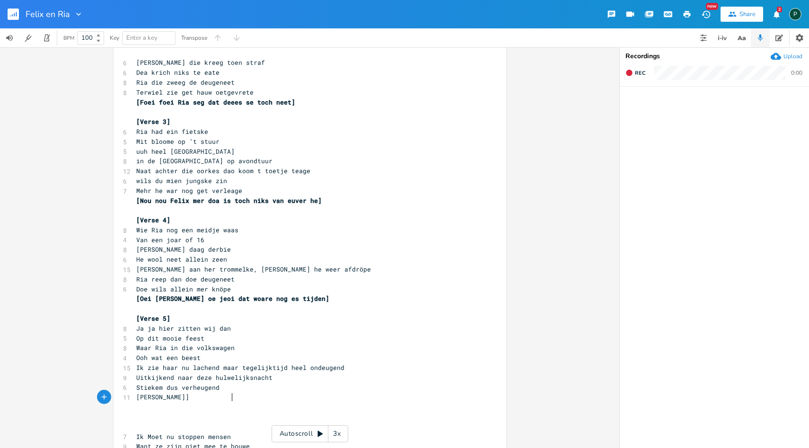
scroll to position [0, 2]
click at [136, 396] on span "[PERSON_NAME]]" at bounding box center [162, 397] width 53 height 9
type textarea "["
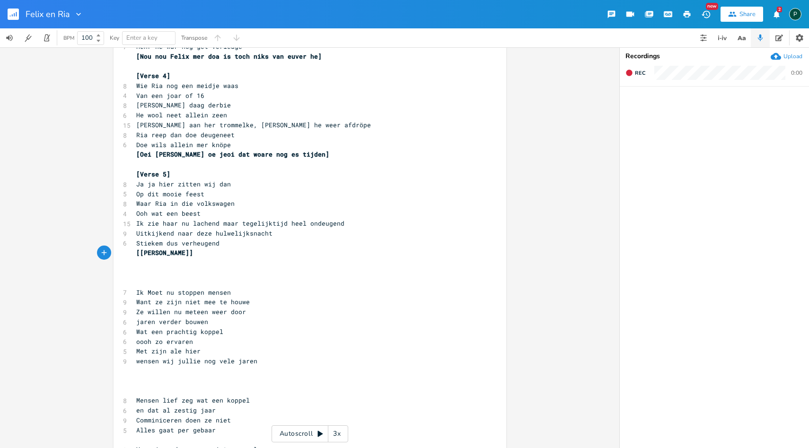
scroll to position [427, 0]
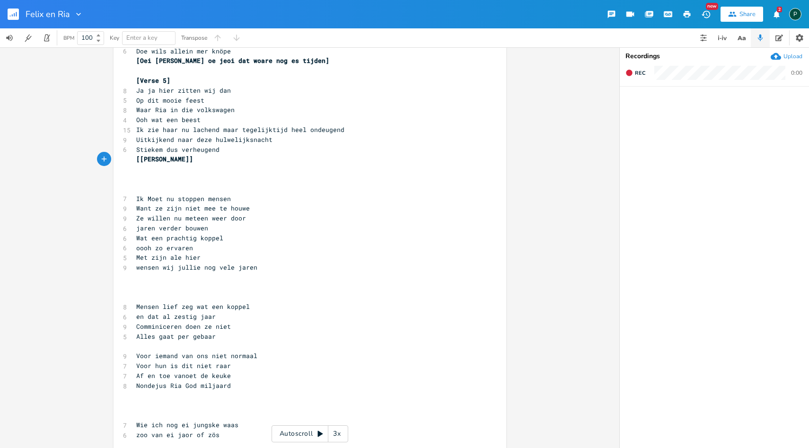
click at [134, 248] on pre "oooh zo ervaren" at bounding box center [305, 248] width 342 height 10
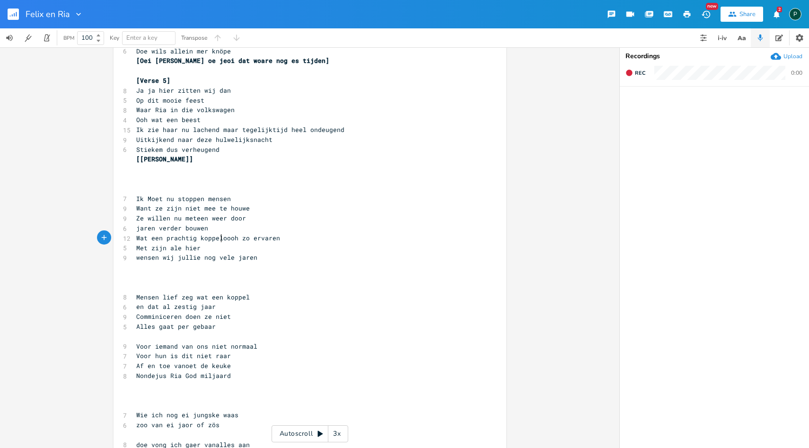
type textarea "."
type textarea ","
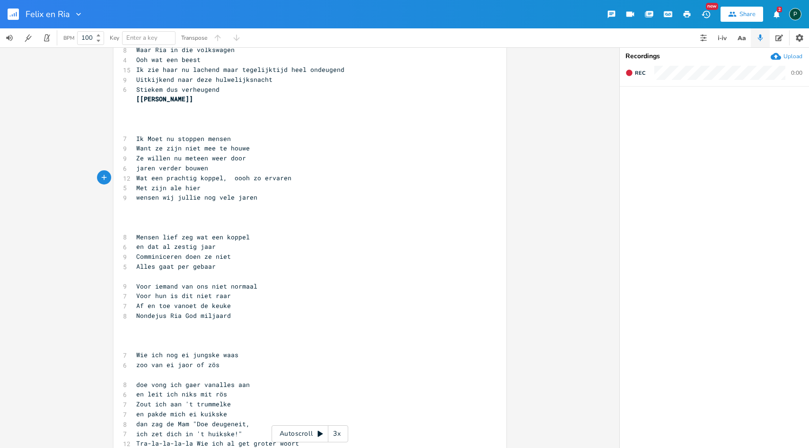
scroll to position [454, 0]
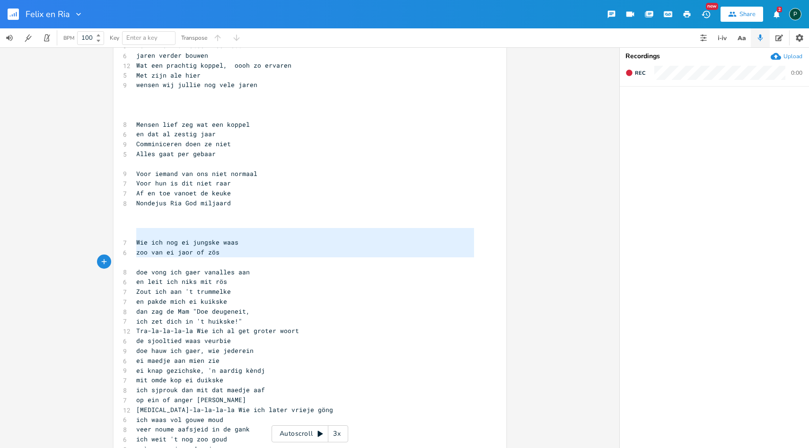
type textarea "Wie ich nog ei jungske waas zoo van ei jaor of zös doe vong ich gaer vanalles a…"
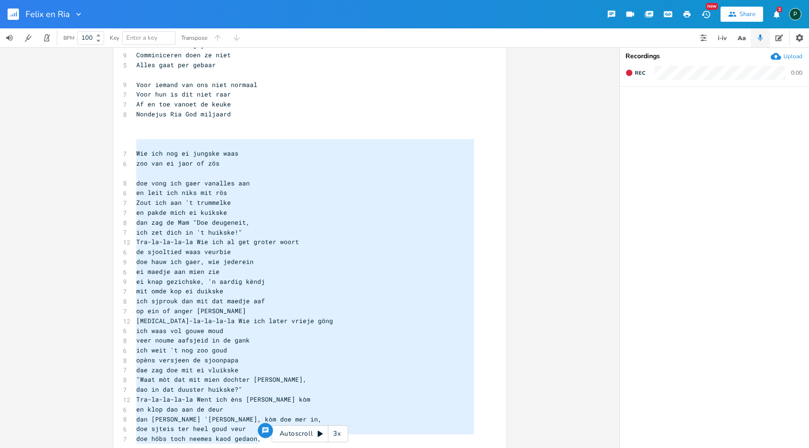
drag, startPoint x: 132, startPoint y: 379, endPoint x: 340, endPoint y: 448, distance: 219.4
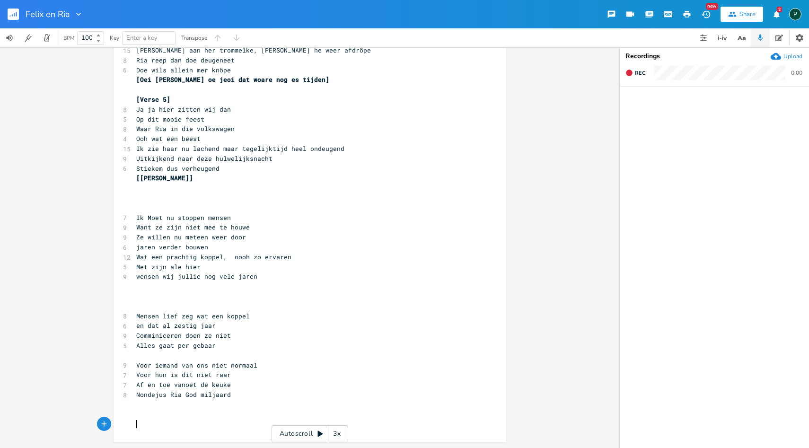
scroll to position [408, 0]
type textarea "[Verse 5]"
drag, startPoint x: 173, startPoint y: 97, endPoint x: 124, endPoint y: 97, distance: 49.2
click at [124, 97] on div "[Verse 5] x [Verse 1] 8 Wie [PERSON_NAME] nog een junske waas 4 van een joar of…" at bounding box center [310, 44] width 393 height 798
click at [138, 306] on pre "​" at bounding box center [305, 306] width 342 height 10
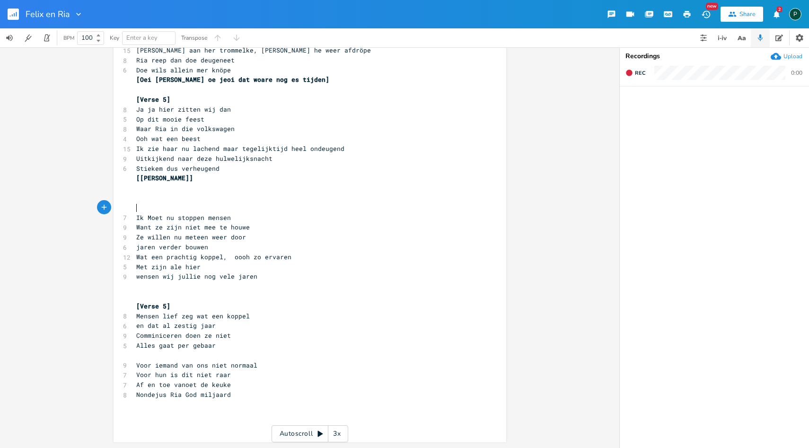
click at [136, 211] on pre "​" at bounding box center [305, 208] width 342 height 10
click at [164, 204] on span "[Verse 5]" at bounding box center [153, 207] width 34 height 9
type textarea "6"
click at [163, 308] on span "[Verse 5]" at bounding box center [153, 306] width 34 height 9
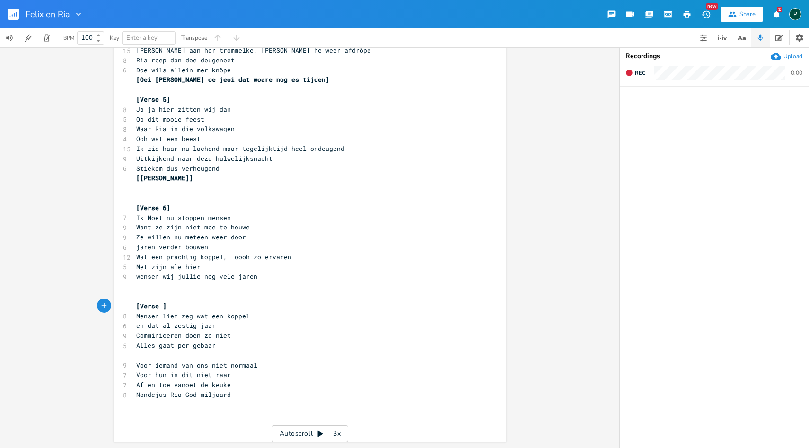
type textarea "7"
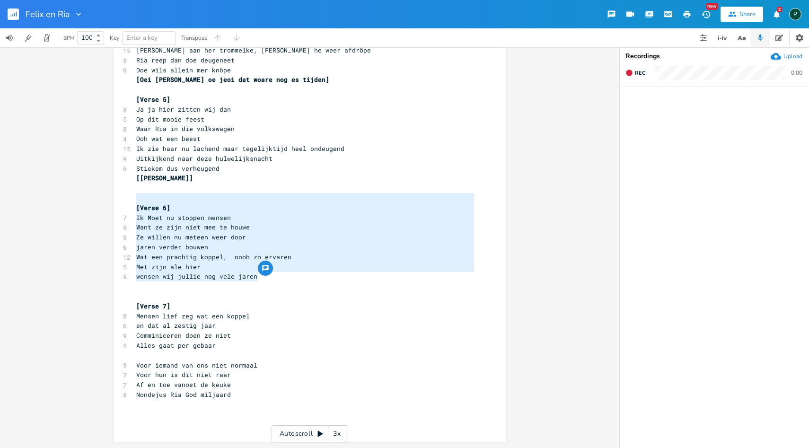
type textarea "[Verse 6] Ik Moet nu stoppen mensen Want ze zijn niet mee te houwe Ze willen nu…"
drag, startPoint x: 259, startPoint y: 280, endPoint x: 129, endPoint y: 205, distance: 149.4
click at [129, 205] on div "[Verse 6] Ik Moet nu stoppen mensen Want ze zijn niet mee te houwe Ze willen nu…" at bounding box center [310, 44] width 393 height 798
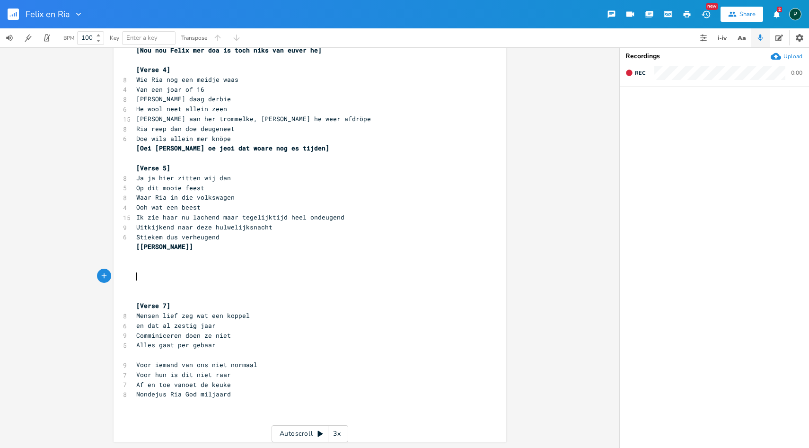
scroll to position [339, 0]
click at [147, 280] on pre "​" at bounding box center [305, 277] width 342 height 10
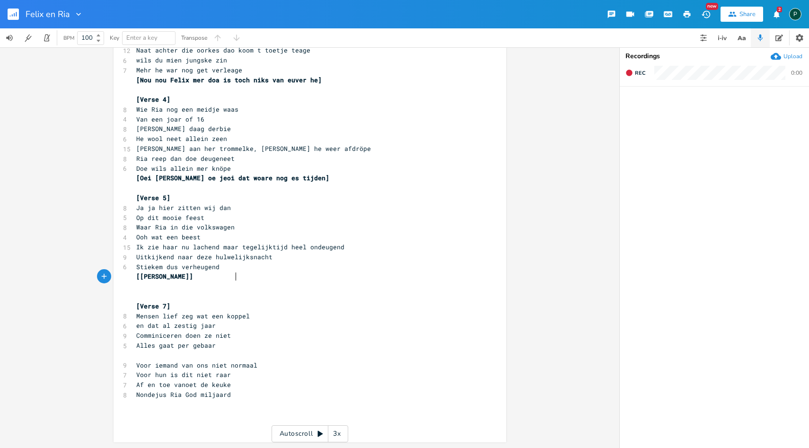
scroll to position [310, 0]
click at [240, 402] on pre "​" at bounding box center [305, 405] width 342 height 10
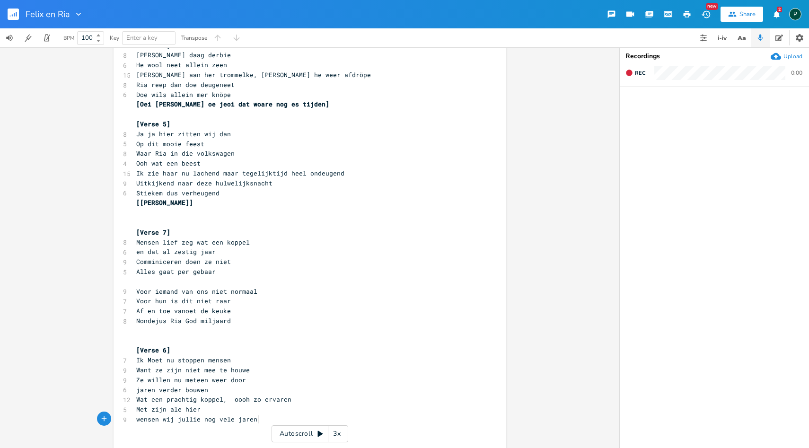
click at [141, 339] on pre "​" at bounding box center [305, 341] width 342 height 10
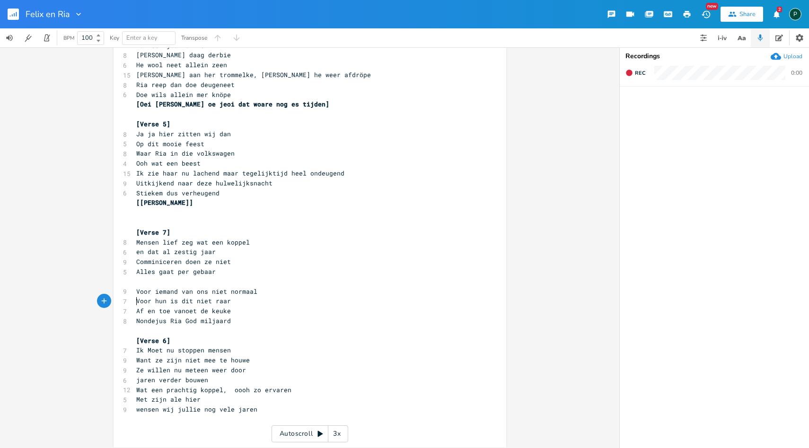
click at [136, 299] on span "Voor hun is dit niet raar" at bounding box center [183, 301] width 95 height 9
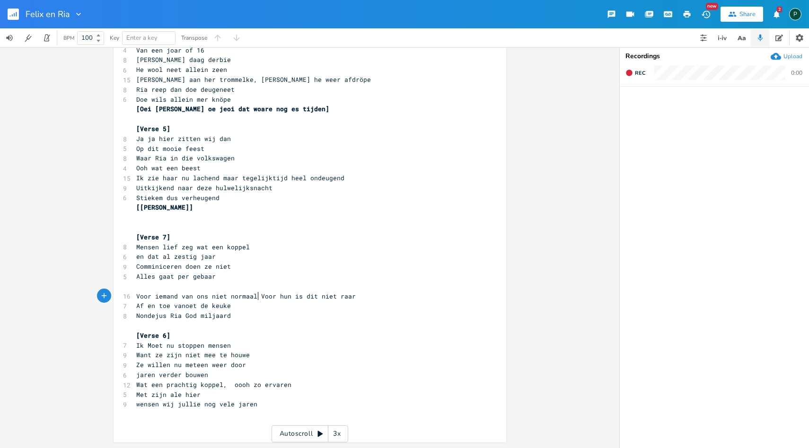
scroll to position [379, 0]
type textarea ","
click at [207, 291] on pre "​" at bounding box center [305, 287] width 342 height 10
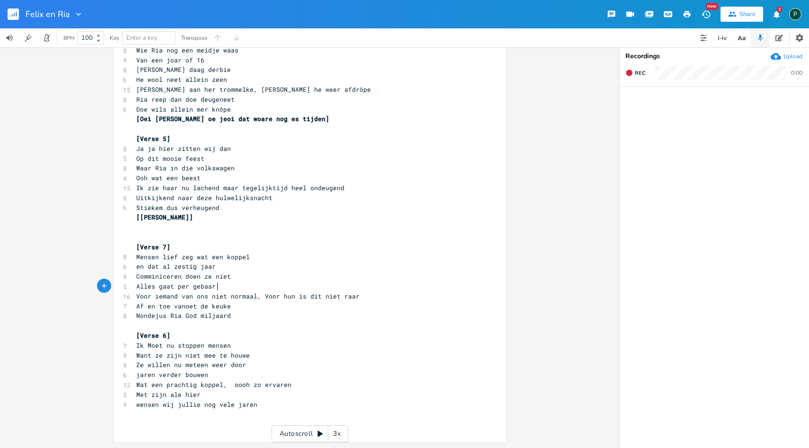
click at [228, 382] on span "Wat een prachtig koppel, oooh zo ervaren" at bounding box center [213, 384] width 155 height 9
type textarea "maar"
type textarea "enn"
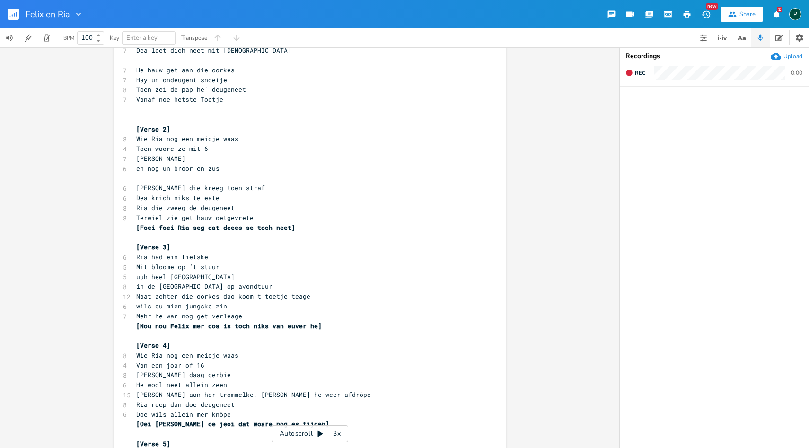
scroll to position [66, 0]
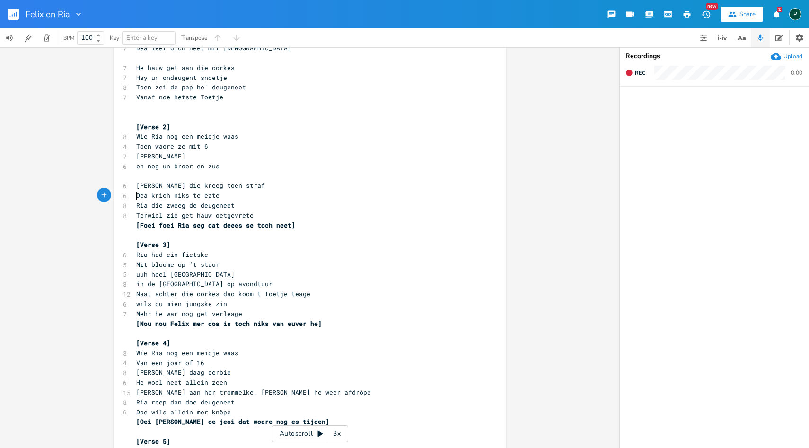
click at [134, 193] on pre "Dea krich niks te eate" at bounding box center [305, 196] width 342 height 10
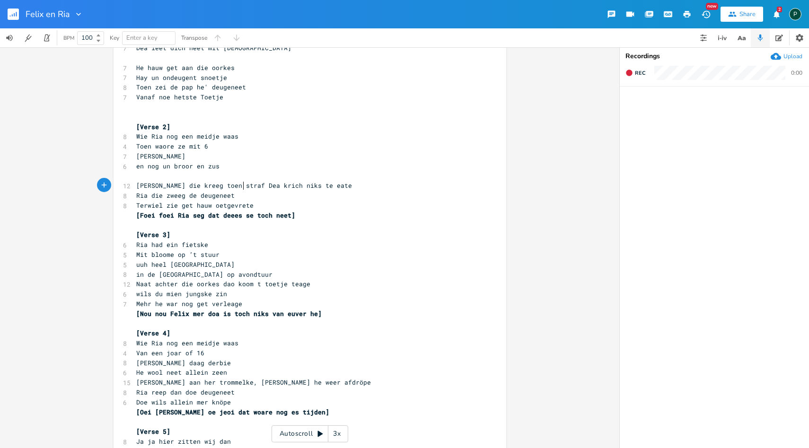
type textarea ","
click at [134, 181] on pre "[PERSON_NAME] die kreeg toen straf,[PERSON_NAME] krich niks te eate" at bounding box center [305, 186] width 342 height 10
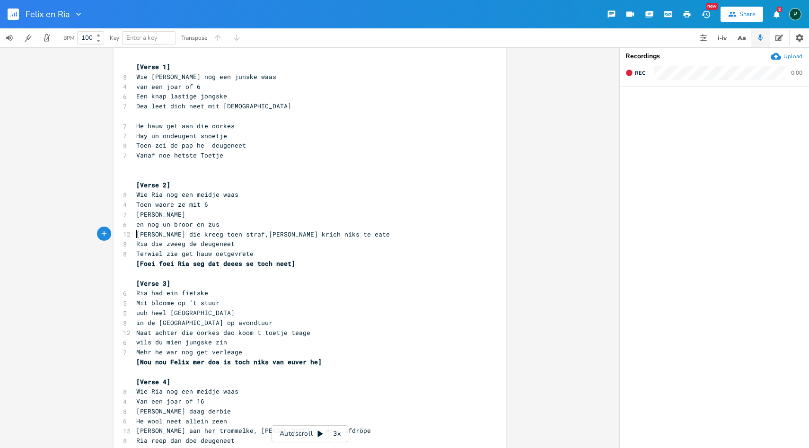
scroll to position [0, 0]
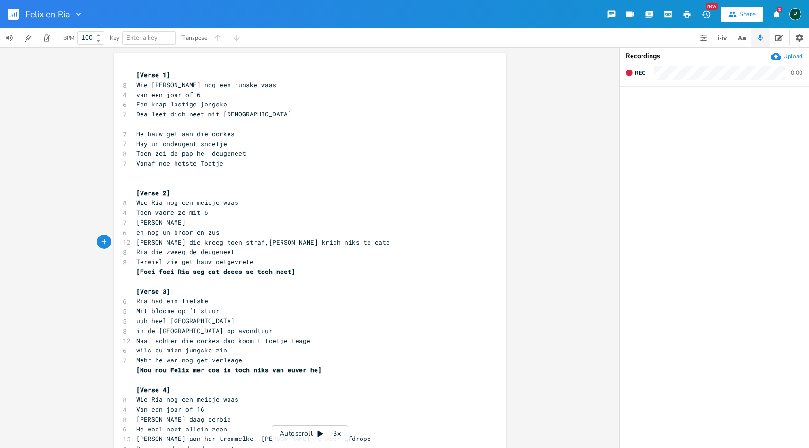
click at [136, 133] on span "He hauw get aan die oorkes" at bounding box center [185, 134] width 98 height 9
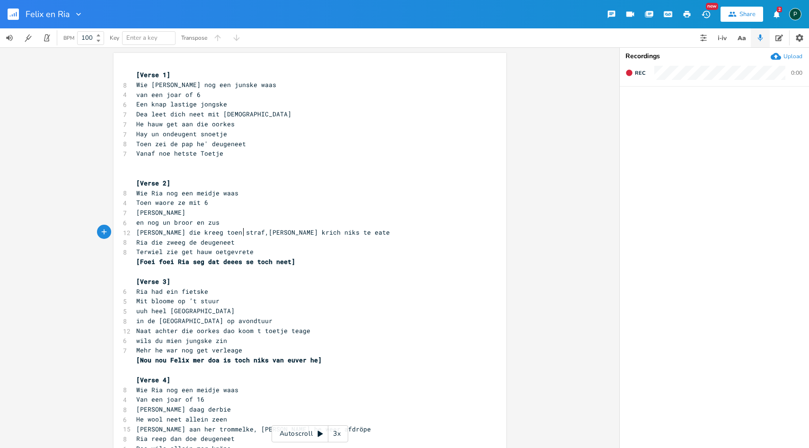
click at [240, 232] on span "[PERSON_NAME] die kreeg toen straf,[PERSON_NAME] krich niks te eate" at bounding box center [263, 232] width 254 height 9
click at [136, 132] on span "Hay un ondeugent snoetje" at bounding box center [181, 134] width 91 height 9
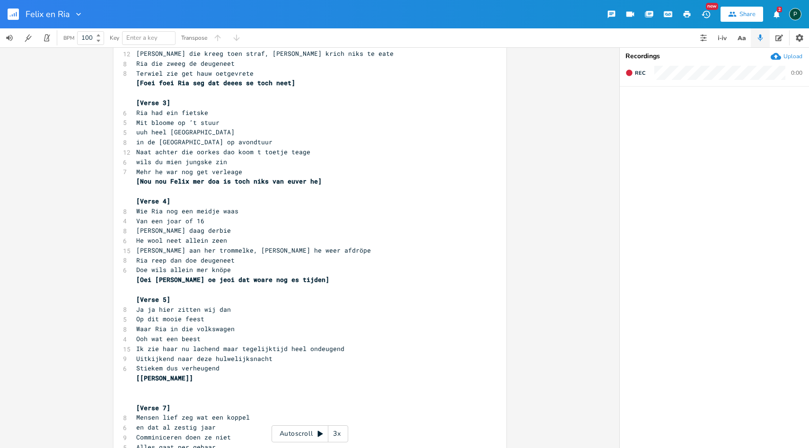
scroll to position [175, 0]
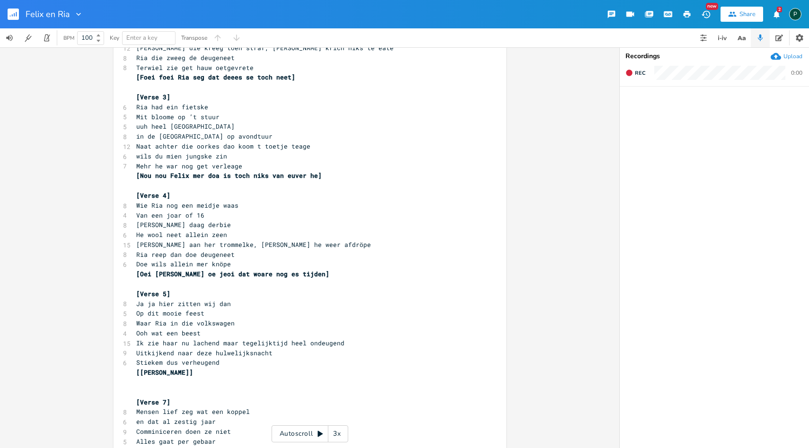
type textarea ","
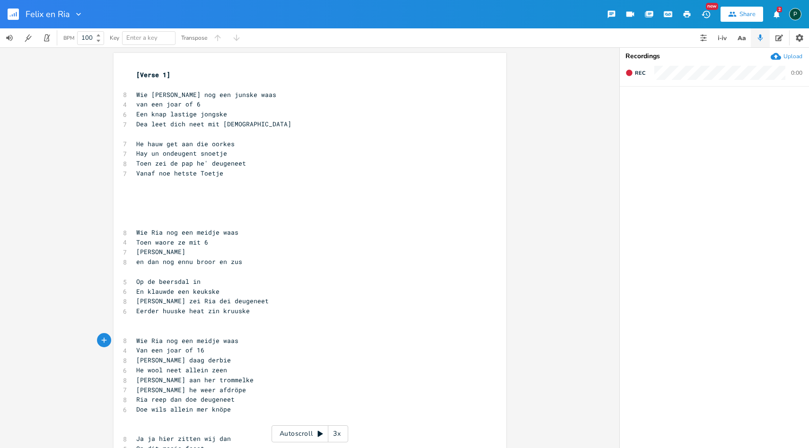
scroll to position [0, 71]
